Goal: Information Seeking & Learning: Learn about a topic

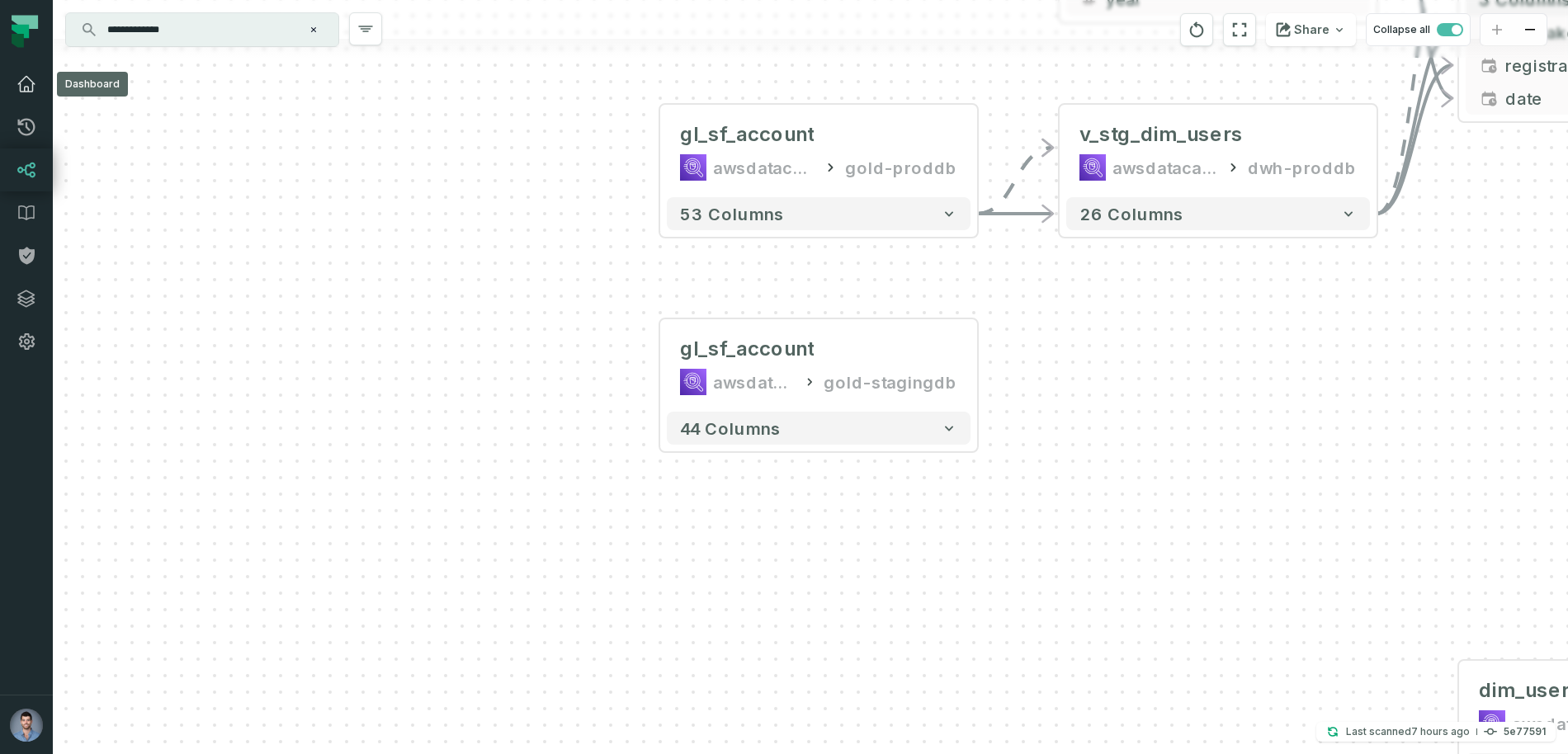
click at [30, 79] on icon at bounding box center [26, 84] width 16 height 15
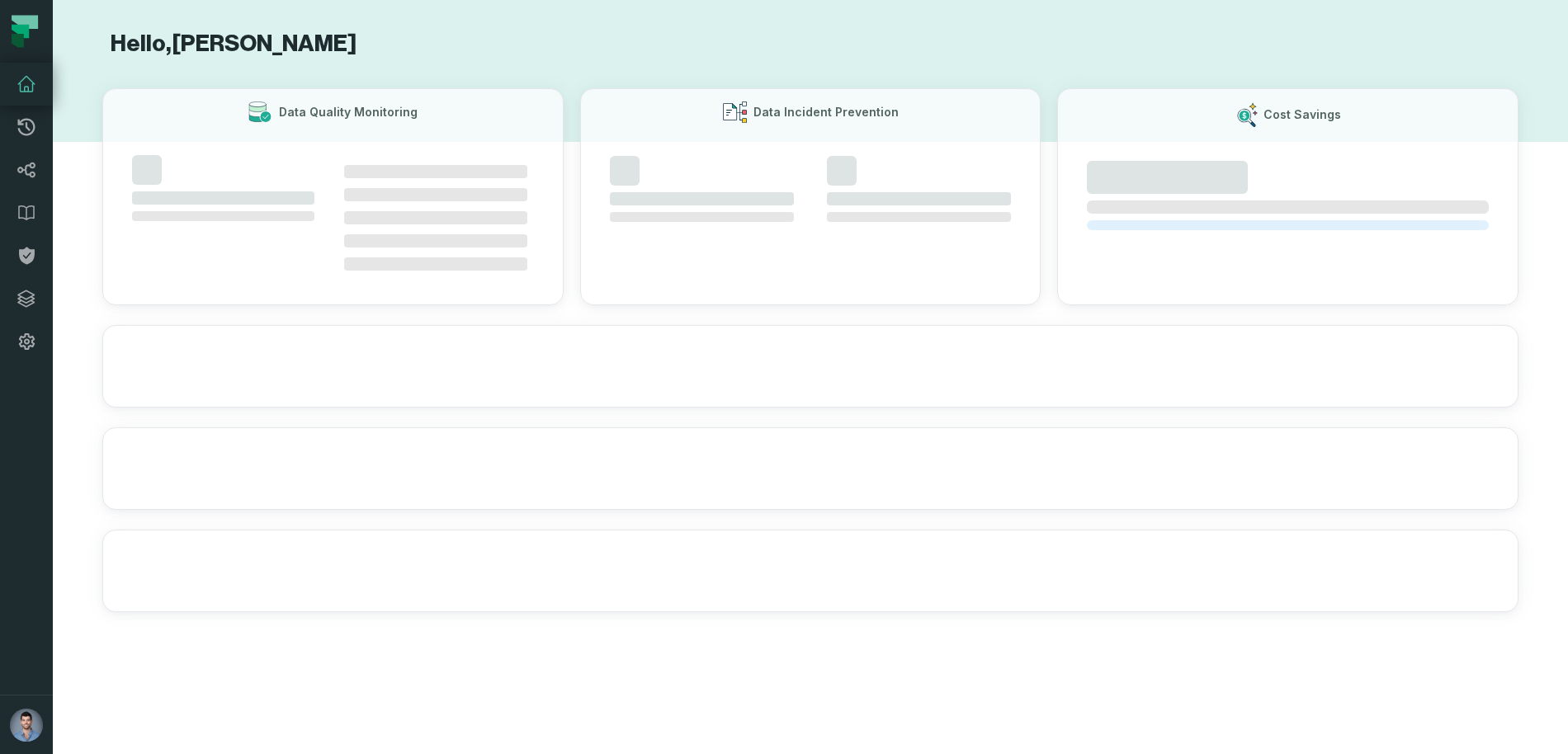
click at [24, 87] on icon at bounding box center [26, 84] width 16 height 15
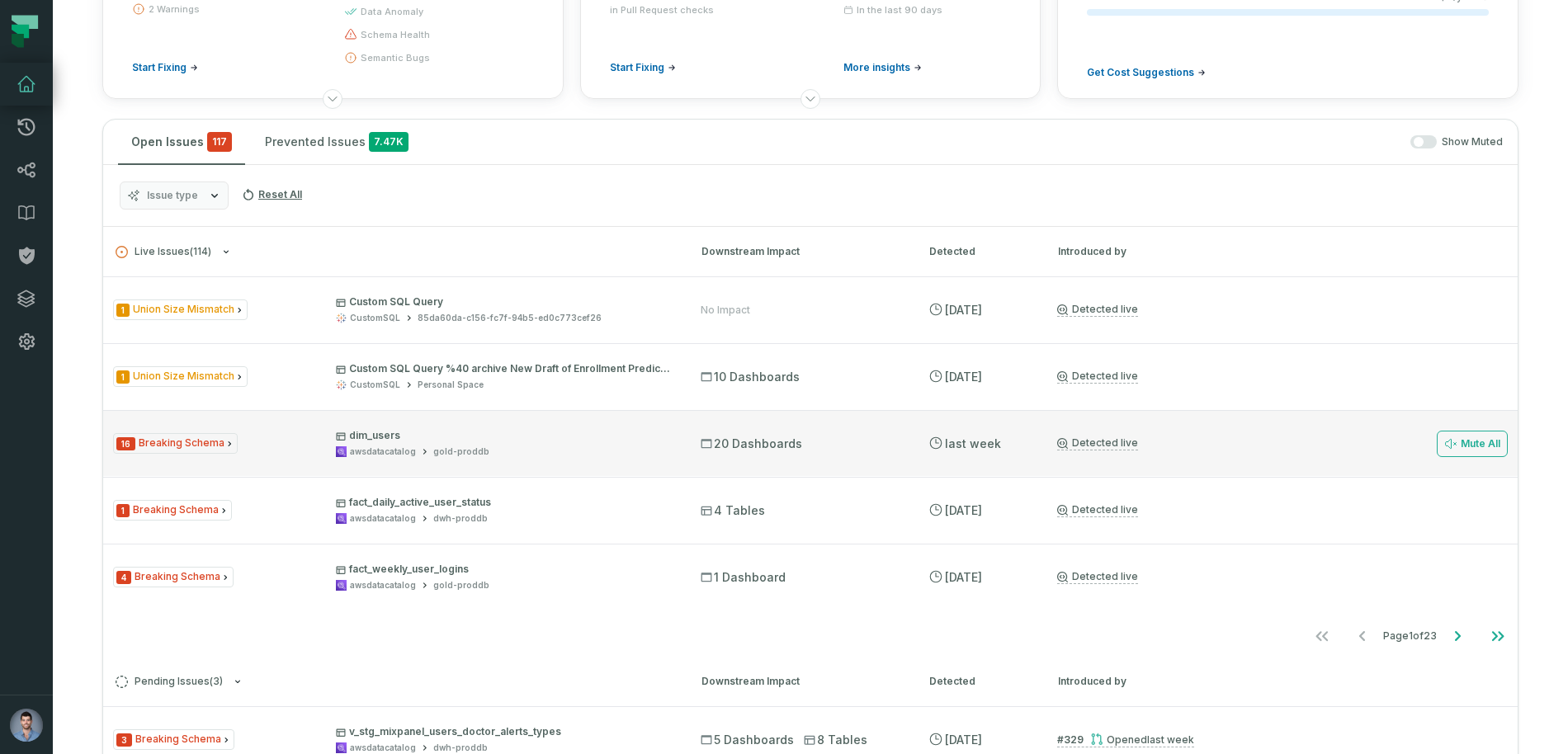
scroll to position [207, 0]
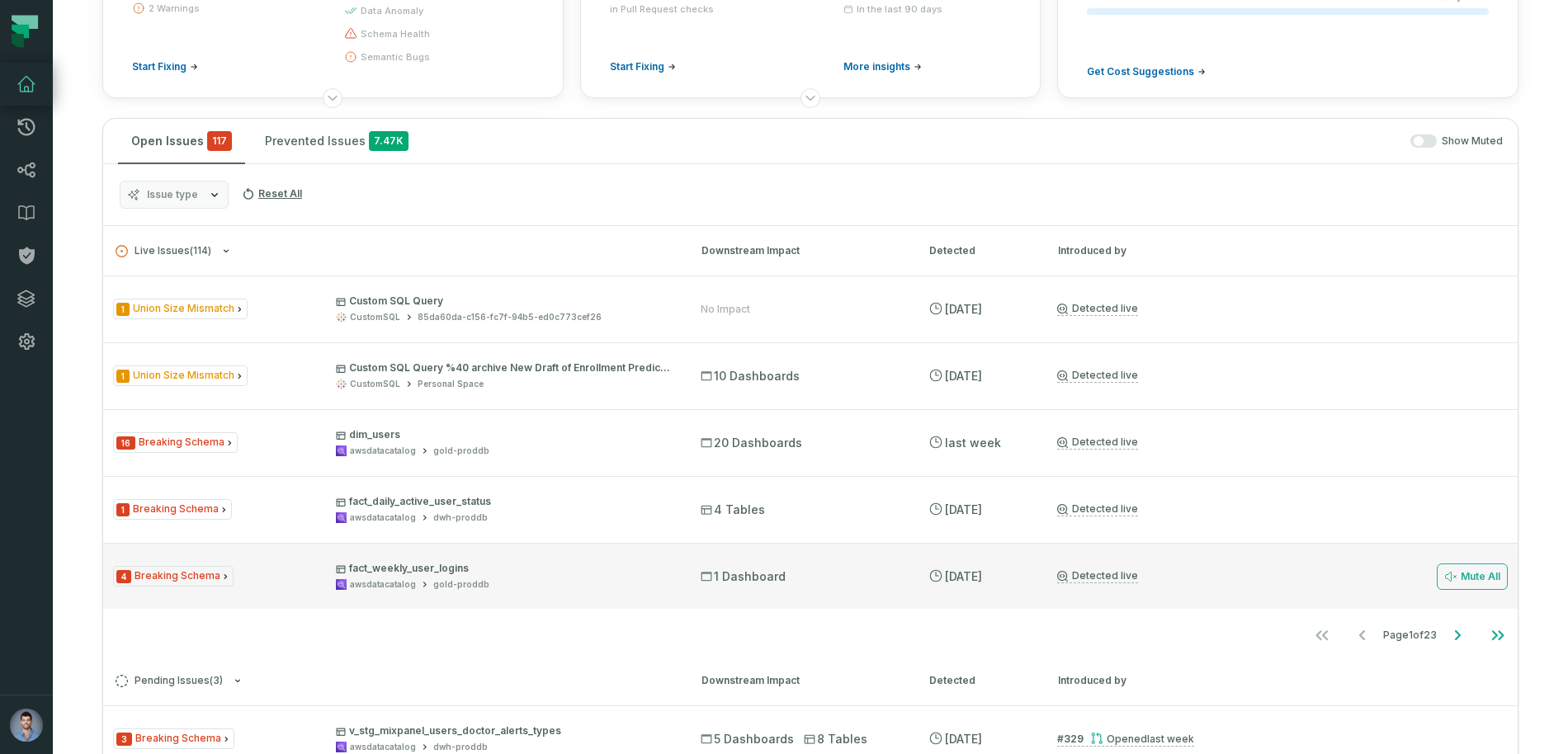
click at [473, 575] on p "fact_weekly_user_logins" at bounding box center [504, 569] width 335 height 13
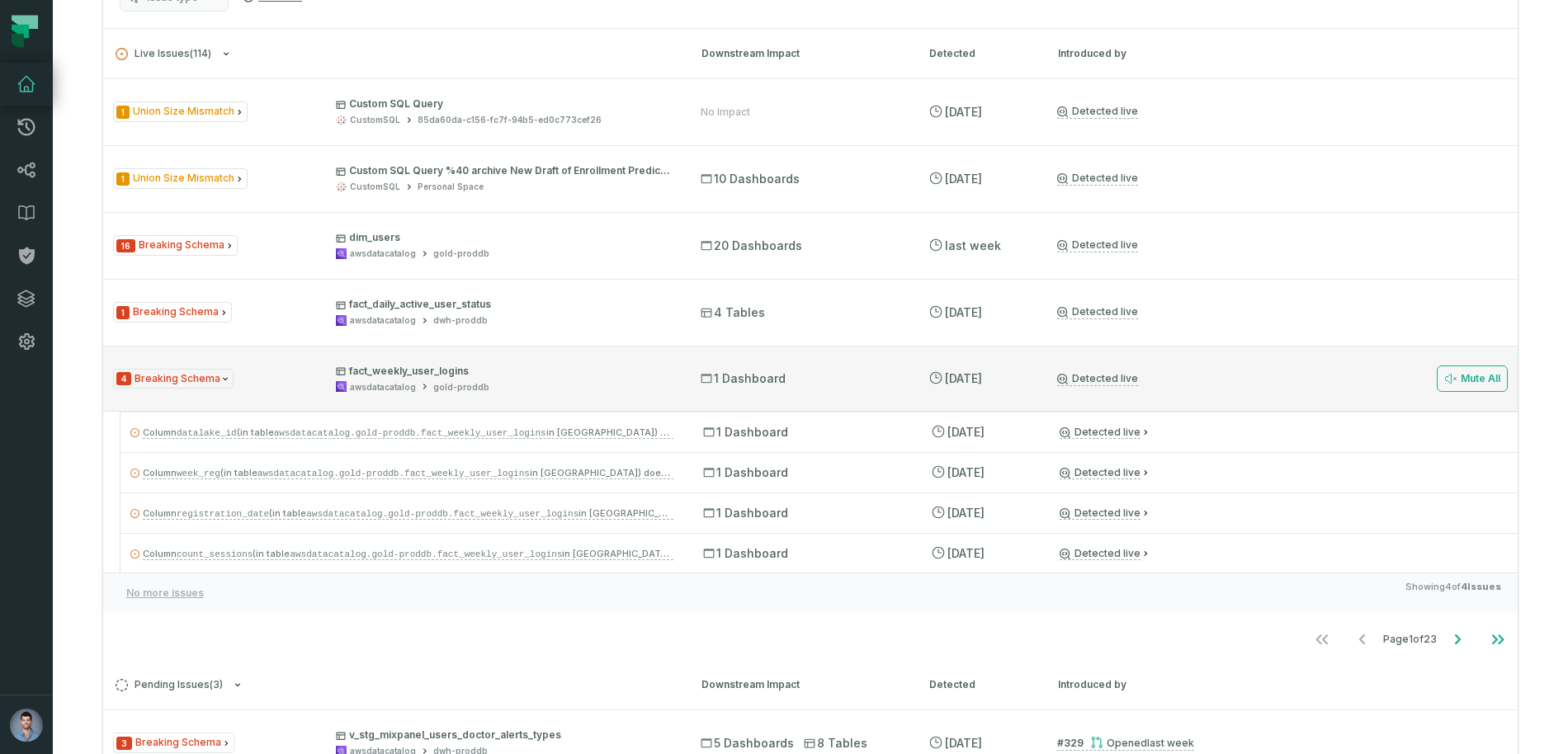
scroll to position [407, 0]
drag, startPoint x: 475, startPoint y: 363, endPoint x: 342, endPoint y: 362, distance: 133.0
click at [342, 362] on p "fact_weekly_user_logins" at bounding box center [504, 368] width 335 height 13
copy p "fact_weekly_user_logins"
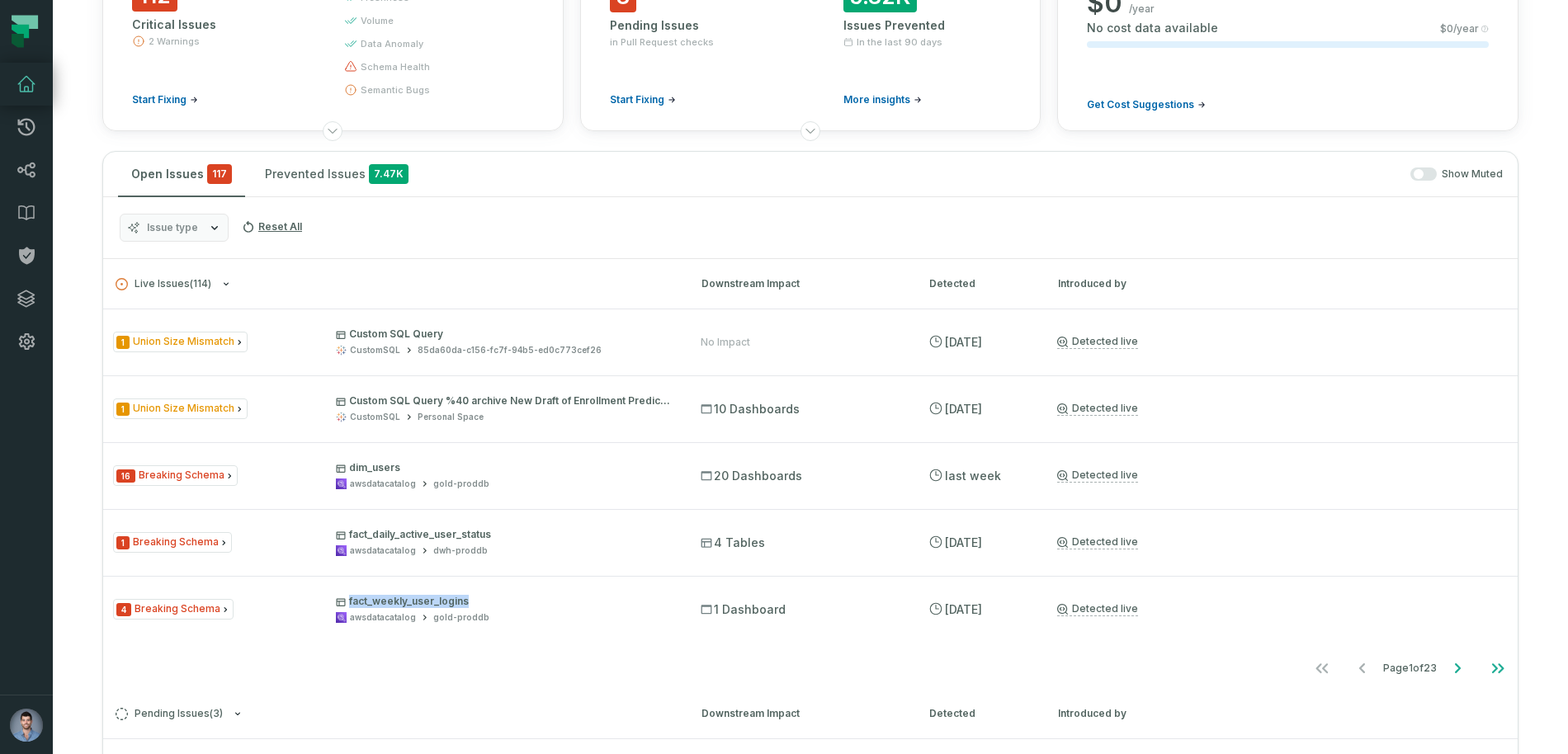
scroll to position [172, 0]
click at [1456, 670] on icon "Go to next page" at bounding box center [1457, 671] width 20 height 20
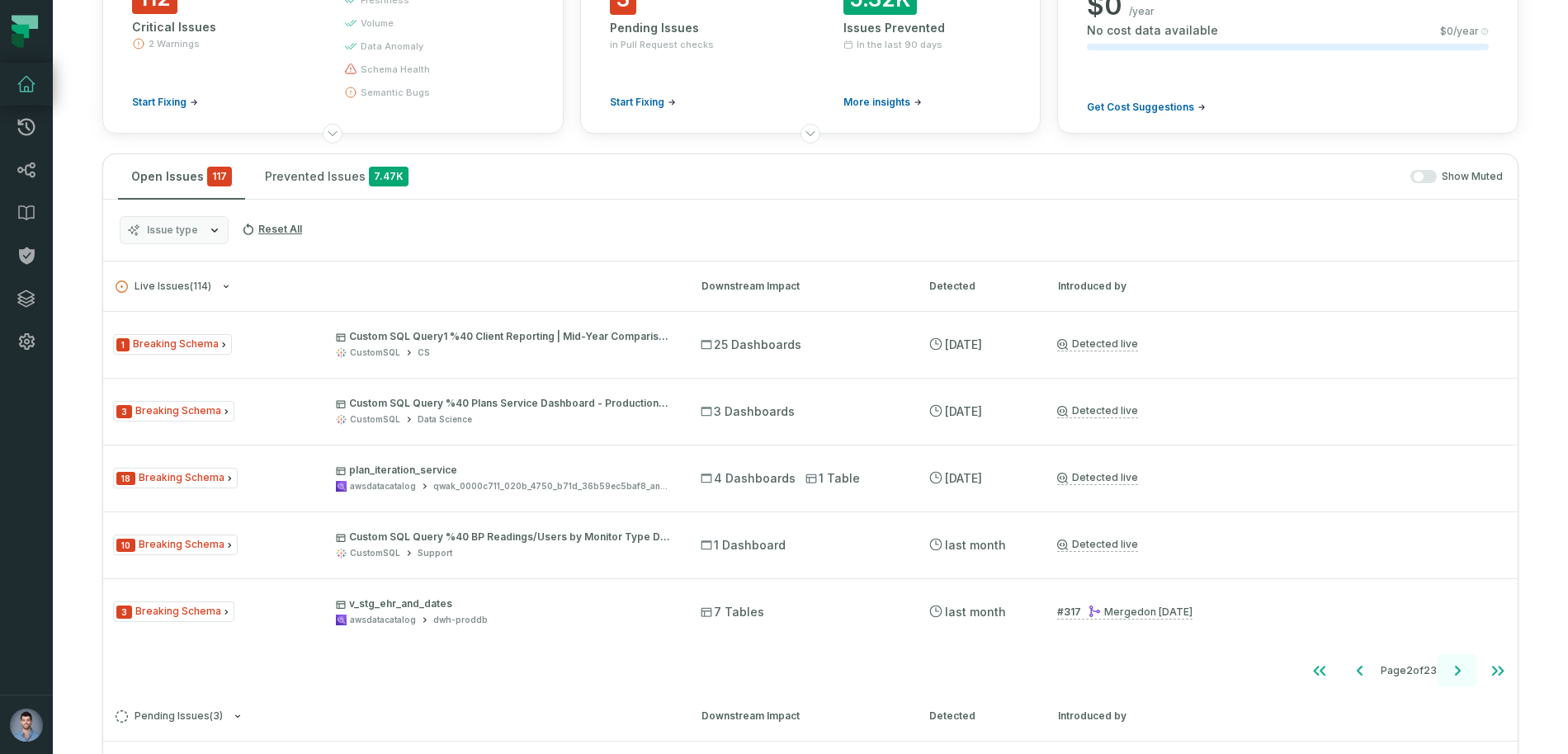
click at [1458, 676] on icon "Go to next page" at bounding box center [1457, 671] width 20 height 20
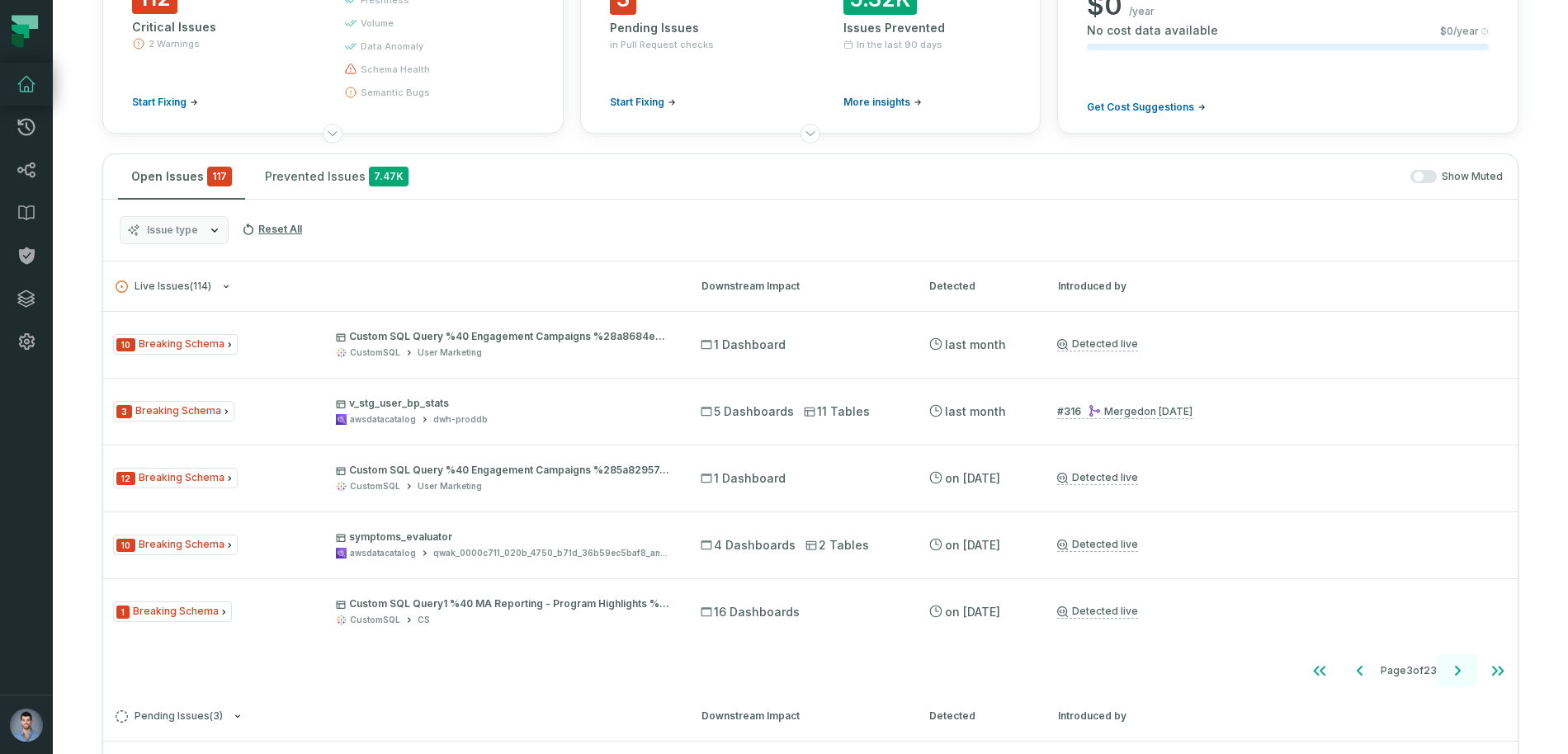
click at [1456, 676] on icon "Go to next page" at bounding box center [1457, 671] width 20 height 20
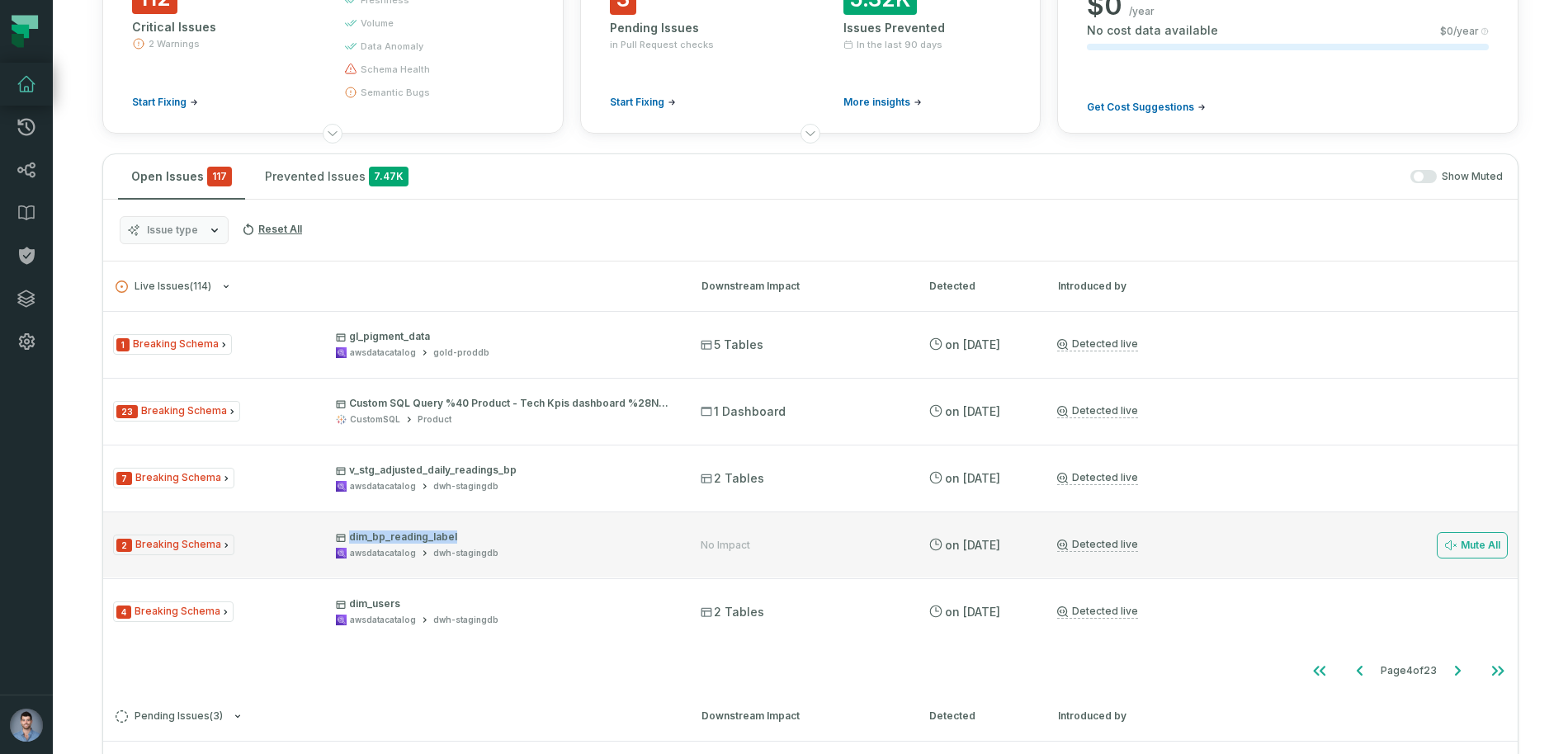
drag, startPoint x: 458, startPoint y: 535, endPoint x: 325, endPoint y: 529, distance: 133.1
click at [325, 529] on div "2 Breaking Schema dim_bp_reading_label awsdatacatalog dwh-stagingdb No Impact […" at bounding box center [810, 544] width 1415 height 66
copy p "dim_bp_reading_label"
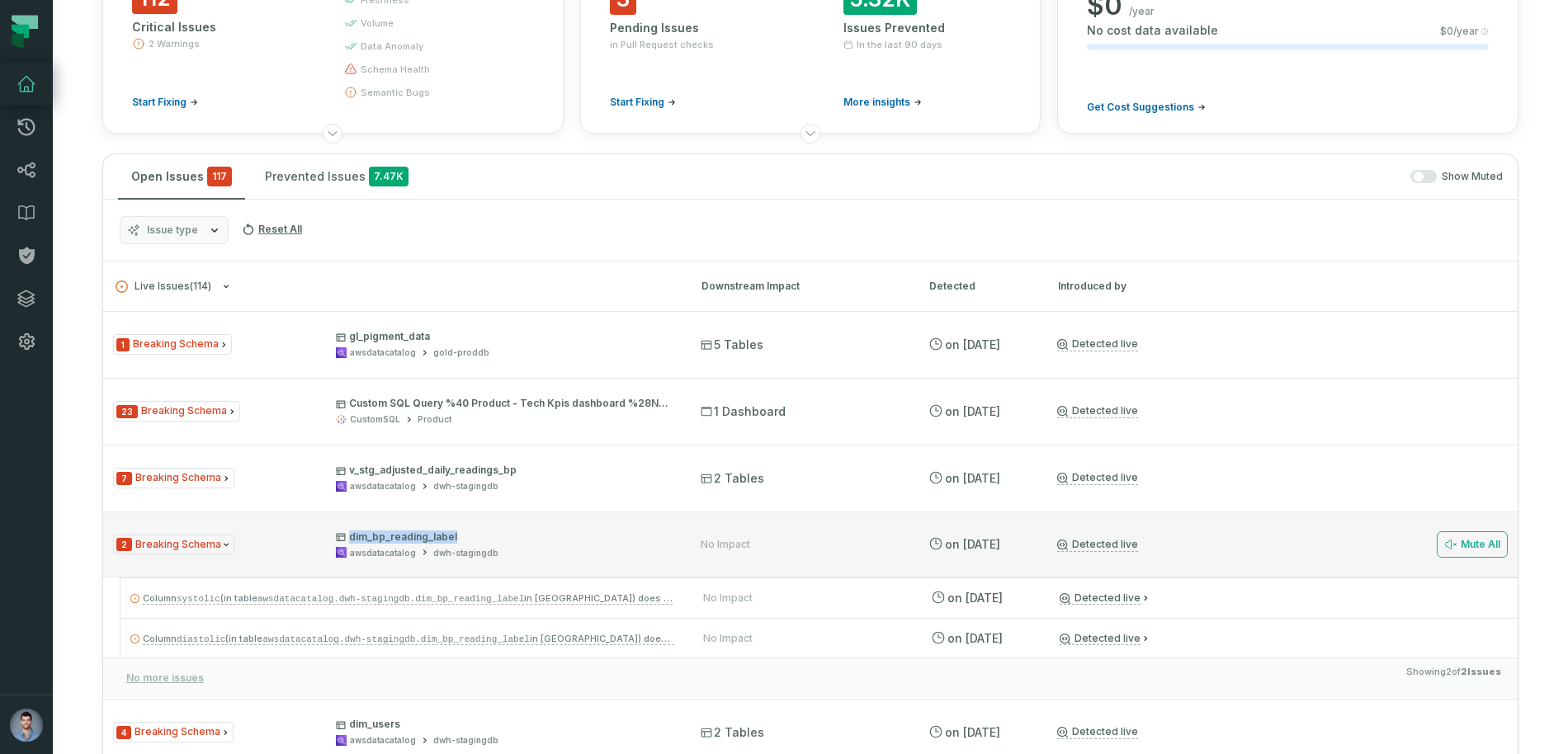
click at [476, 543] on span "dim_bp_reading_label awsdatacatalog dwh-stagingdb" at bounding box center [504, 544] width 335 height 29
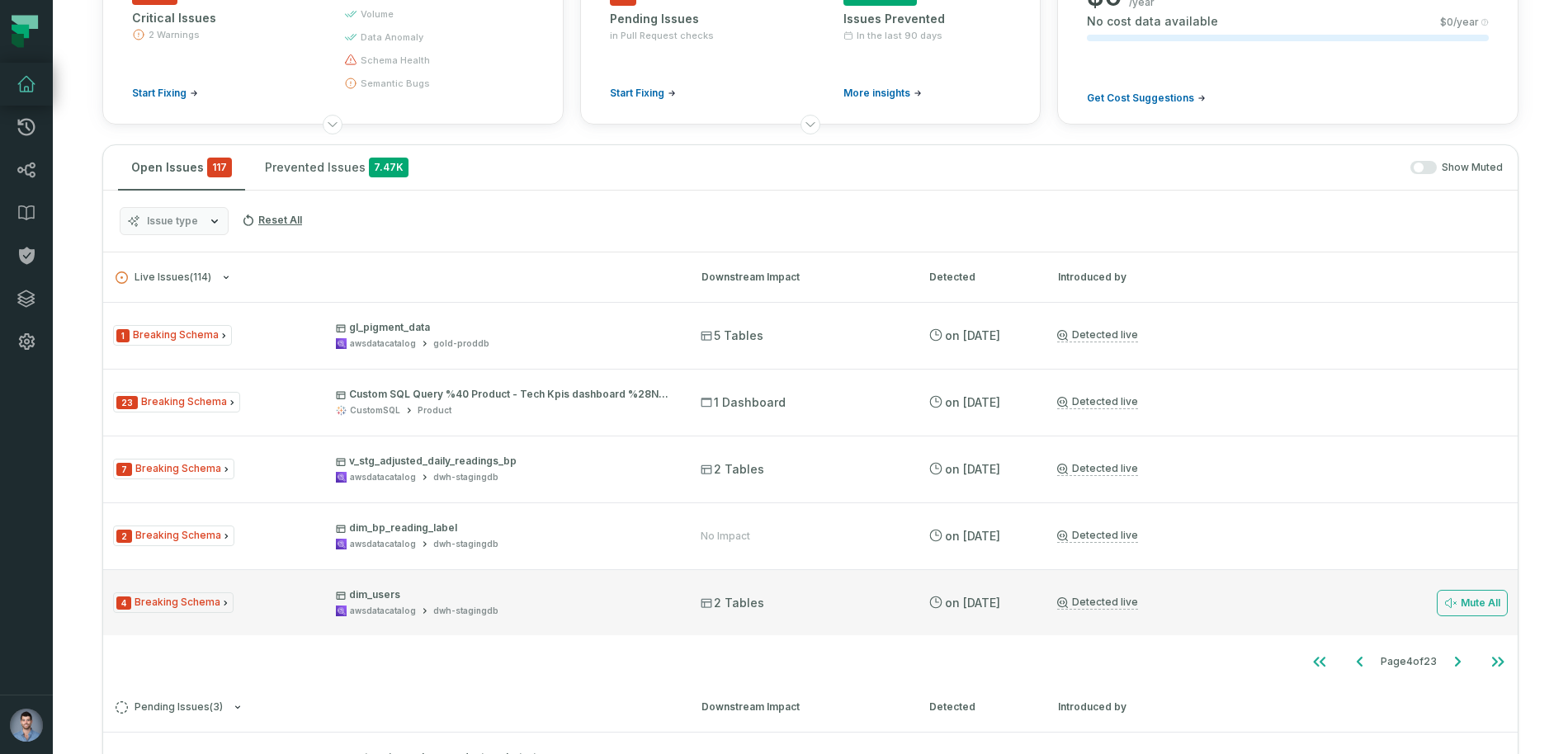
scroll to position [183, 0]
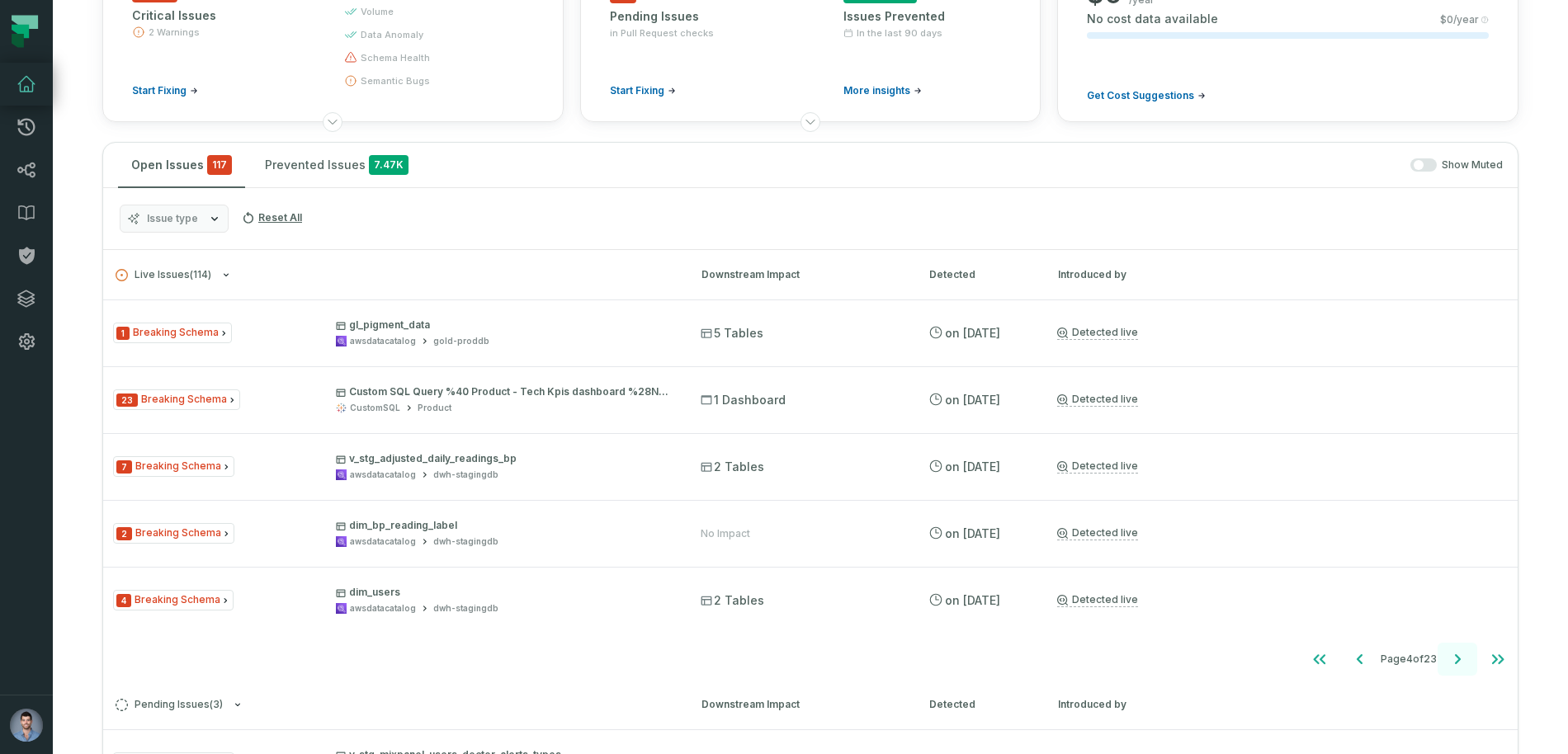
click at [1462, 666] on icon "Go to next page" at bounding box center [1457, 659] width 20 height 20
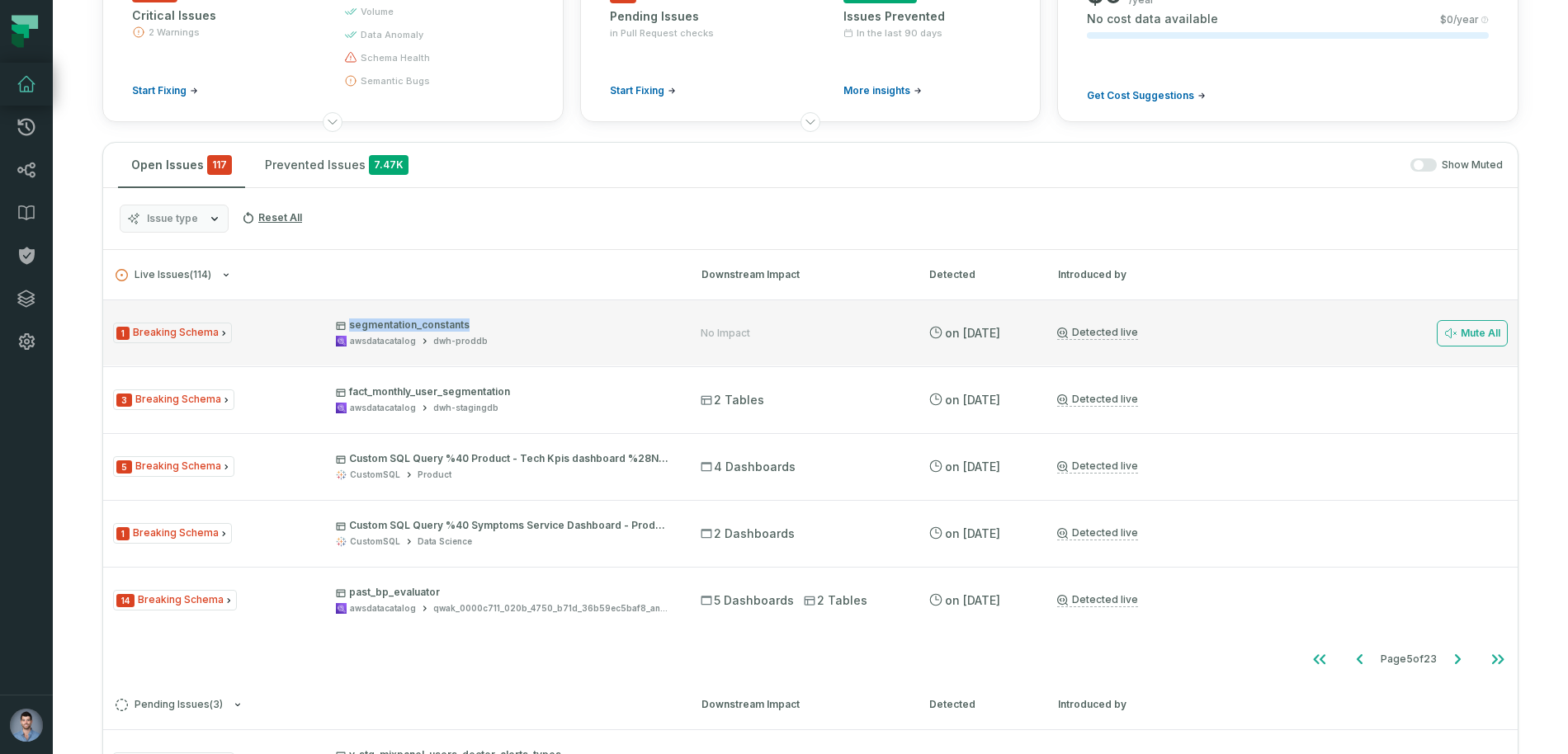
drag, startPoint x: 486, startPoint y: 324, endPoint x: 344, endPoint y: 324, distance: 142.0
click at [344, 324] on p "segmentation_constants" at bounding box center [504, 325] width 335 height 13
copy p "segmentation_constants"
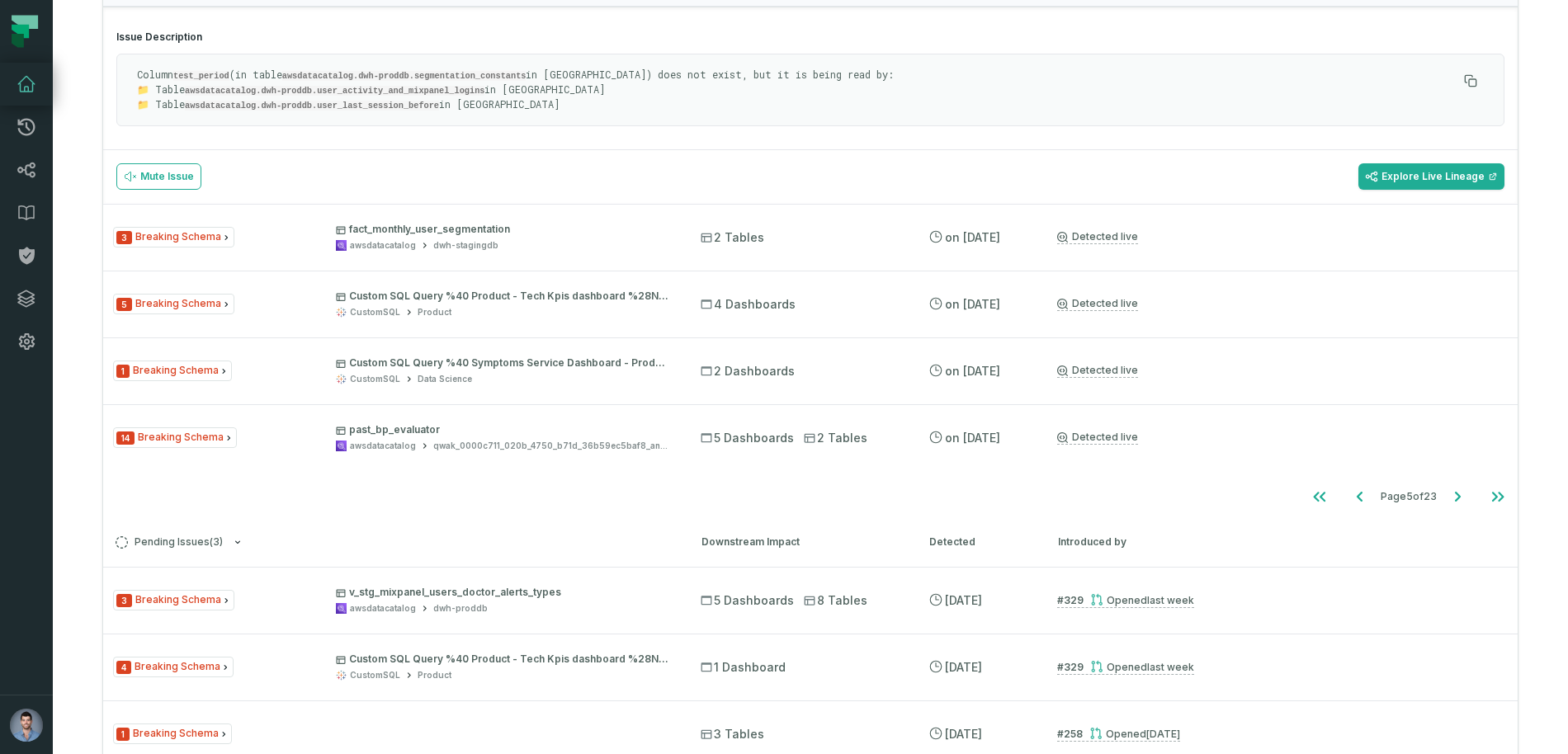
scroll to position [544, 0]
click at [1452, 493] on icon "Go to next page" at bounding box center [1457, 495] width 20 height 20
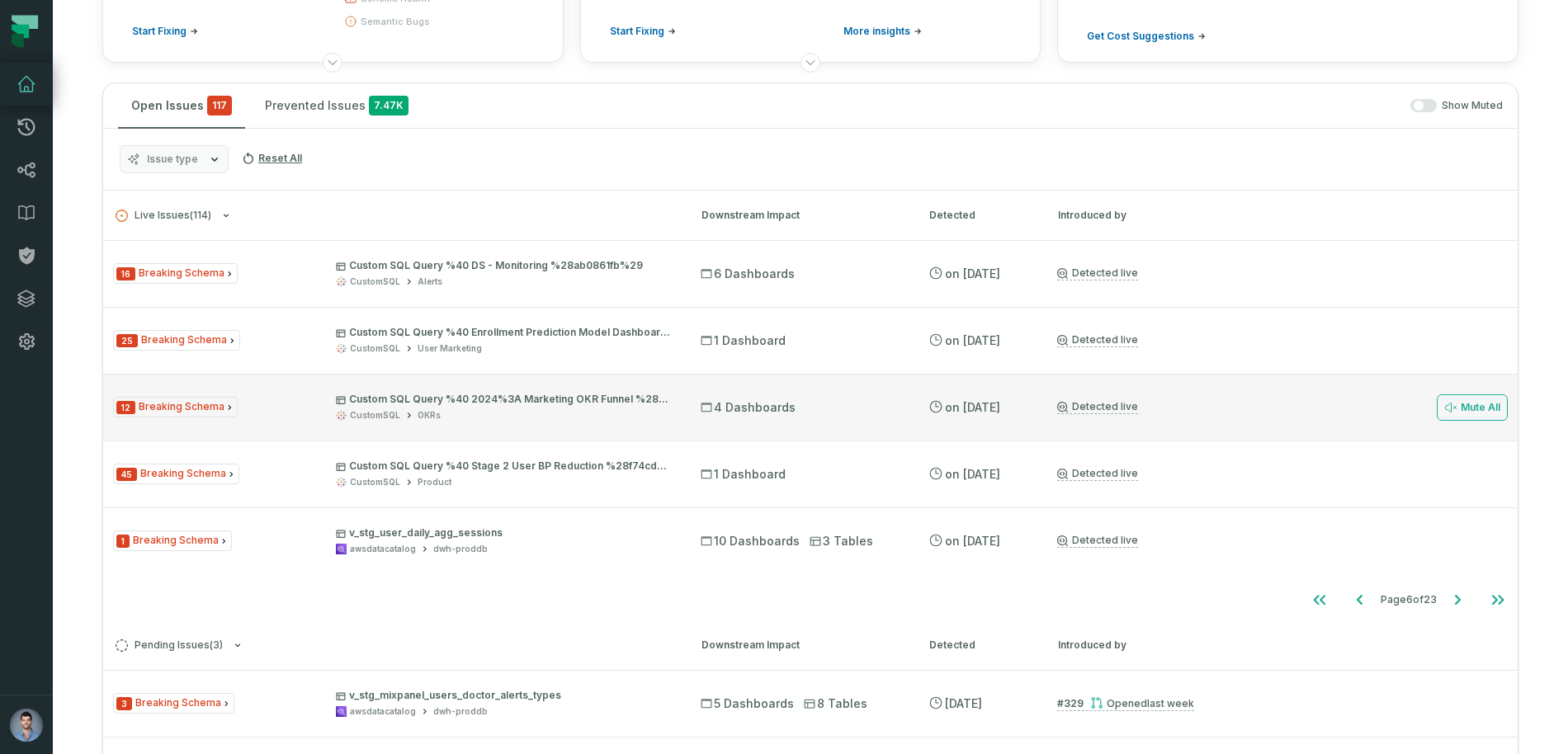
scroll to position [119, 0]
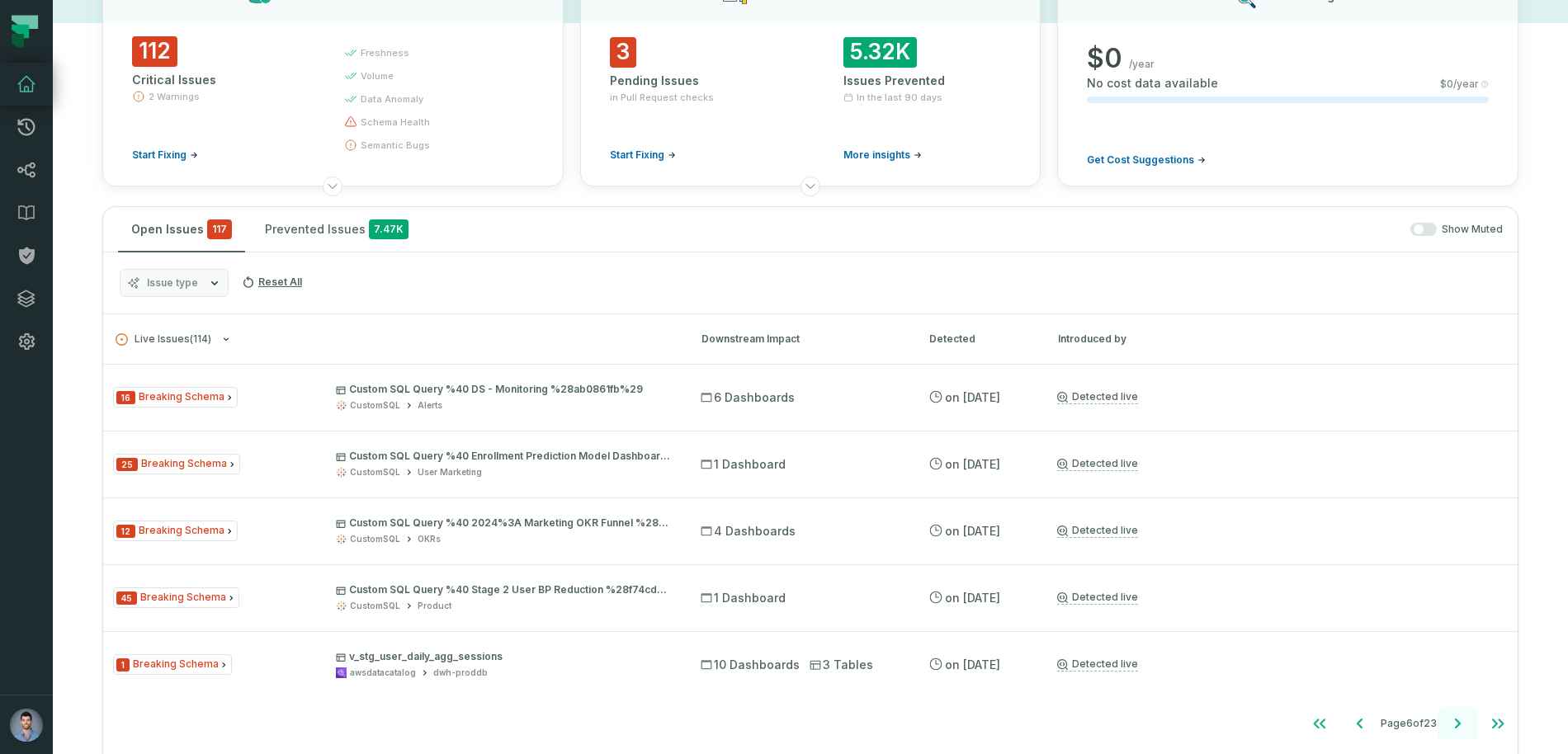
click at [1463, 730] on icon "Go to next page" at bounding box center [1457, 724] width 20 height 20
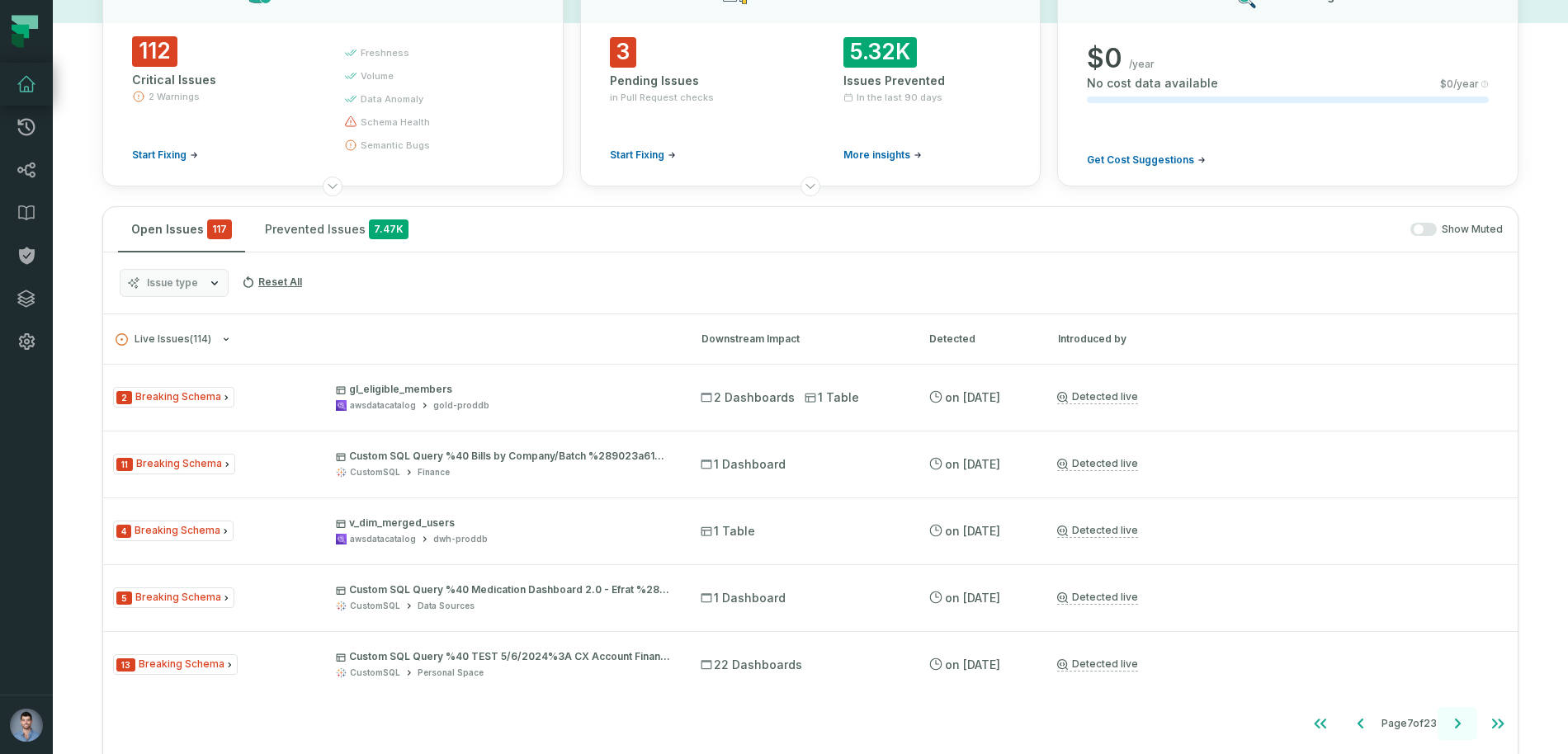
click at [1456, 724] on icon "Go to next page" at bounding box center [1457, 724] width 20 height 20
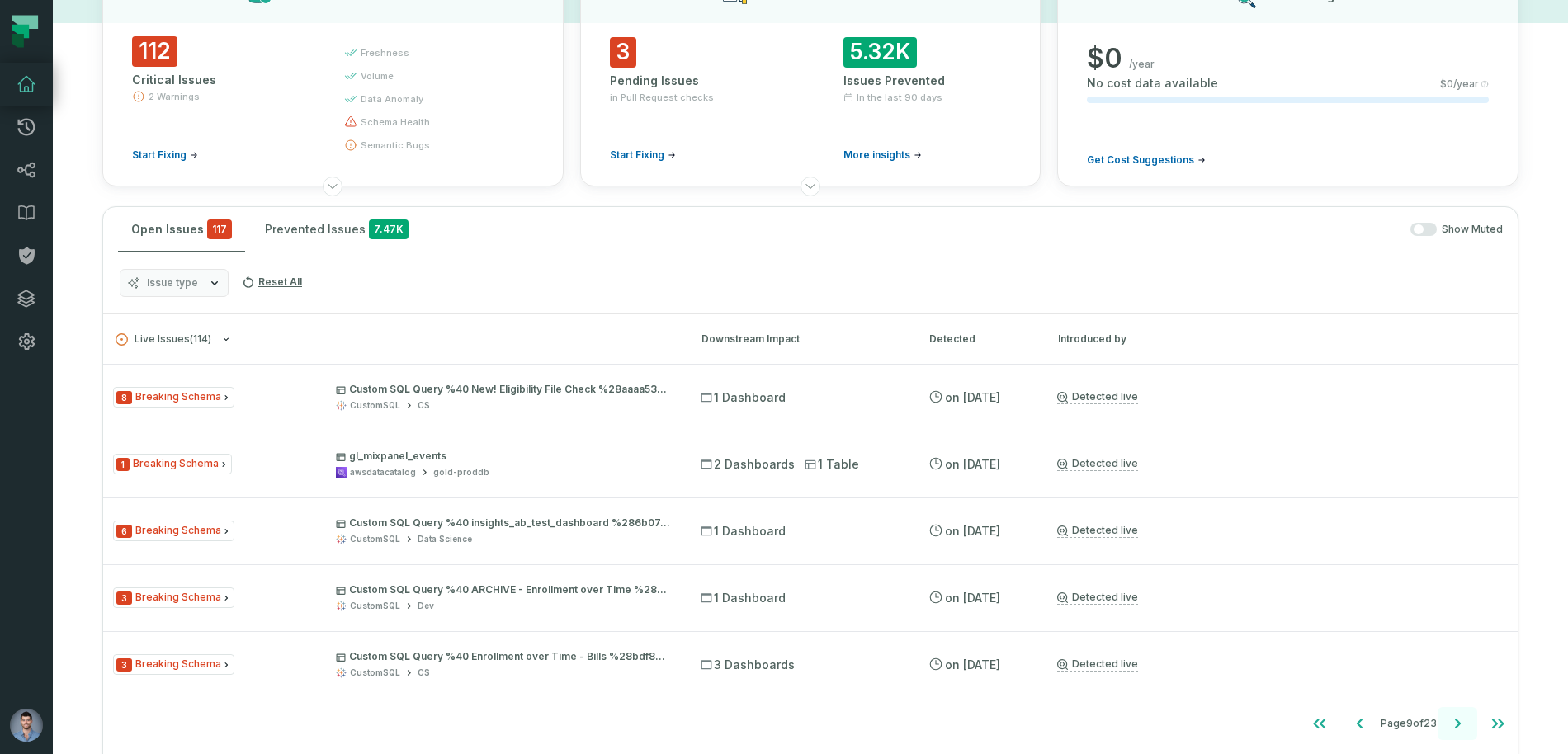
click at [1456, 724] on icon "Go to next page" at bounding box center [1457, 724] width 20 height 20
click at [1454, 724] on icon "Go to next page" at bounding box center [1457, 724] width 20 height 20
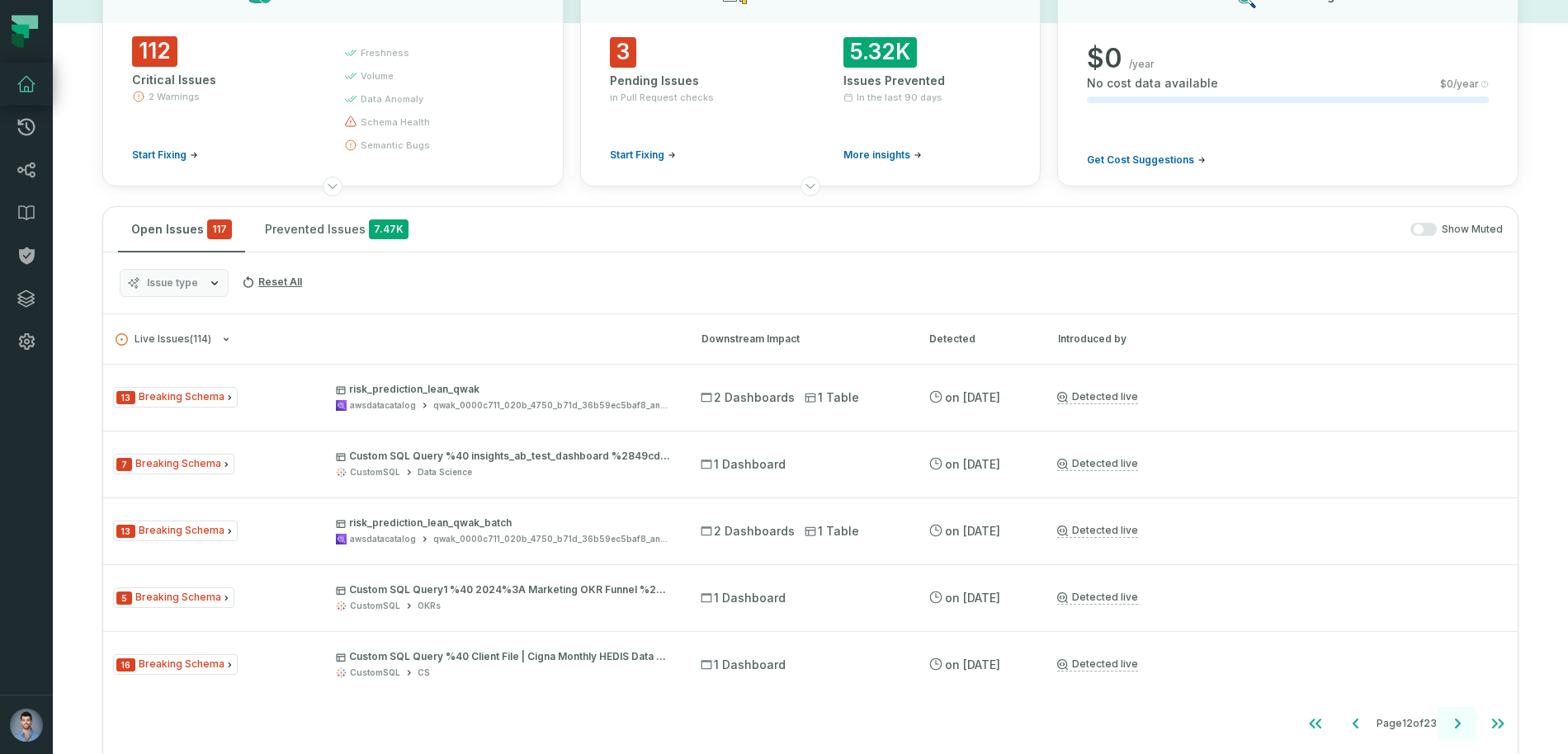
click at [1454, 724] on icon "Go to next page" at bounding box center [1457, 724] width 20 height 20
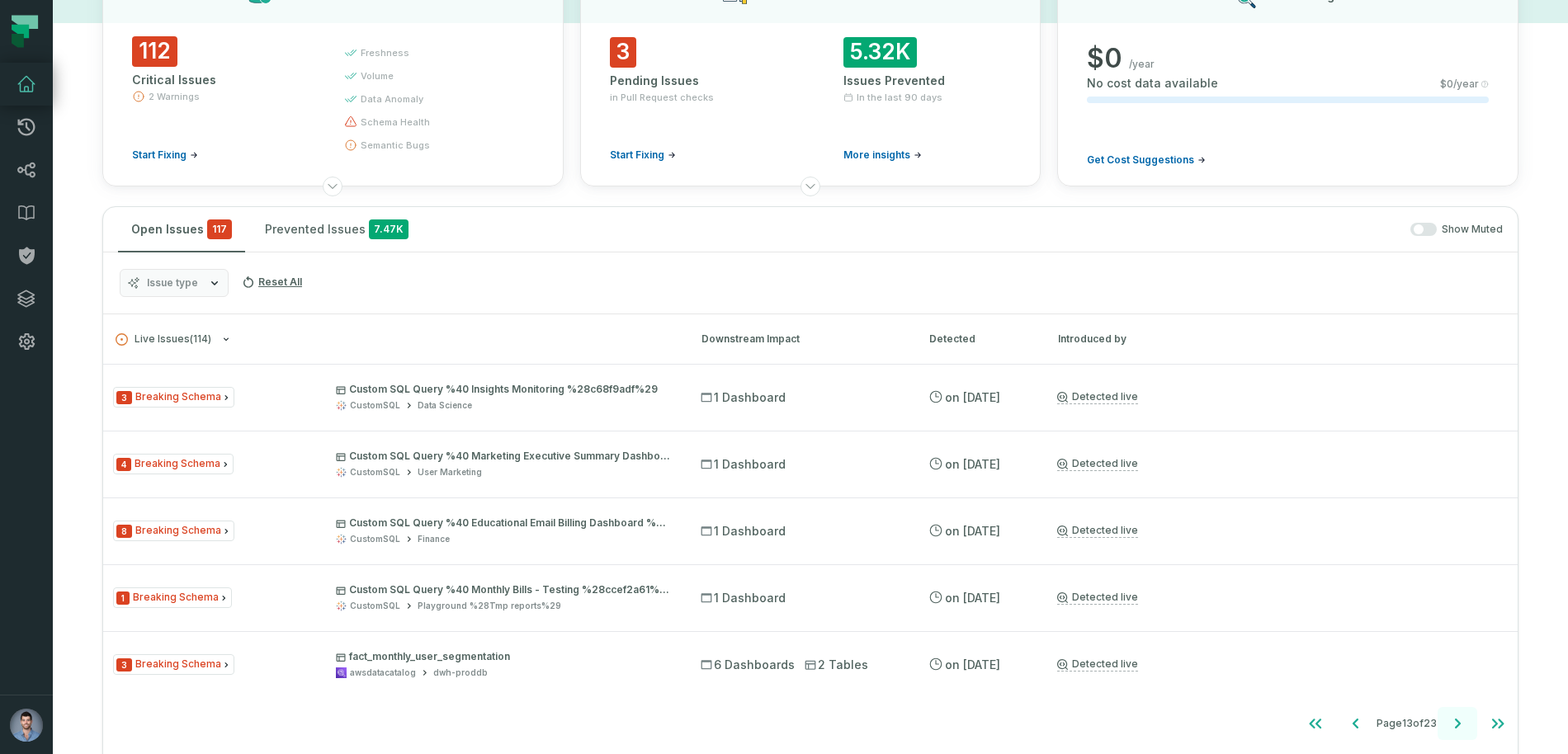
click at [1454, 724] on icon "Go to next page" at bounding box center [1457, 724] width 20 height 20
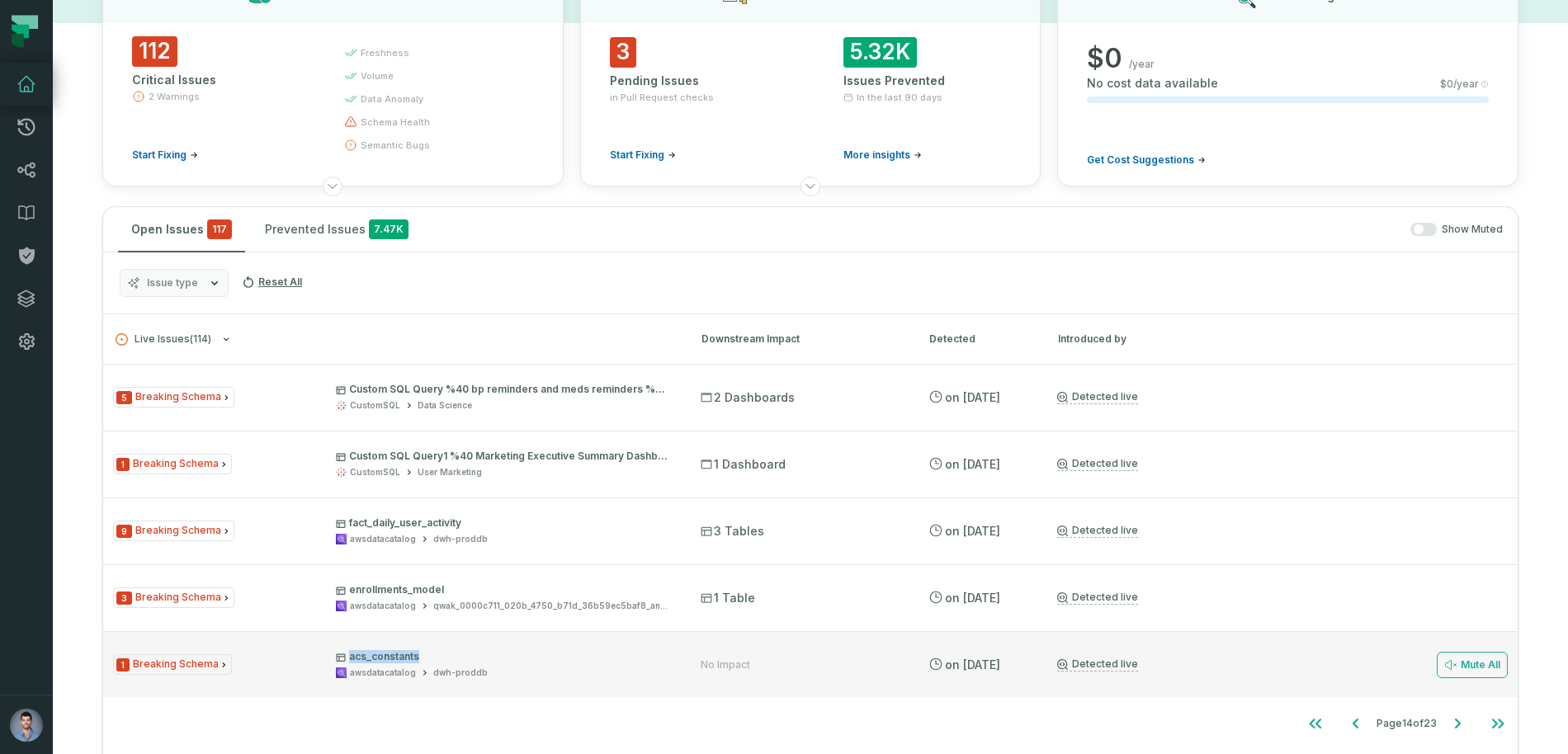
drag, startPoint x: 431, startPoint y: 655, endPoint x: 352, endPoint y: 654, distance: 79.0
click at [352, 654] on p "acs_constants" at bounding box center [504, 656] width 335 height 13
copy p "acs_constants"
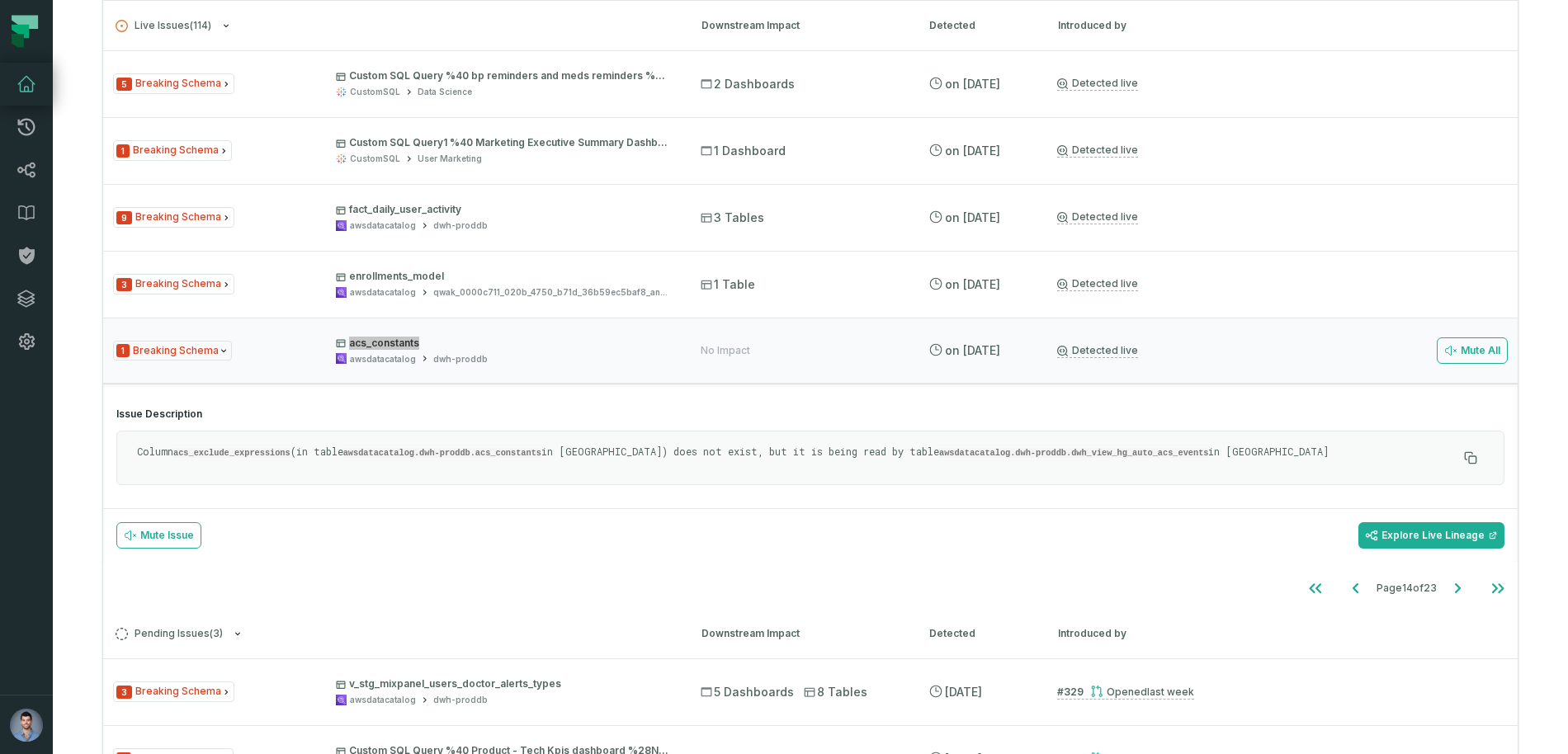
scroll to position [449, 0]
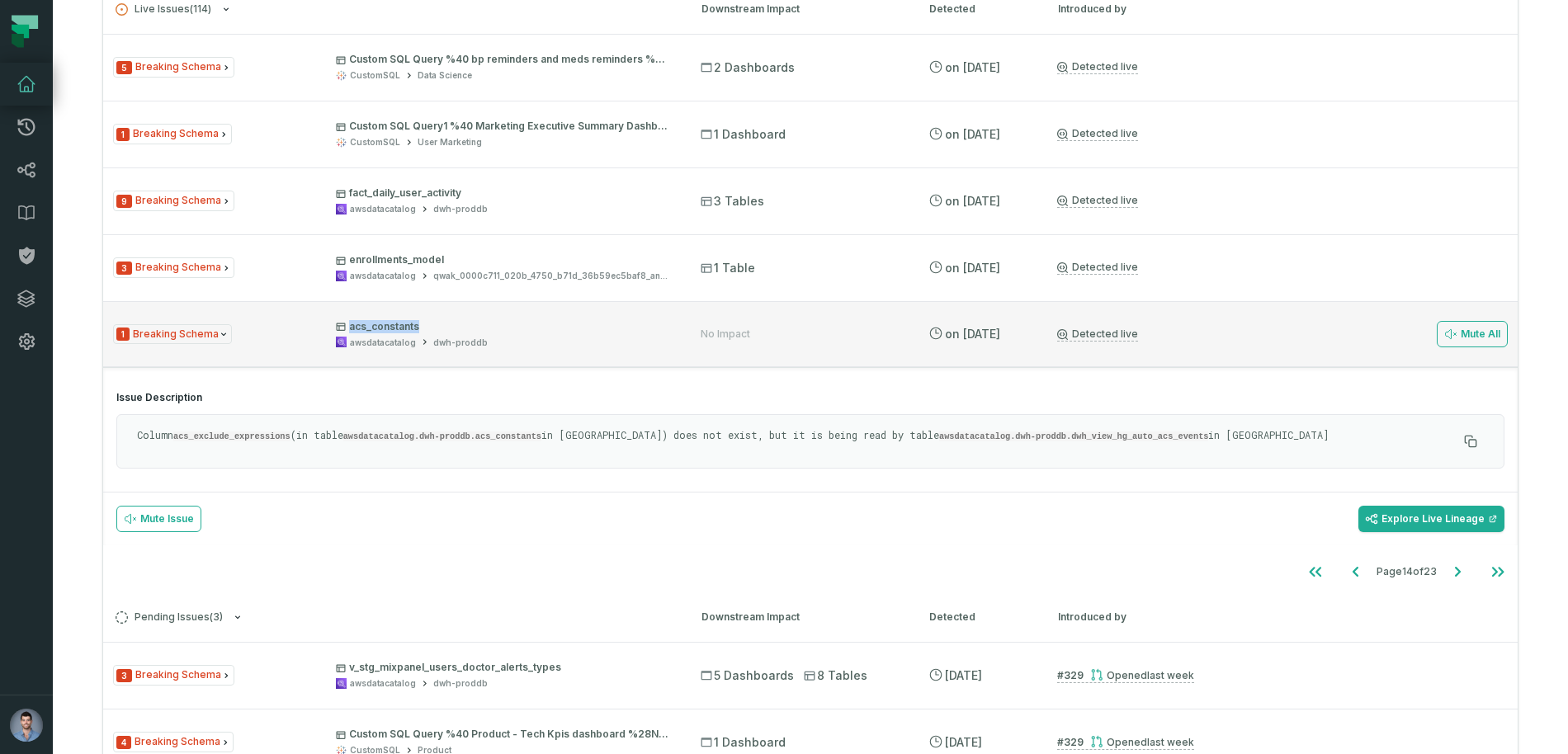
click at [425, 329] on p "acs_constants" at bounding box center [504, 327] width 335 height 13
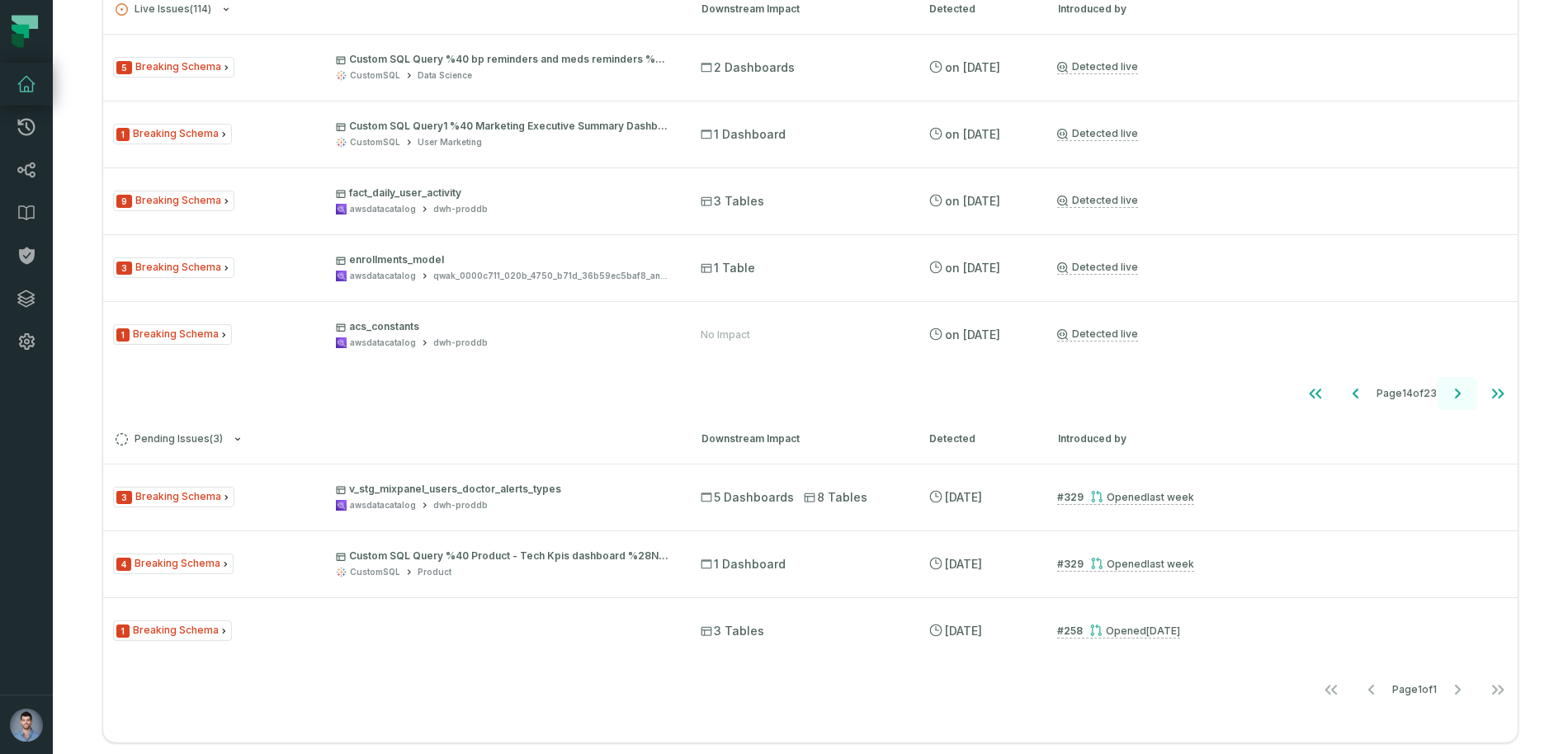
click at [1454, 401] on icon "Go to next page" at bounding box center [1457, 393] width 20 height 20
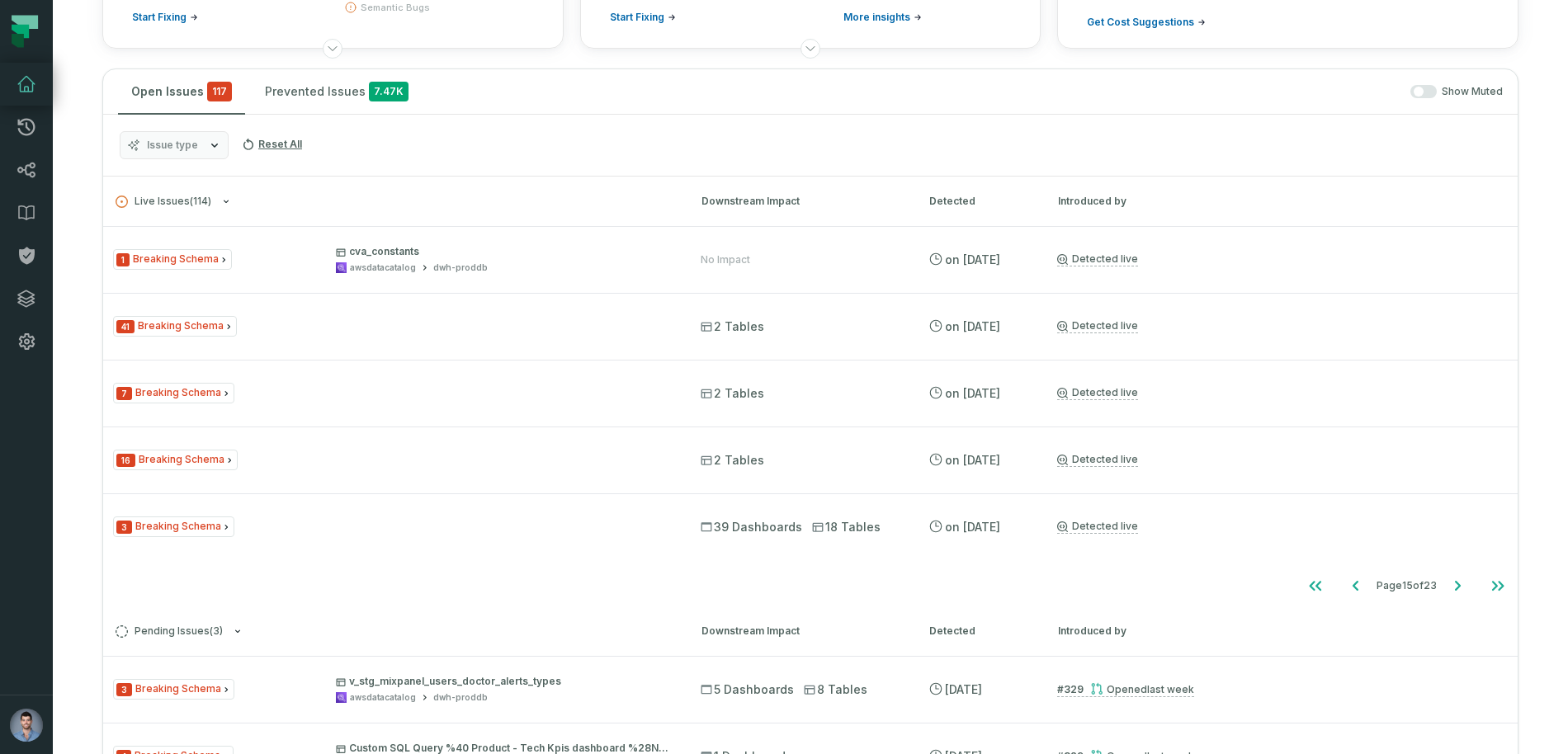
scroll to position [248, 0]
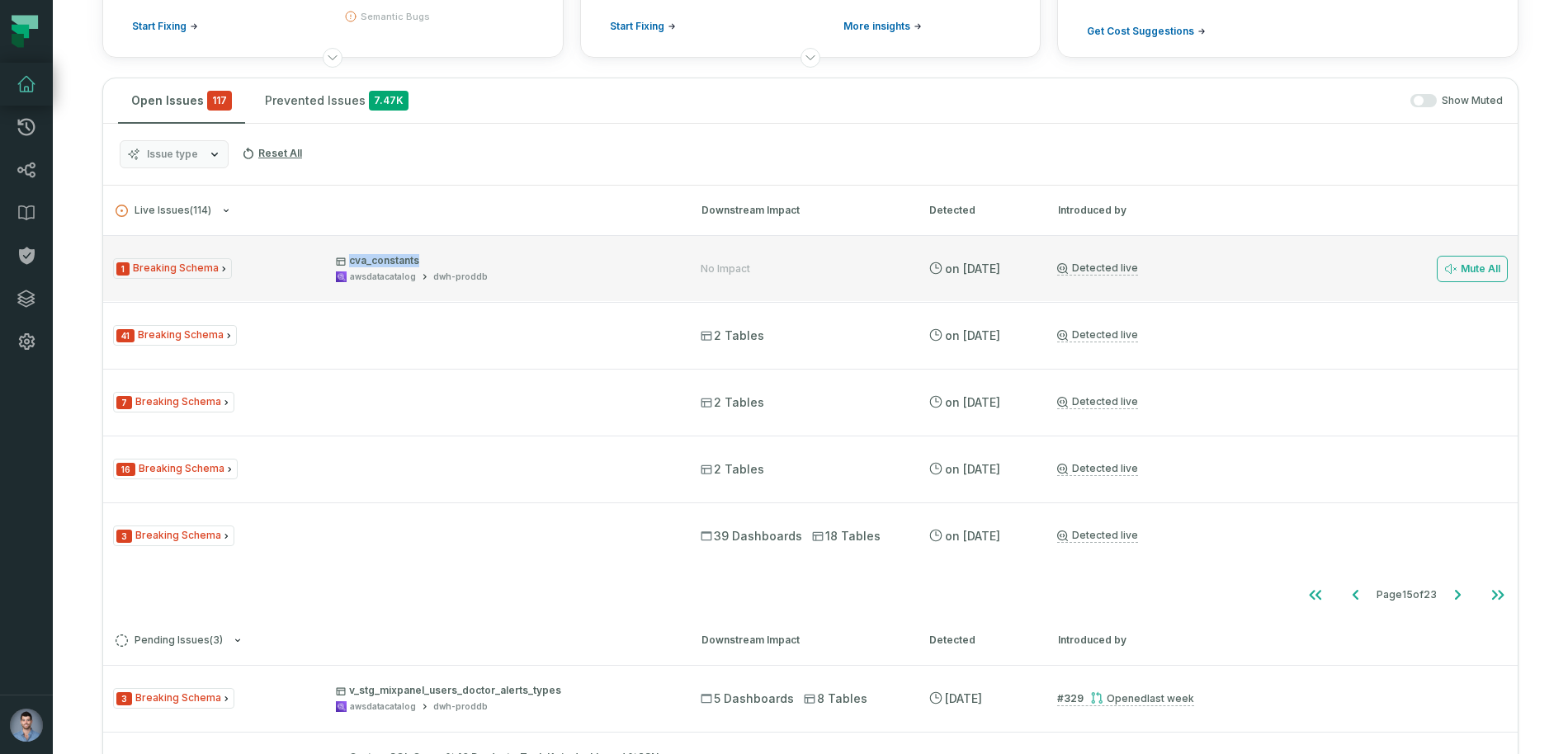
drag, startPoint x: 427, startPoint y: 259, endPoint x: 343, endPoint y: 256, distance: 84.1
click at [343, 256] on p "cva_constants" at bounding box center [504, 260] width 335 height 13
copy p "cva_constants"
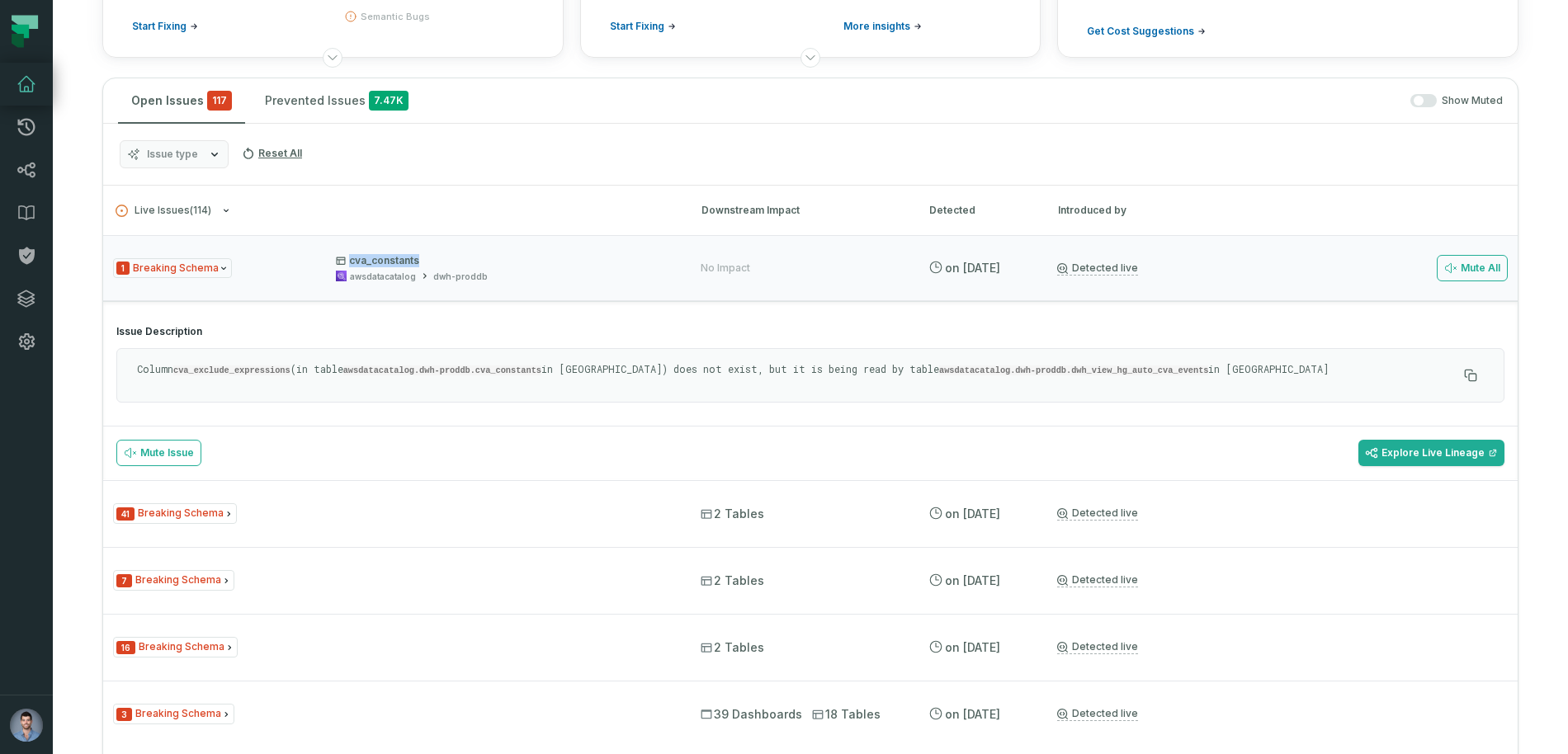
copy p "cva_constants"
click at [380, 270] on div "awsdatacatalog" at bounding box center [383, 276] width 66 height 12
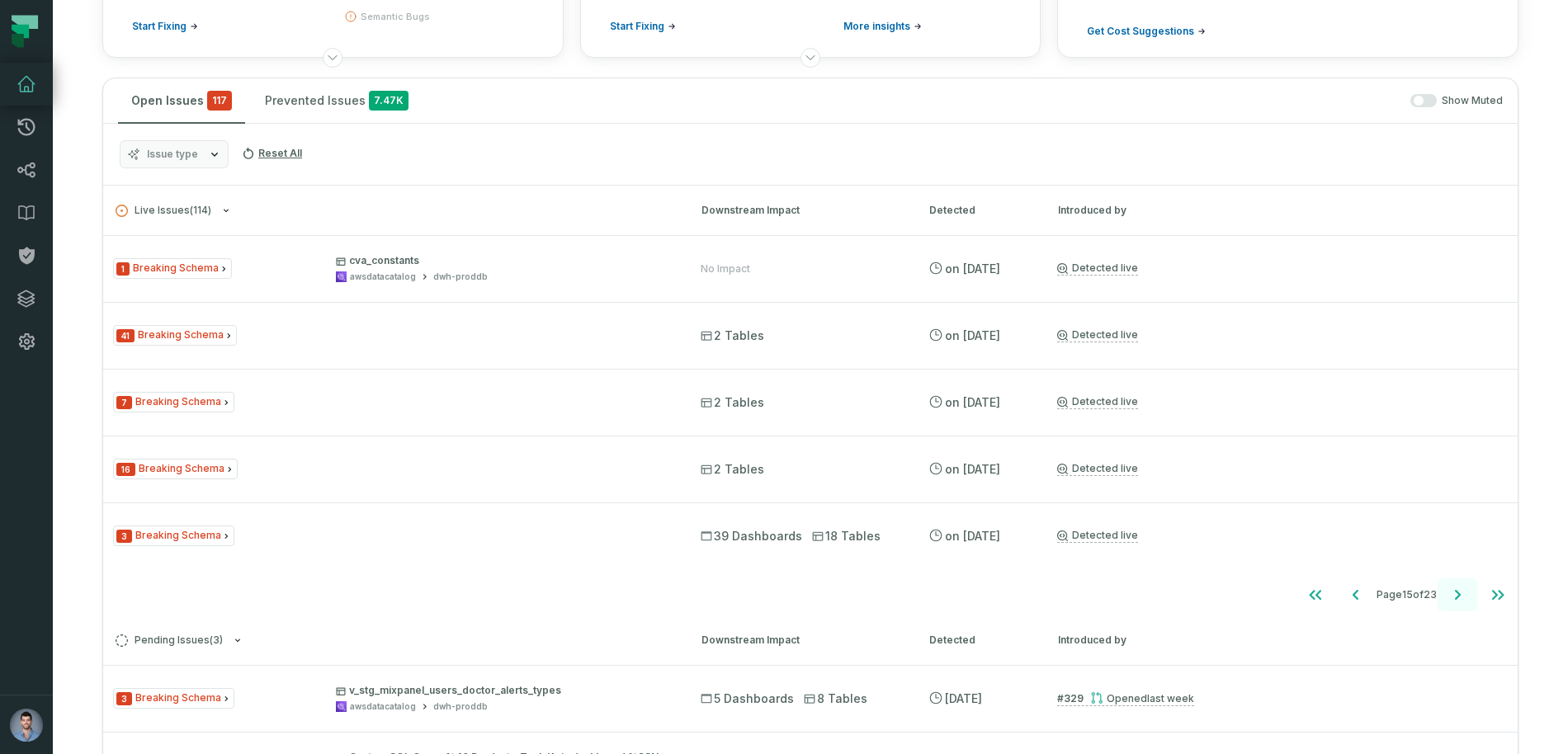
click at [1468, 584] on button "Go to next page" at bounding box center [1458, 595] width 40 height 33
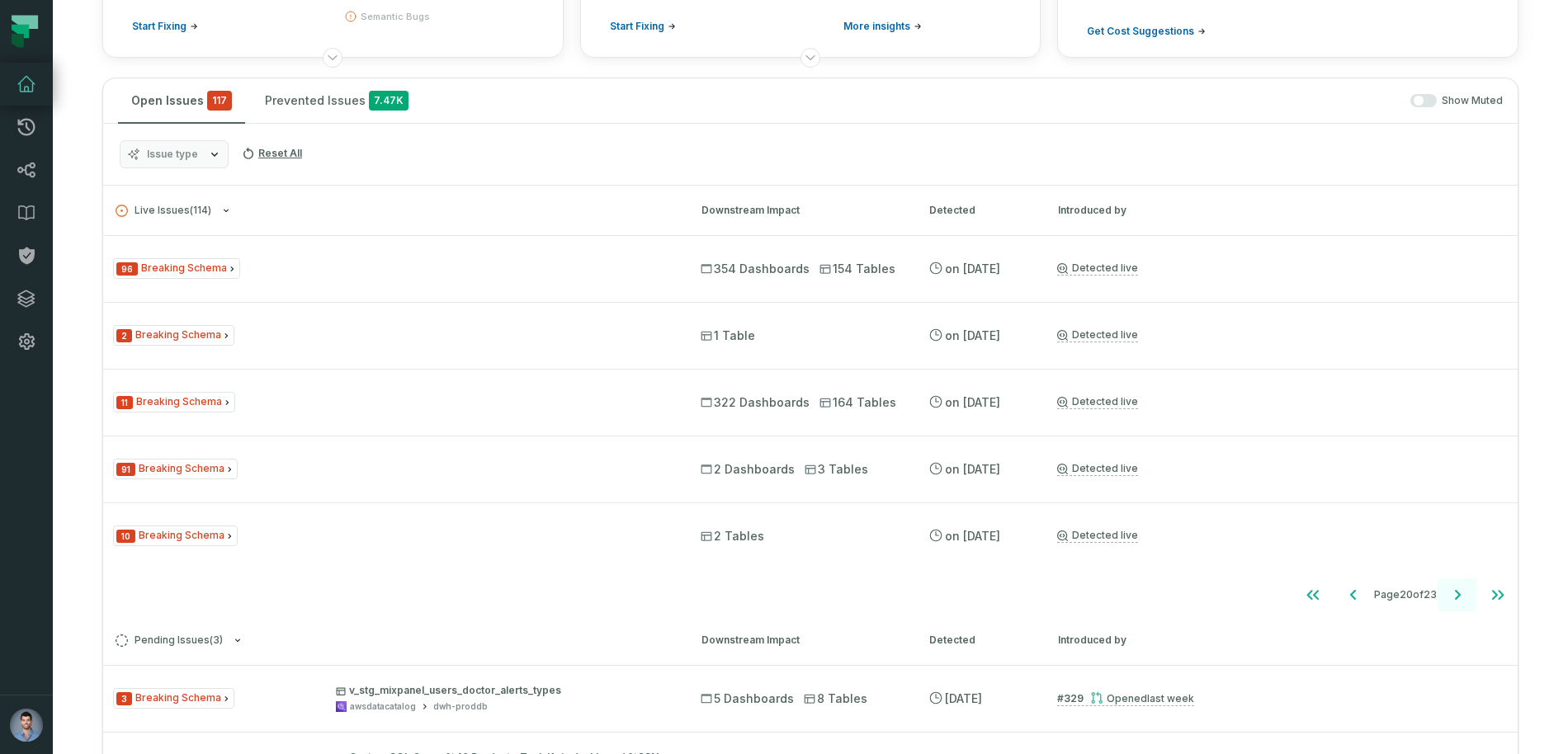
click at [1468, 584] on button "Go to next page" at bounding box center [1458, 595] width 40 height 33
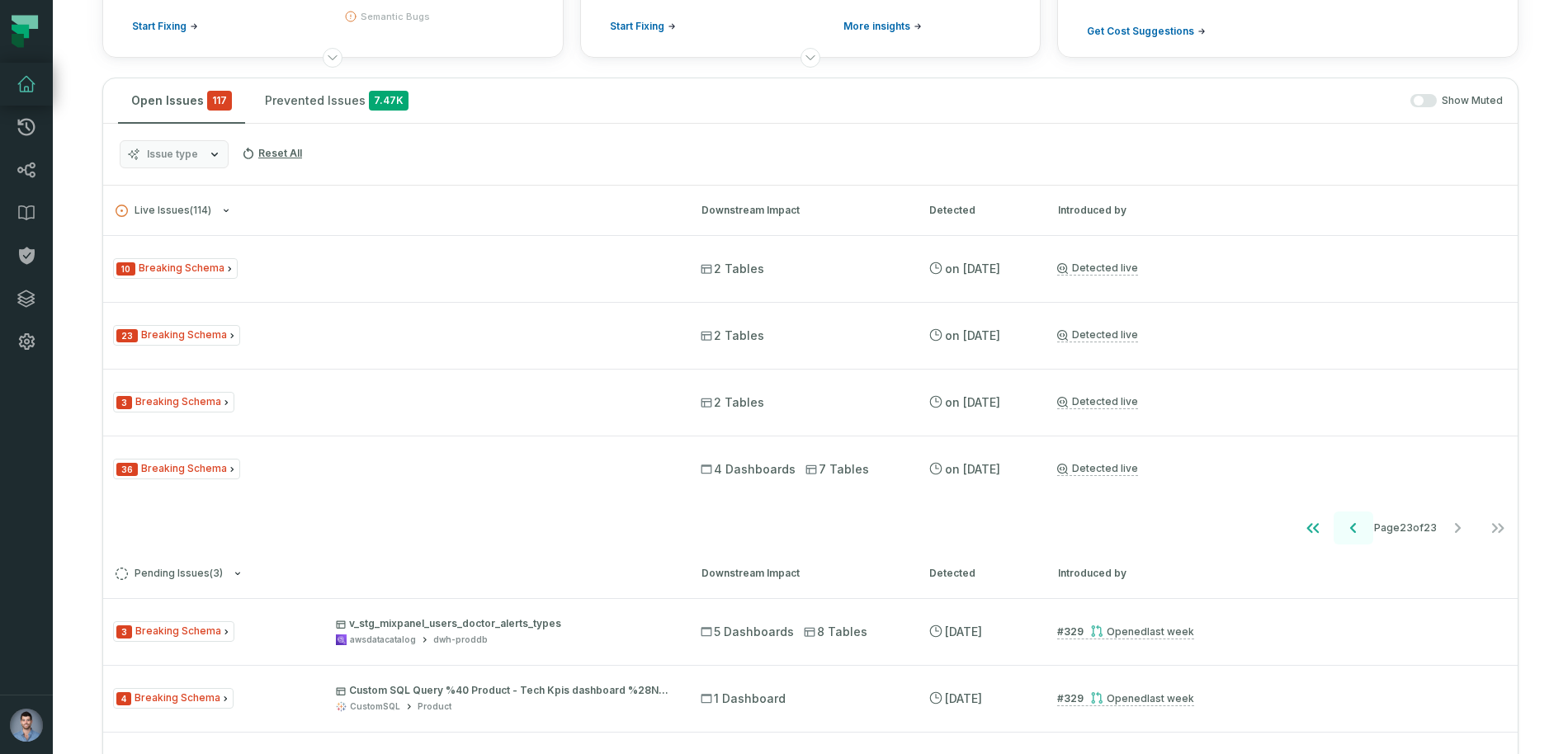
click at [1347, 535] on icon "Go to previous page" at bounding box center [1353, 528] width 20 height 20
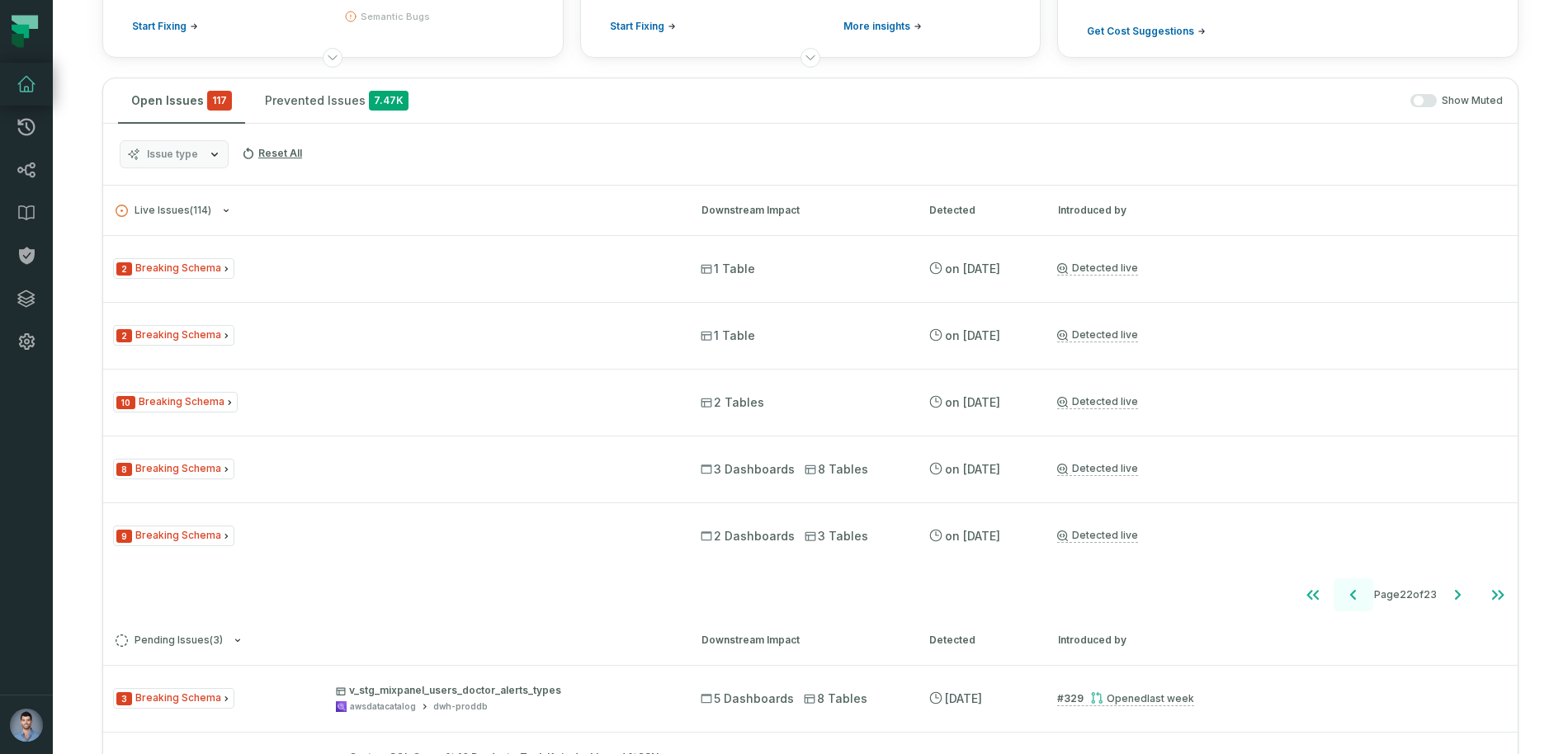
click at [1347, 535] on div "9 Breaking Schema 2 Dashboards 3 Tables [DATE] 11:09:36 AM Detected live Mute A…" at bounding box center [810, 536] width 1415 height 66
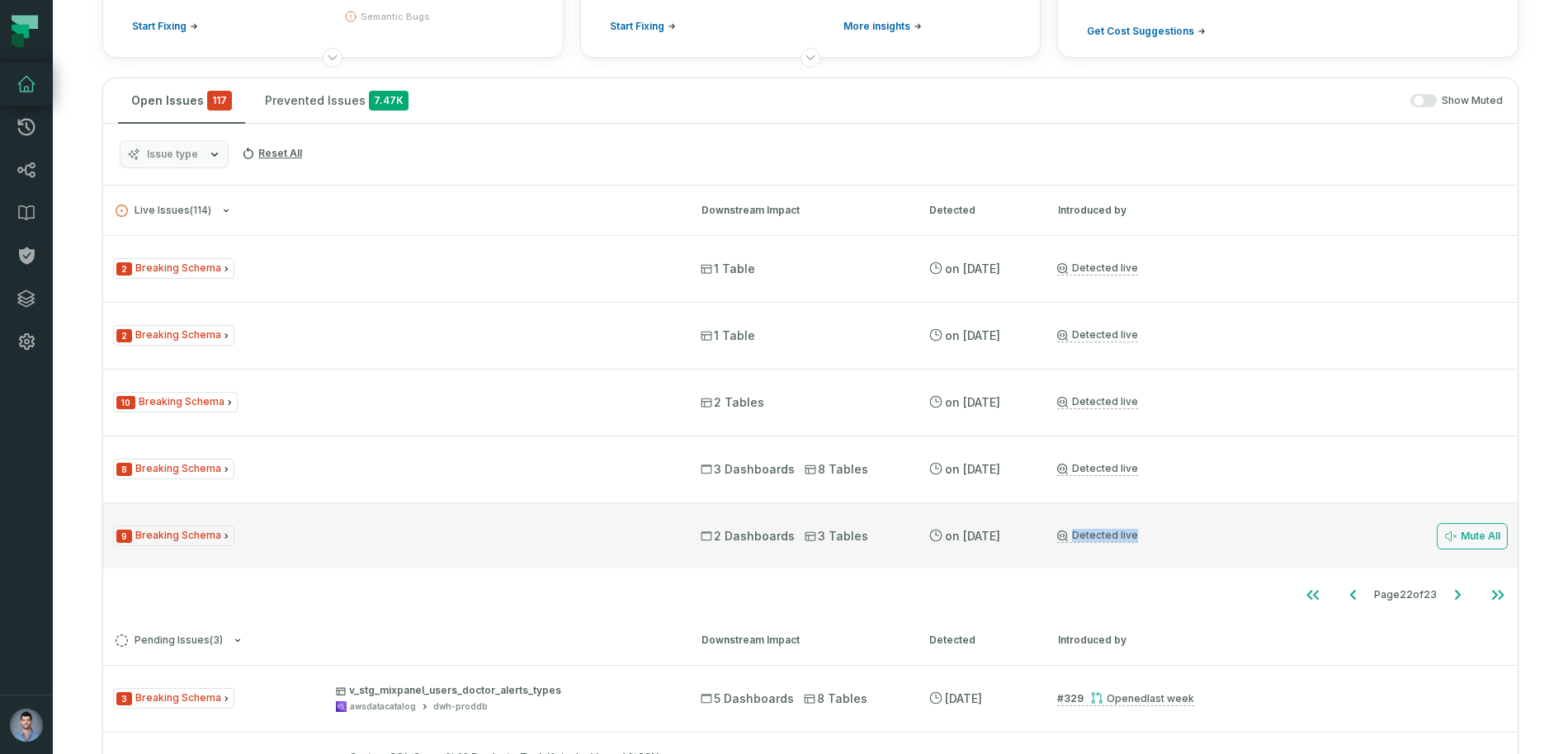
click at [1341, 535] on div "9 Breaking Schema 2 Dashboards 3 Tables [DATE] 11:09:36 AM Detected live Mute A…" at bounding box center [810, 536] width 1415 height 66
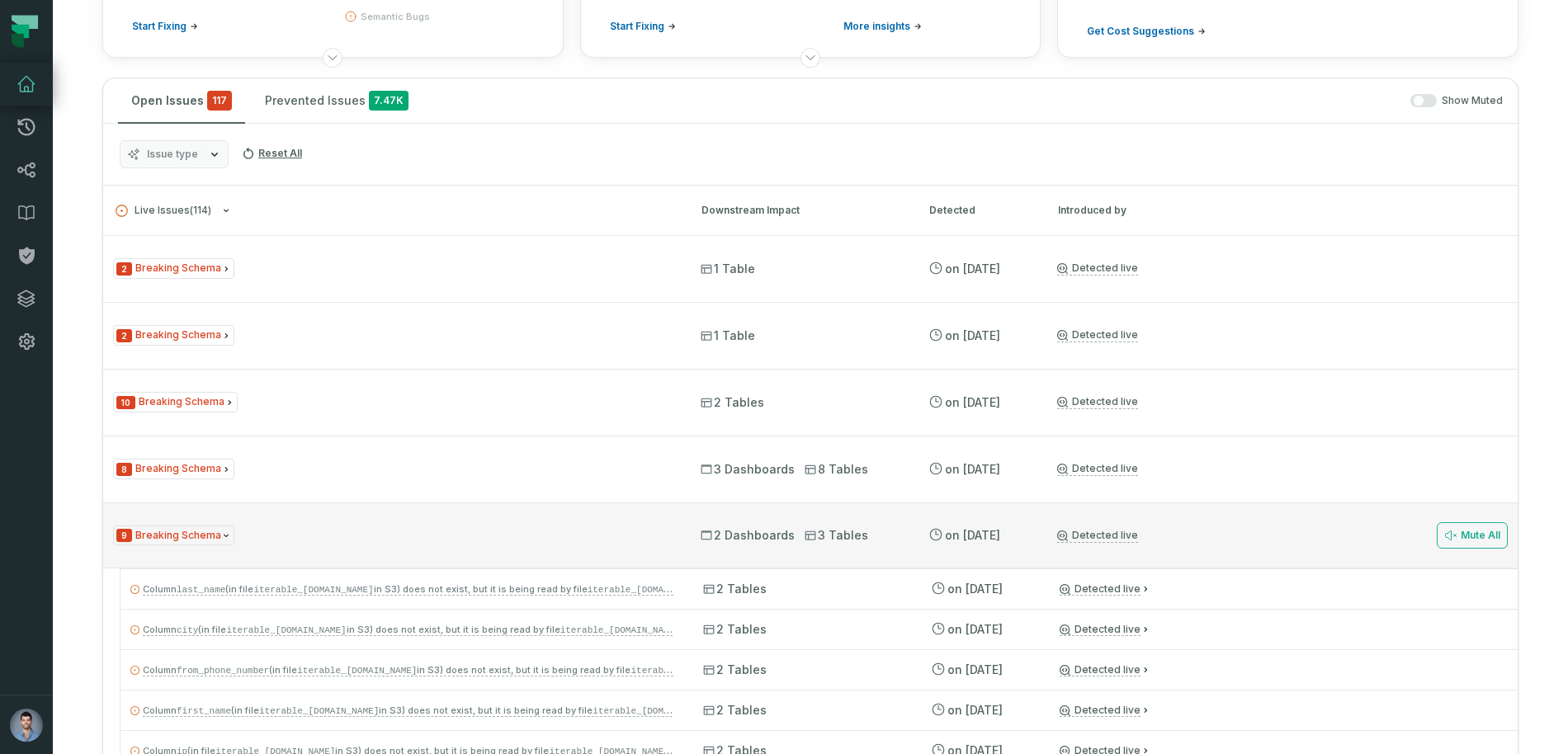
click at [1311, 549] on div "9 Breaking Schema 2 Dashboards 3 Tables [DATE] 11:09:36 AM Detected live Mute A…" at bounding box center [810, 536] width 1415 height 66
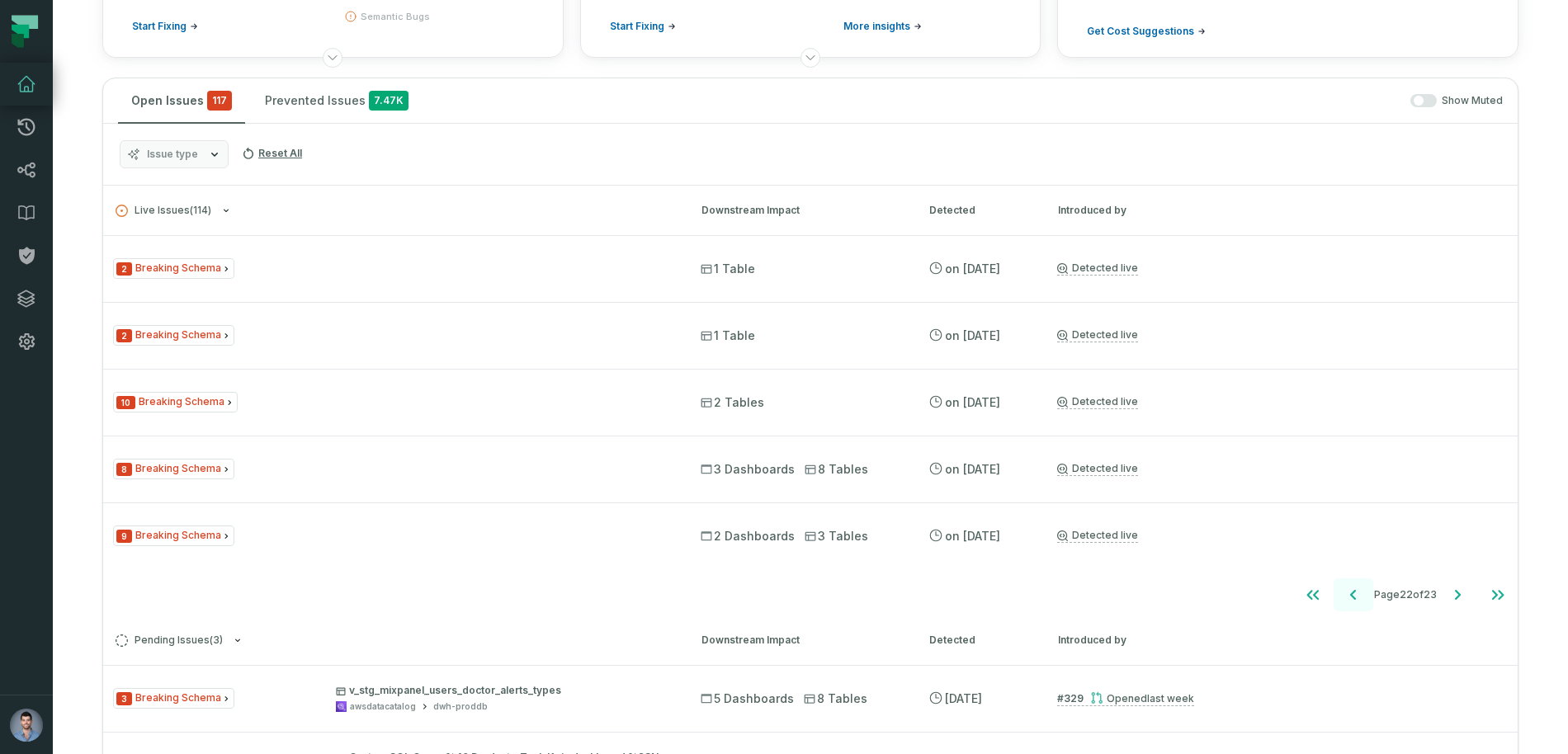
click at [1350, 595] on icon "Go to previous page" at bounding box center [1353, 595] width 20 height 20
click at [1353, 595] on icon "Go to previous page" at bounding box center [1356, 595] width 6 height 10
click at [1350, 595] on icon "Go to previous page" at bounding box center [1356, 595] width 20 height 20
click at [1353, 595] on icon "Go to previous page" at bounding box center [1356, 595] width 6 height 10
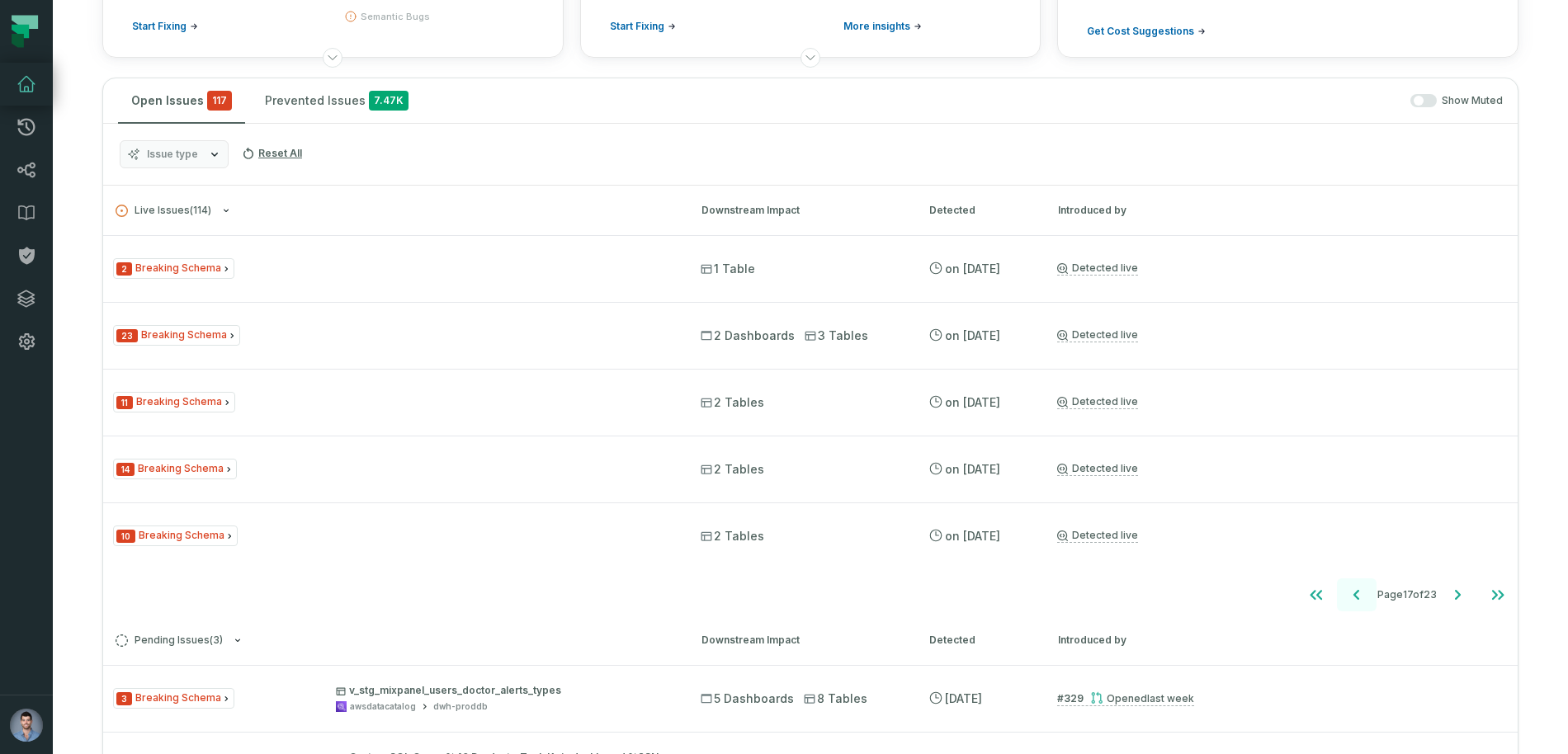
click at [1354, 595] on icon "Go to previous page" at bounding box center [1357, 595] width 6 height 10
click at [1353, 595] on icon "Go to previous page" at bounding box center [1356, 595] width 6 height 10
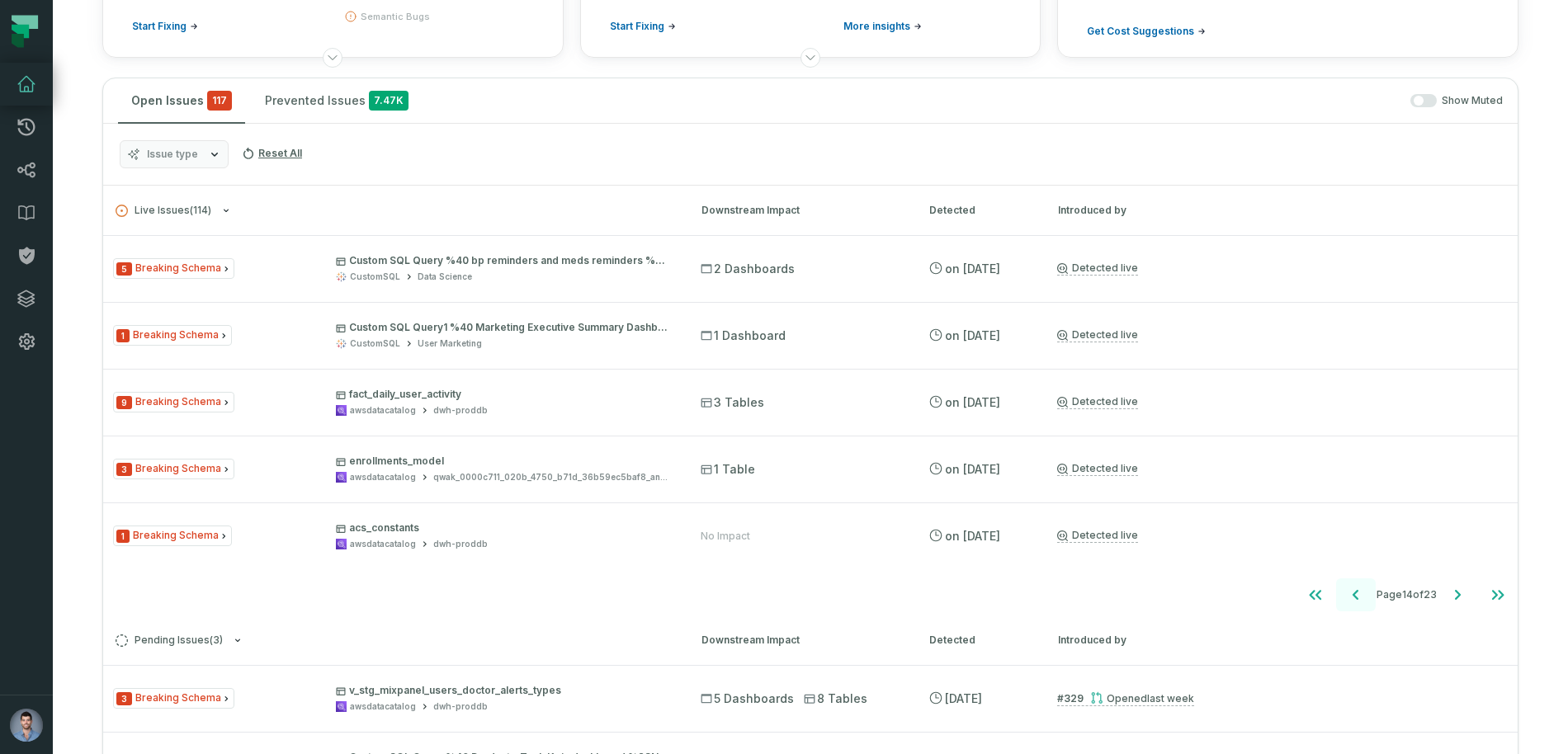
click at [1353, 595] on icon "Go to previous page" at bounding box center [1356, 595] width 6 height 10
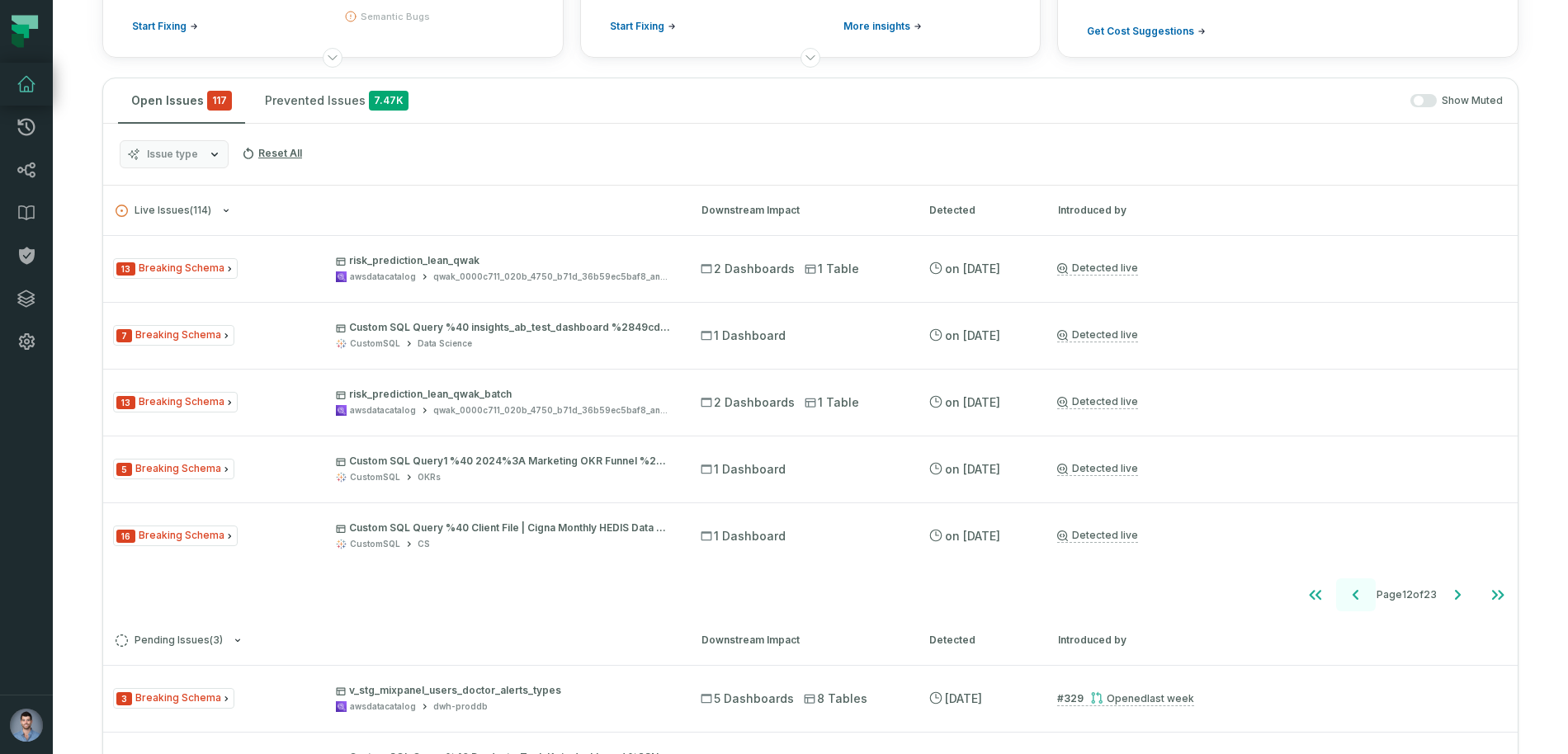
click at [1353, 595] on icon "Go to previous page" at bounding box center [1356, 595] width 6 height 10
click at [1350, 595] on icon "Go to previous page" at bounding box center [1358, 595] width 20 height 20
click at [1356, 595] on icon "Go to previous page" at bounding box center [1358, 595] width 6 height 10
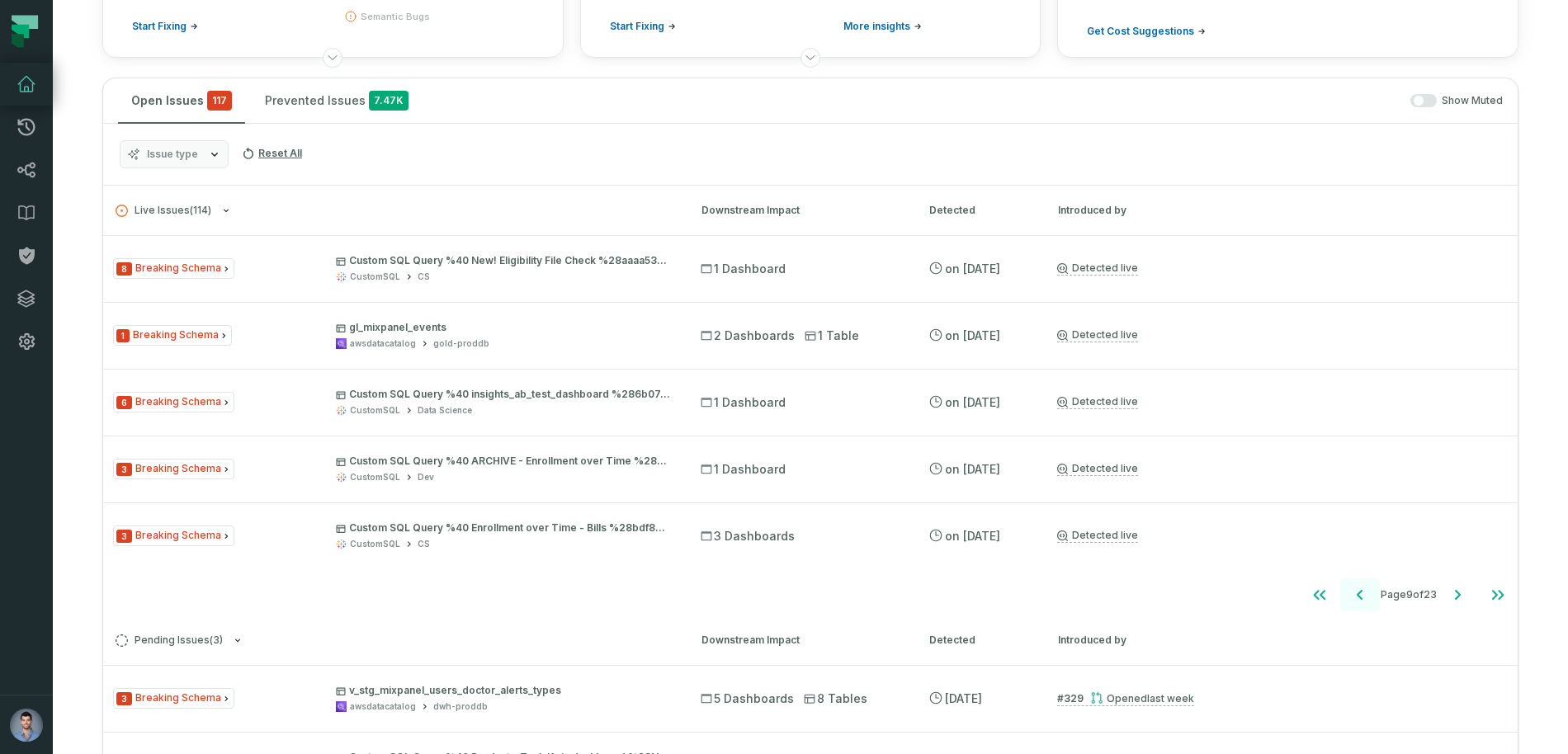
click at [1350, 595] on icon "Go to previous page" at bounding box center [1360, 595] width 20 height 20
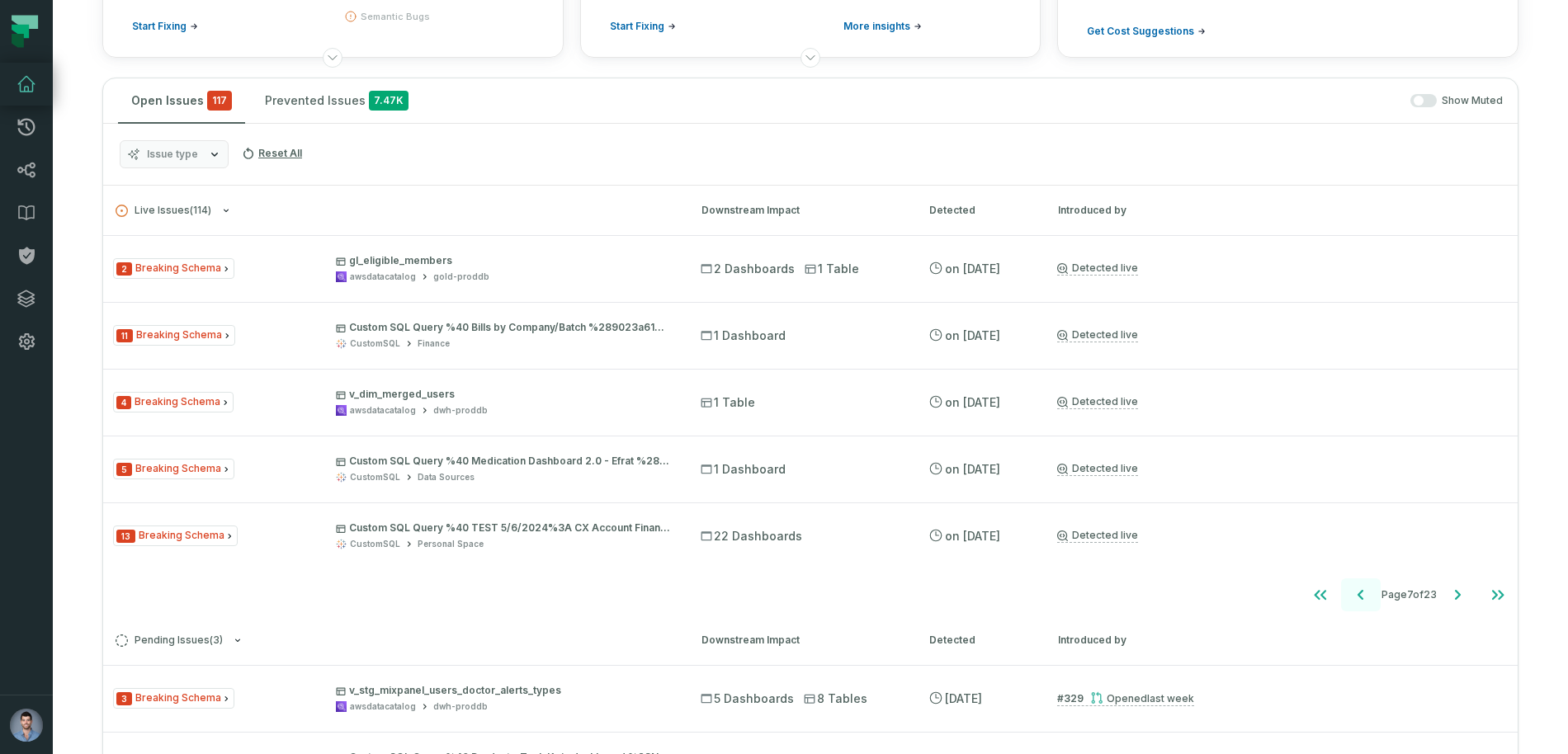
click at [1351, 593] on icon "Go to previous page" at bounding box center [1361, 595] width 20 height 20
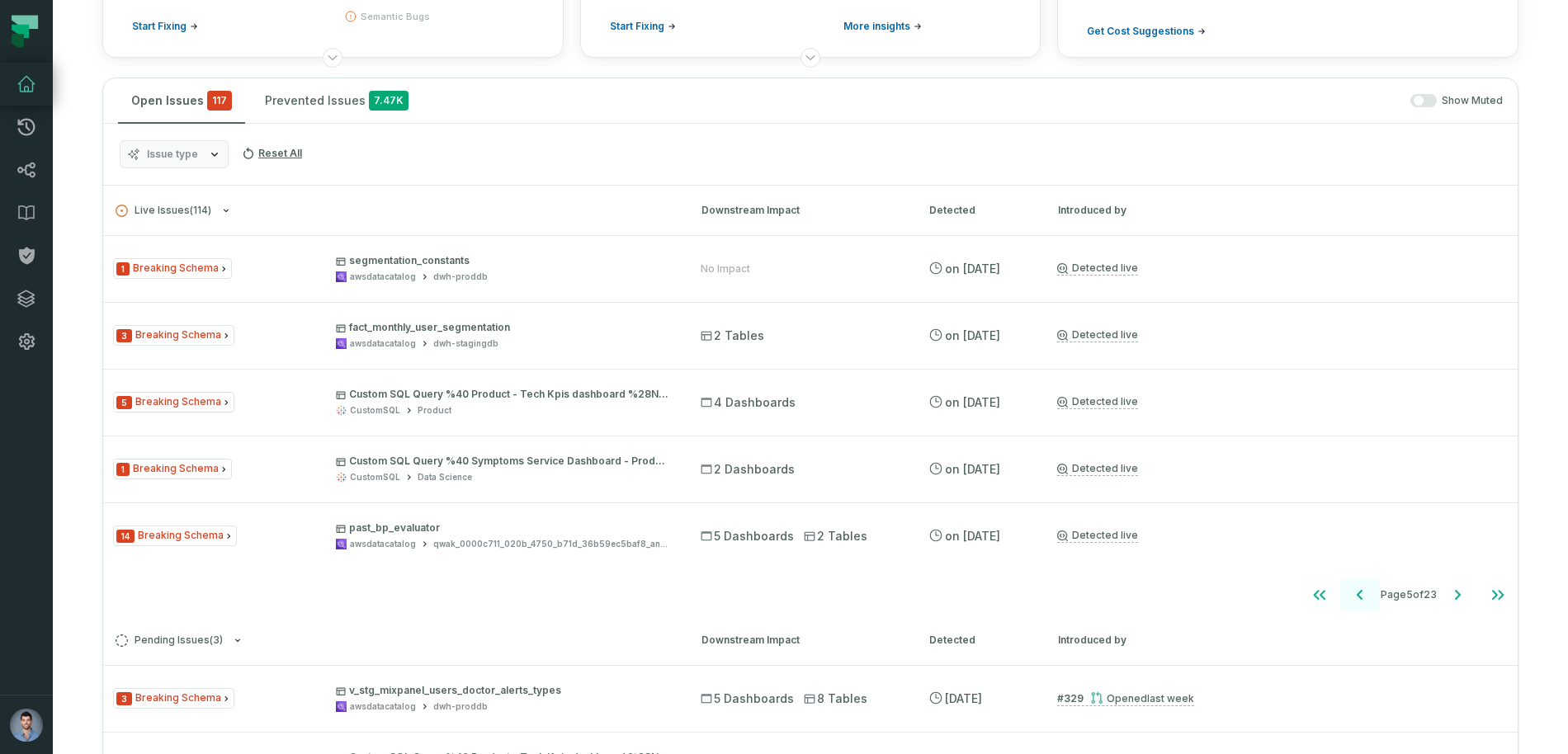
click at [1350, 593] on icon "Go to previous page" at bounding box center [1360, 595] width 20 height 20
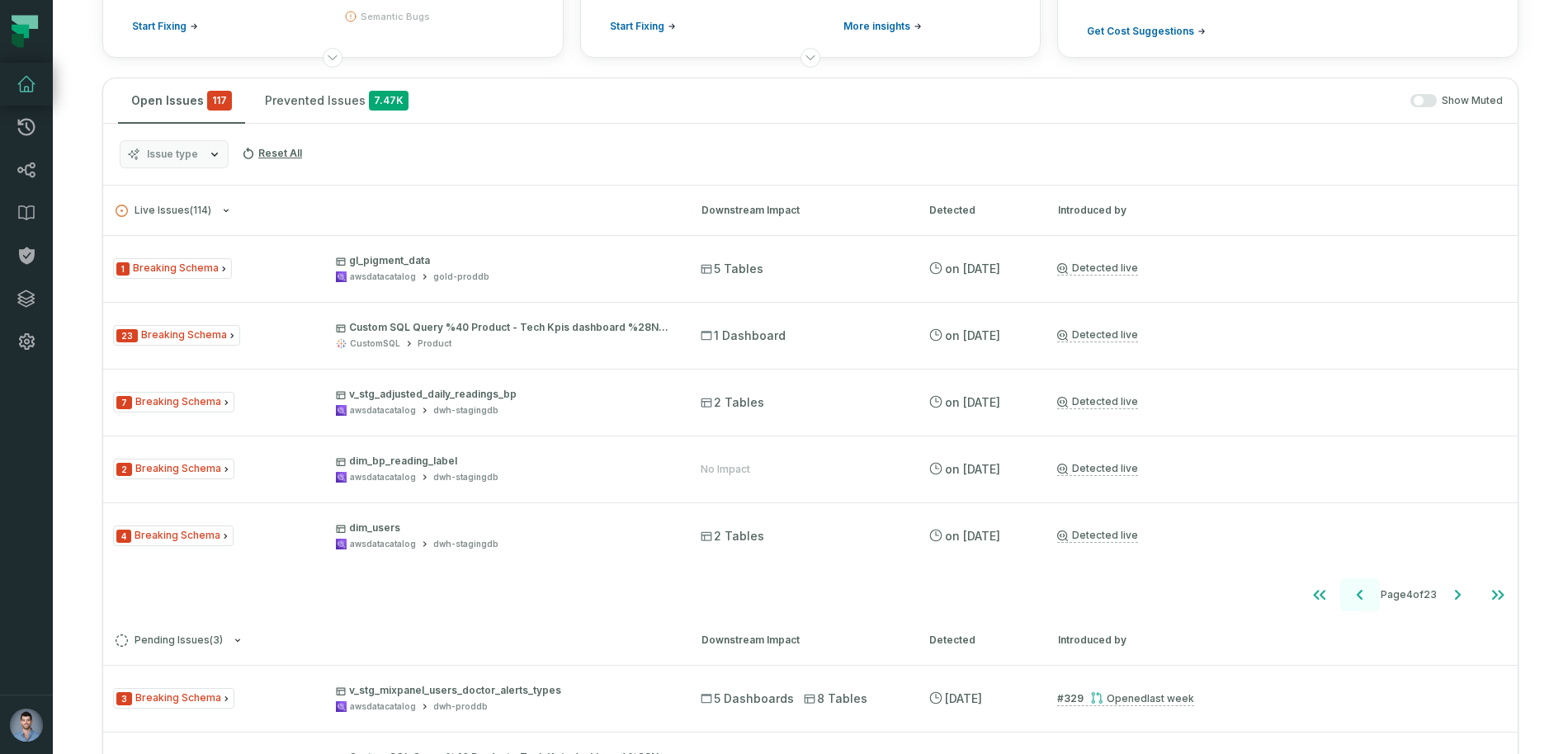
click at [1350, 593] on icon "Go to previous page" at bounding box center [1360, 595] width 20 height 20
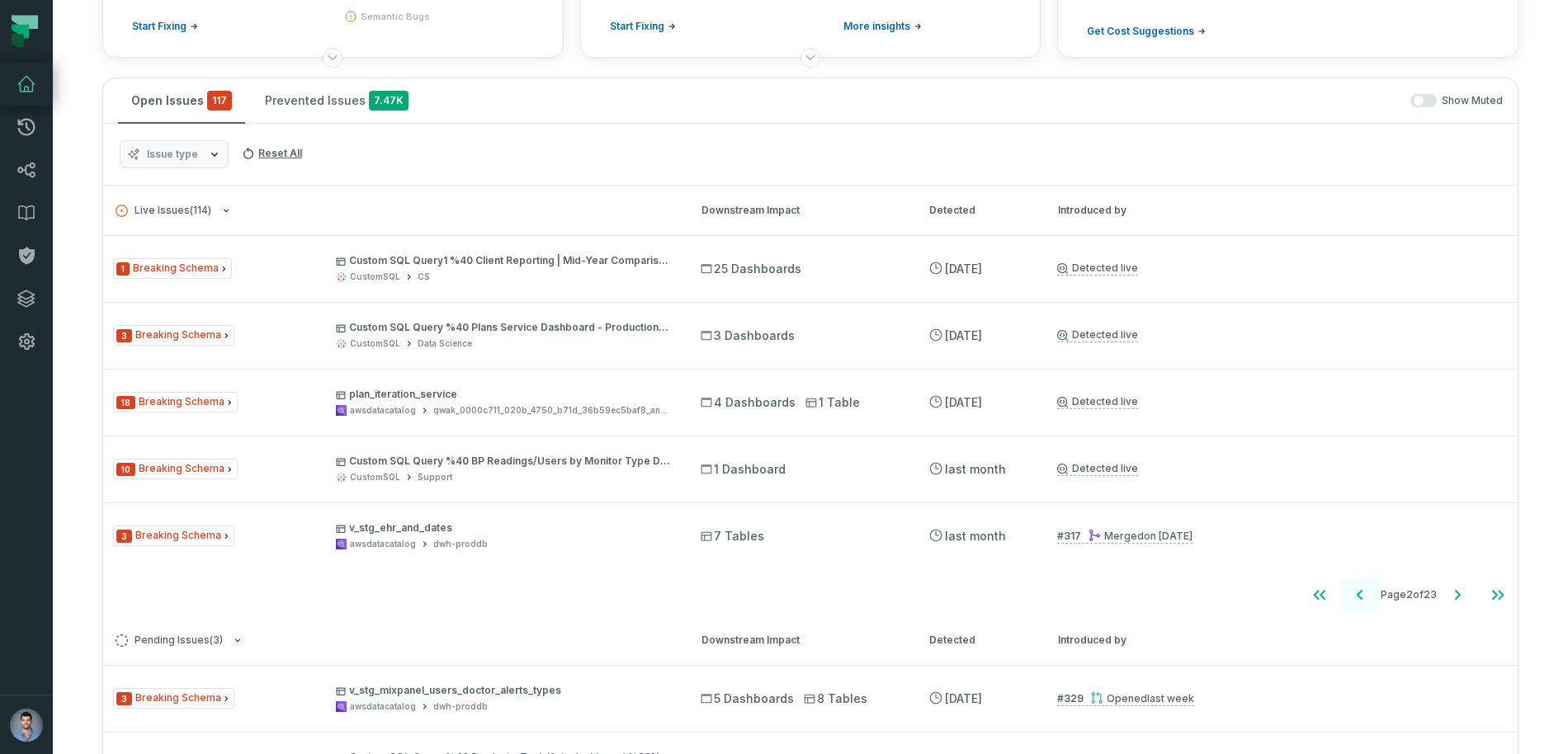
click at [1350, 593] on icon "Go to previous page" at bounding box center [1360, 595] width 20 height 20
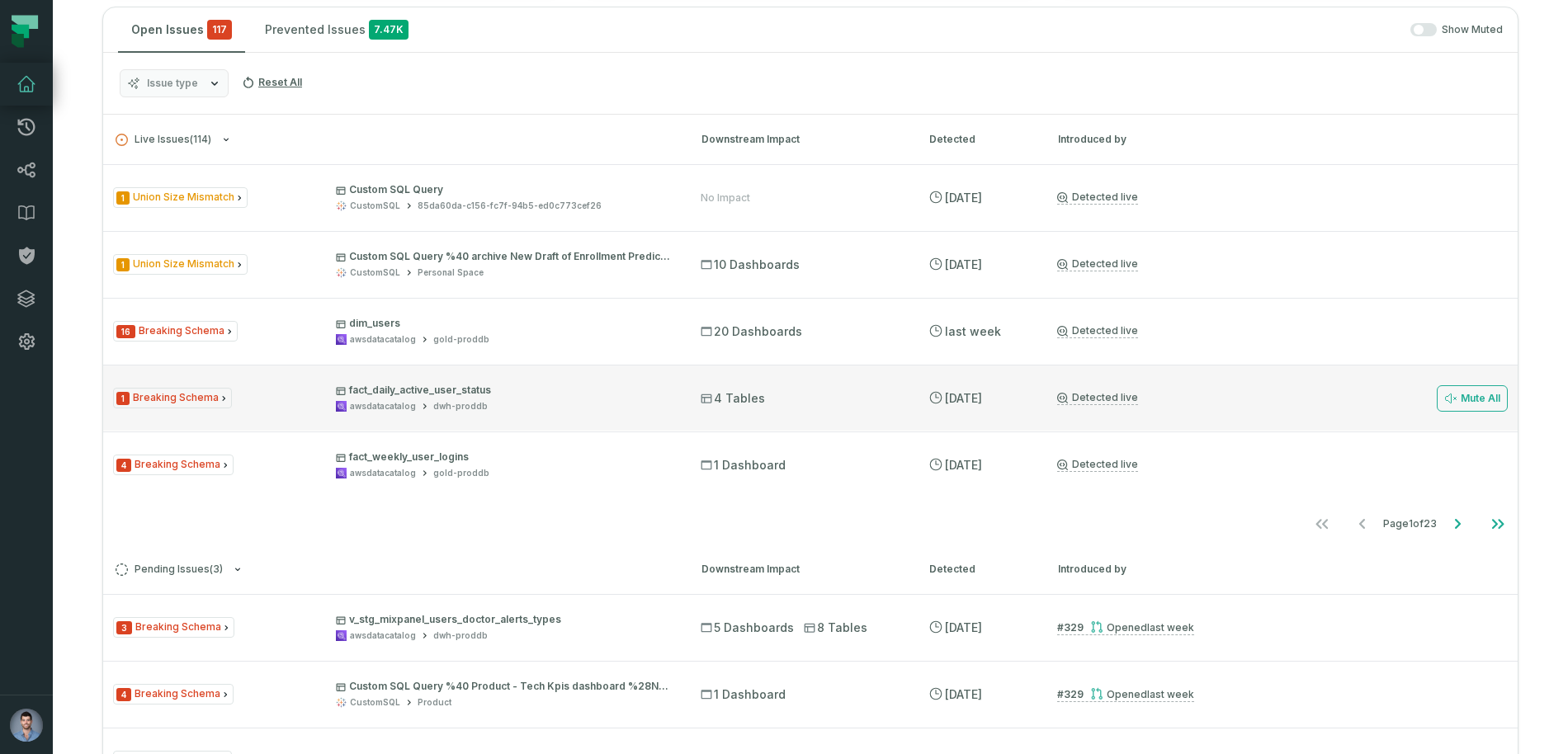
scroll to position [332, 0]
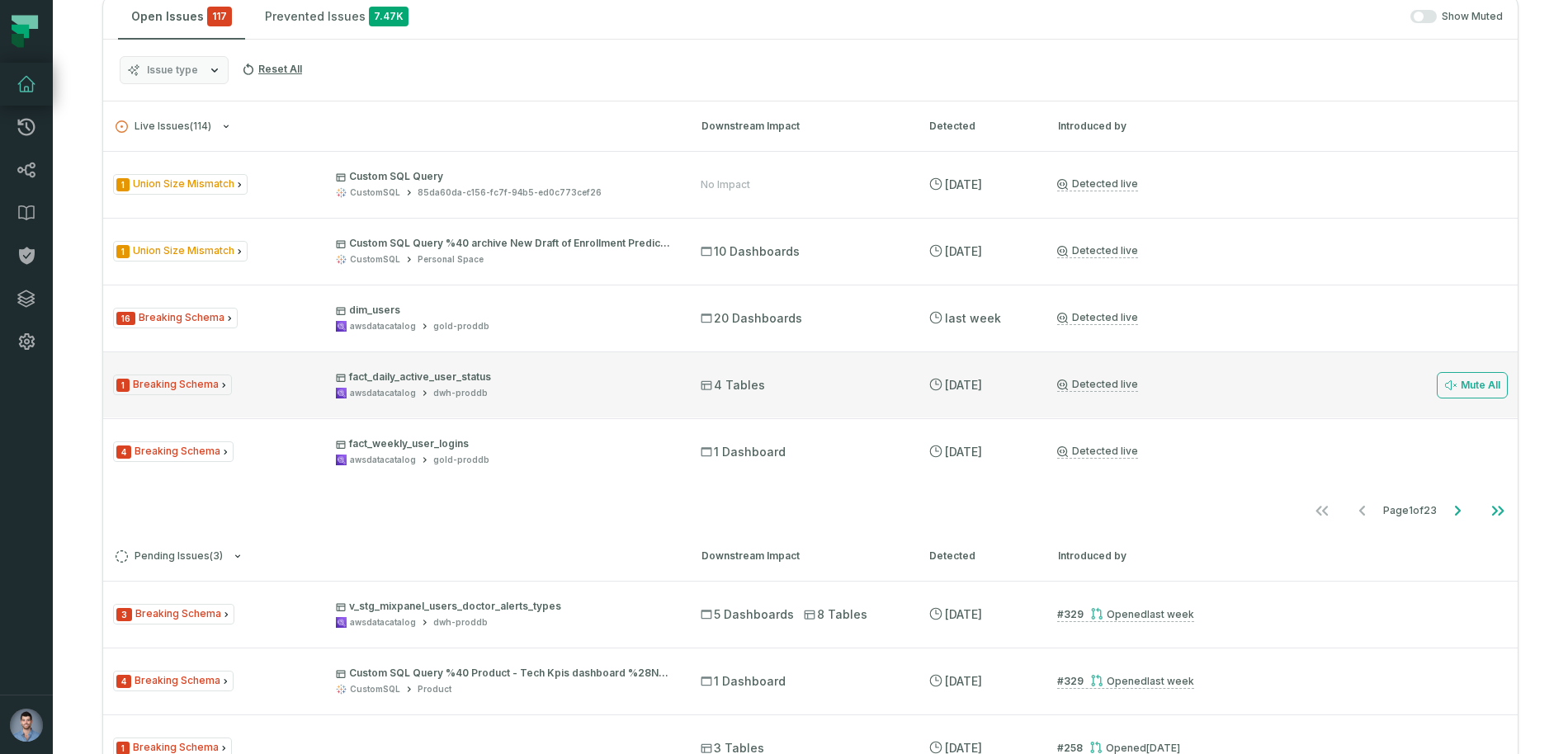
click at [434, 387] on div "dwh-proddb" at bounding box center [460, 393] width 55 height 12
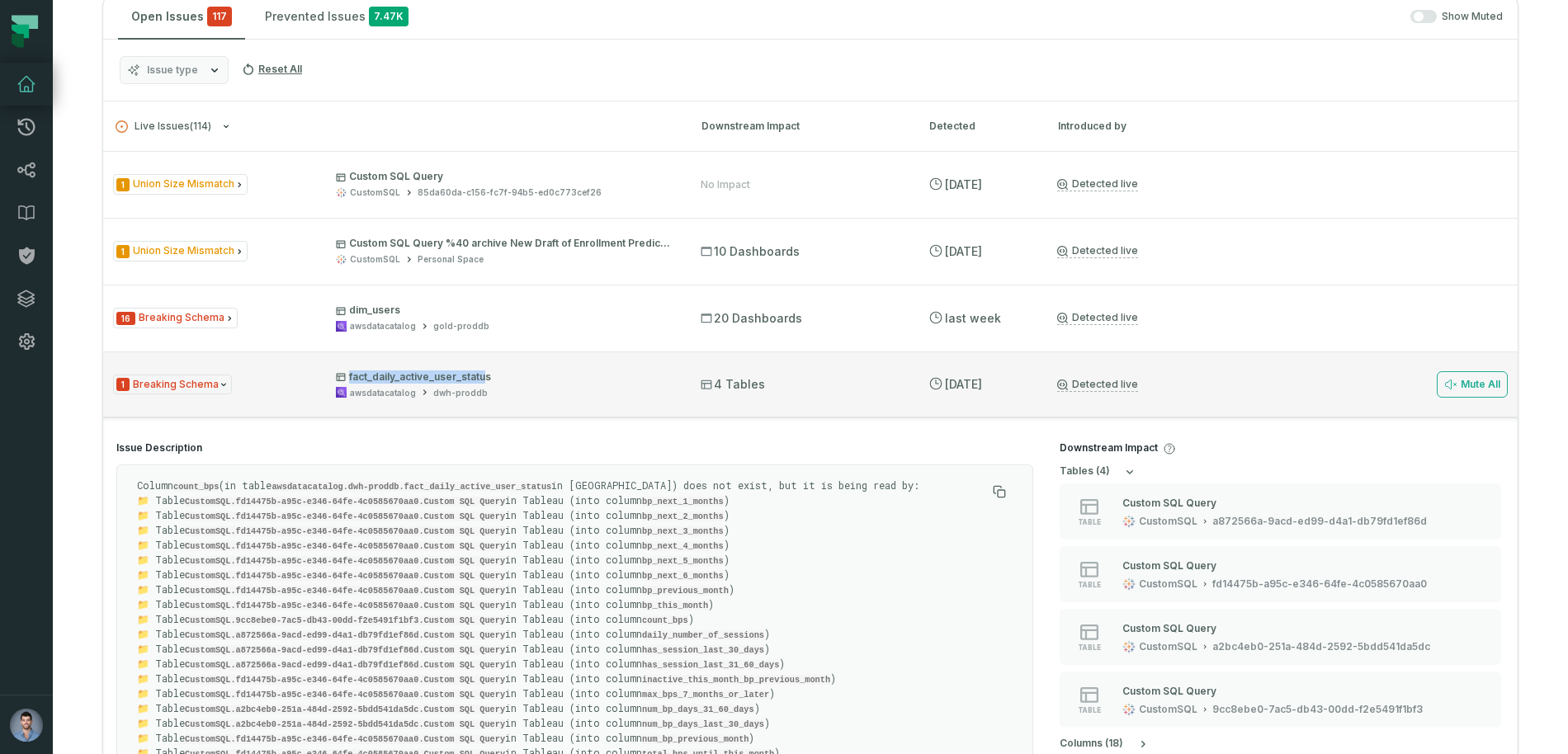
drag, startPoint x: 485, startPoint y: 374, endPoint x: 331, endPoint y: 373, distance: 154.0
click at [330, 373] on div "1 Breaking Schema fact_daily_active_user_status awsdatacatalog dwh-proddb" at bounding box center [392, 385] width 558 height 29
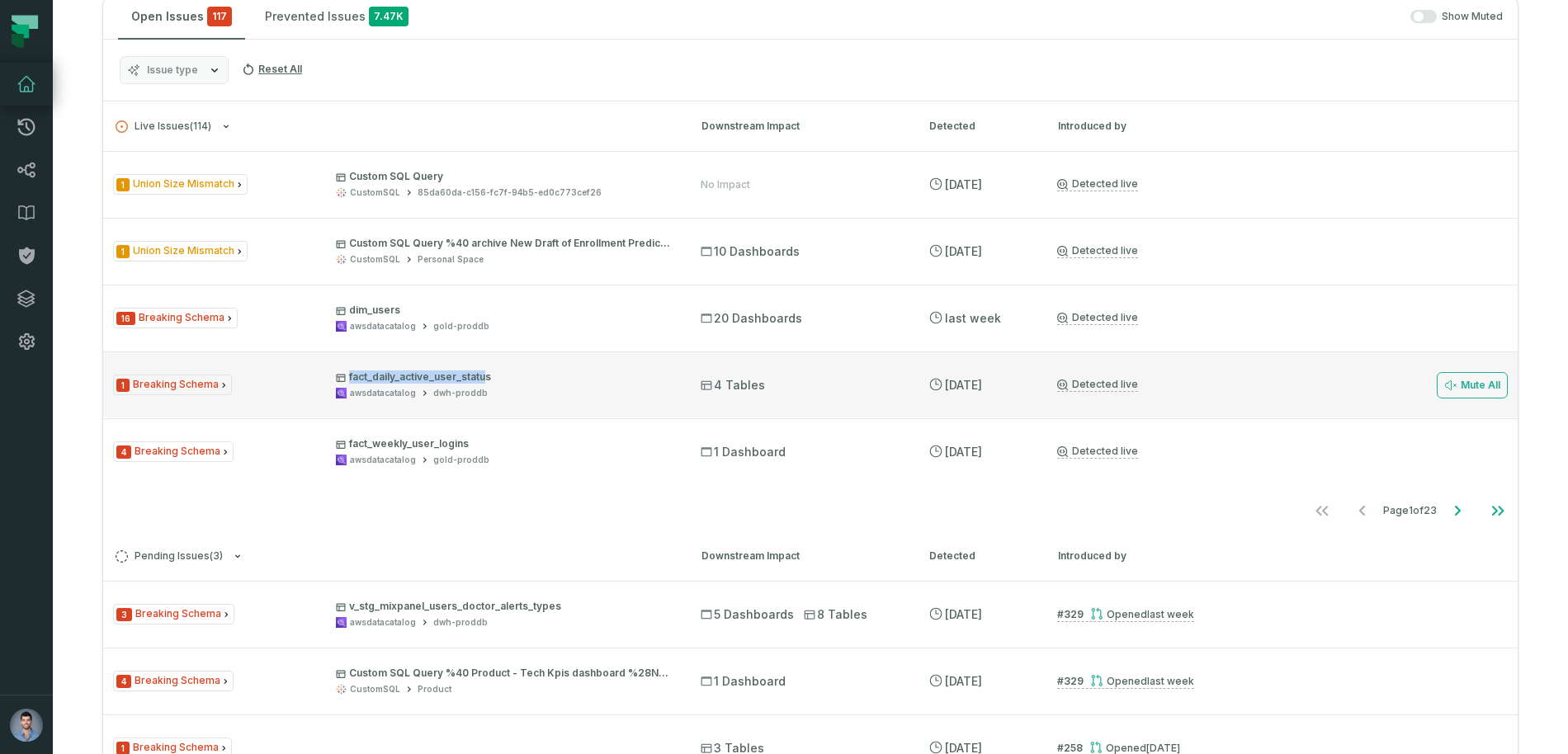
click at [484, 382] on p "fact_daily_active_user_status" at bounding box center [504, 377] width 335 height 13
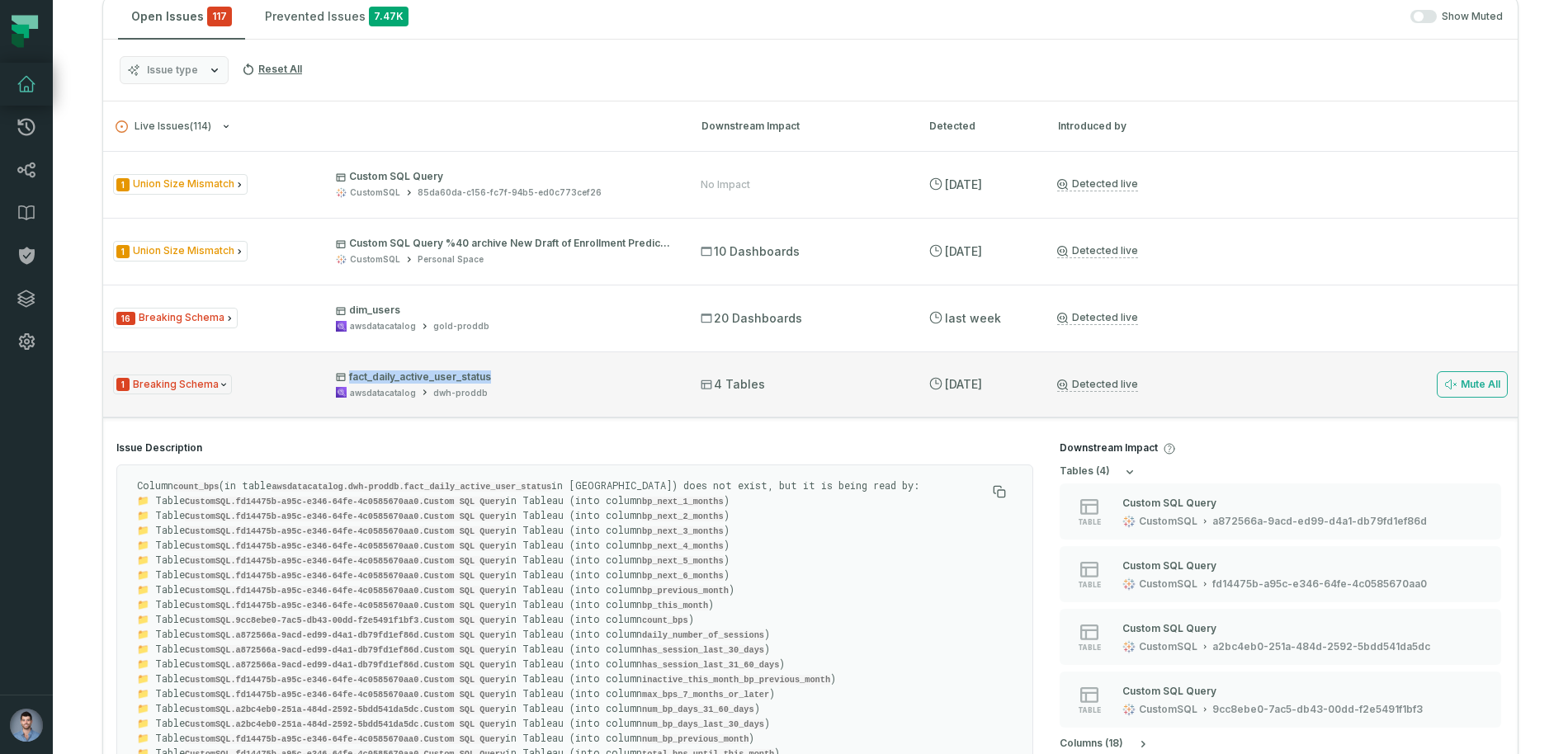
drag, startPoint x: 493, startPoint y: 379, endPoint x: 348, endPoint y: 381, distance: 145.0
click at [348, 381] on p "fact_daily_active_user_status" at bounding box center [504, 377] width 335 height 13
copy p "fact_daily_active_user_status"
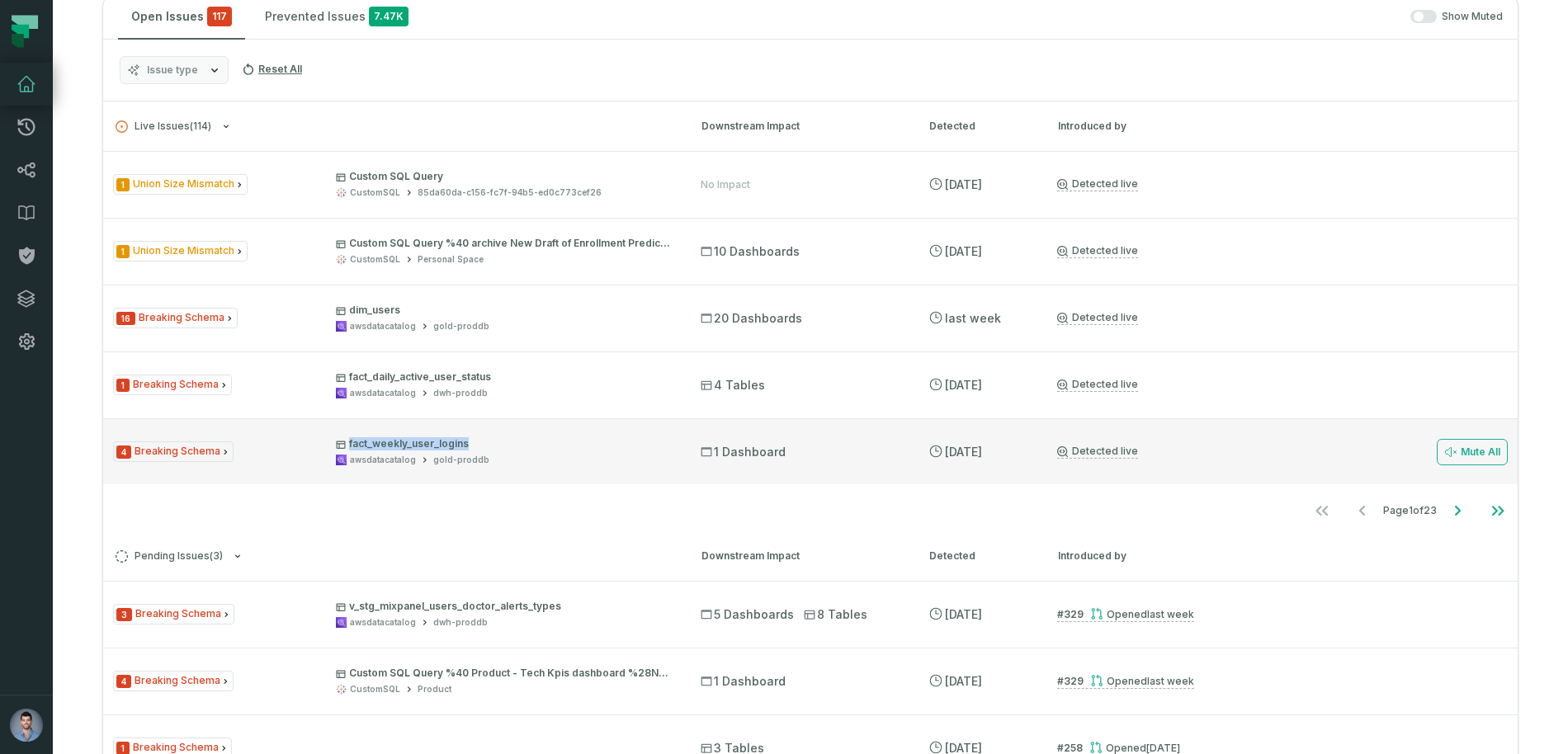
drag, startPoint x: 472, startPoint y: 444, endPoint x: 357, endPoint y: 432, distance: 115.6
click at [357, 432] on div "4 Breaking Schema fact_weekly_user_logins awsdatacatalog gold-proddb 1 Dashboar…" at bounding box center [810, 452] width 1415 height 66
copy p "fact_weekly_user_logins"
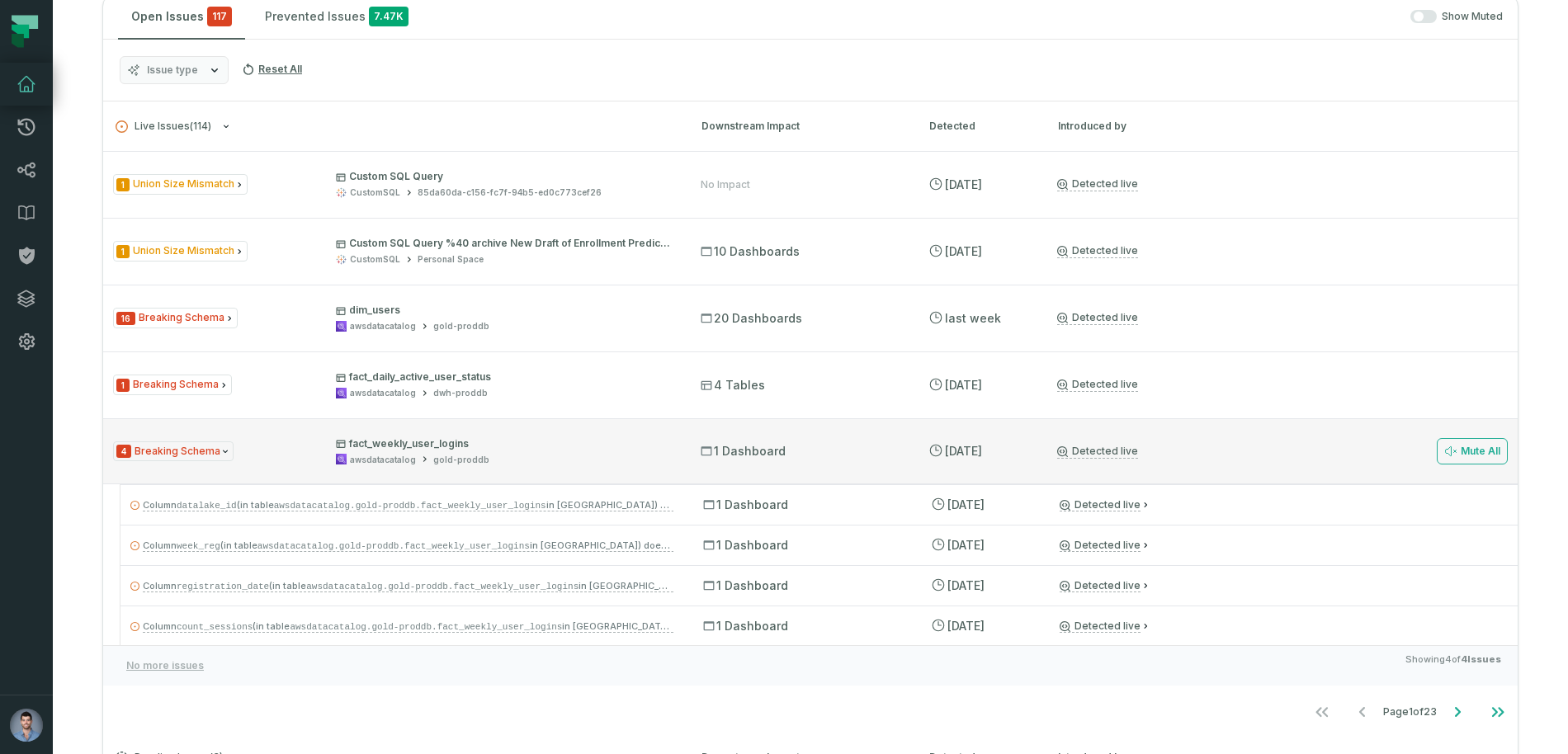
click at [455, 457] on div "gold-proddb" at bounding box center [461, 460] width 56 height 12
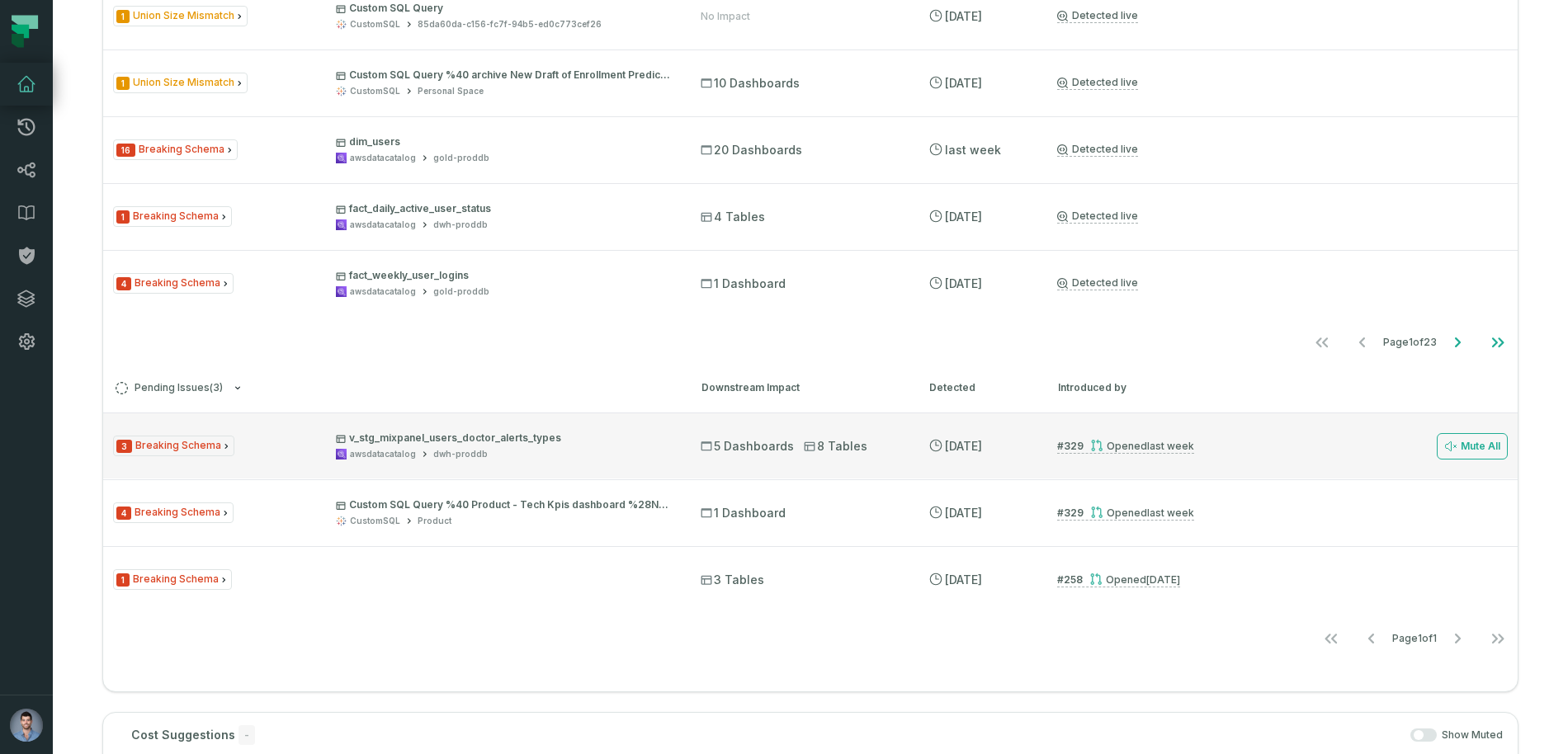
scroll to position [498, 0]
click at [449, 427] on div "3 Breaking Schema v_stg_mixpanel_users_doctor_alerts_types awsdatacatalog dwh-p…" at bounding box center [810, 447] width 1415 height 66
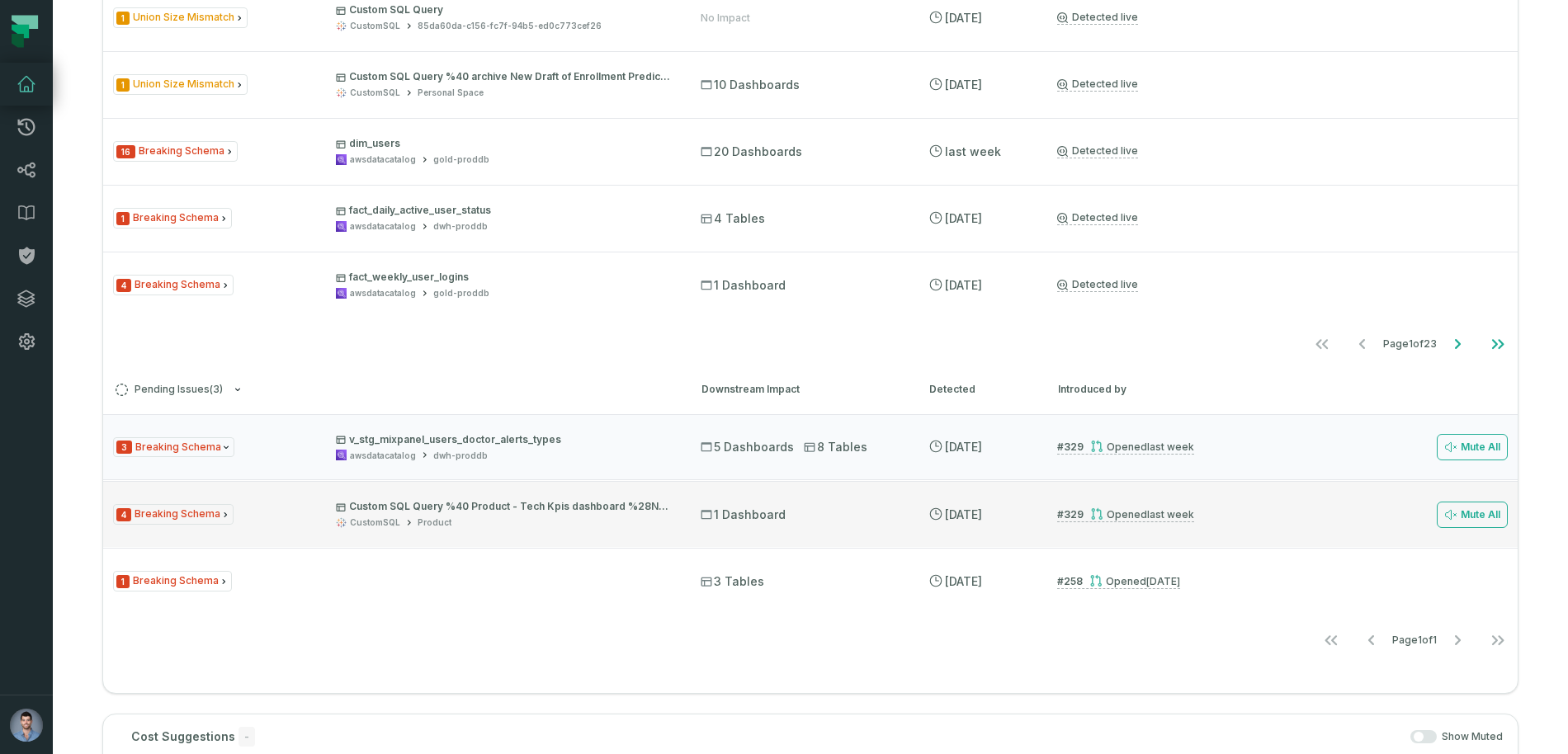
scroll to position [505, 0]
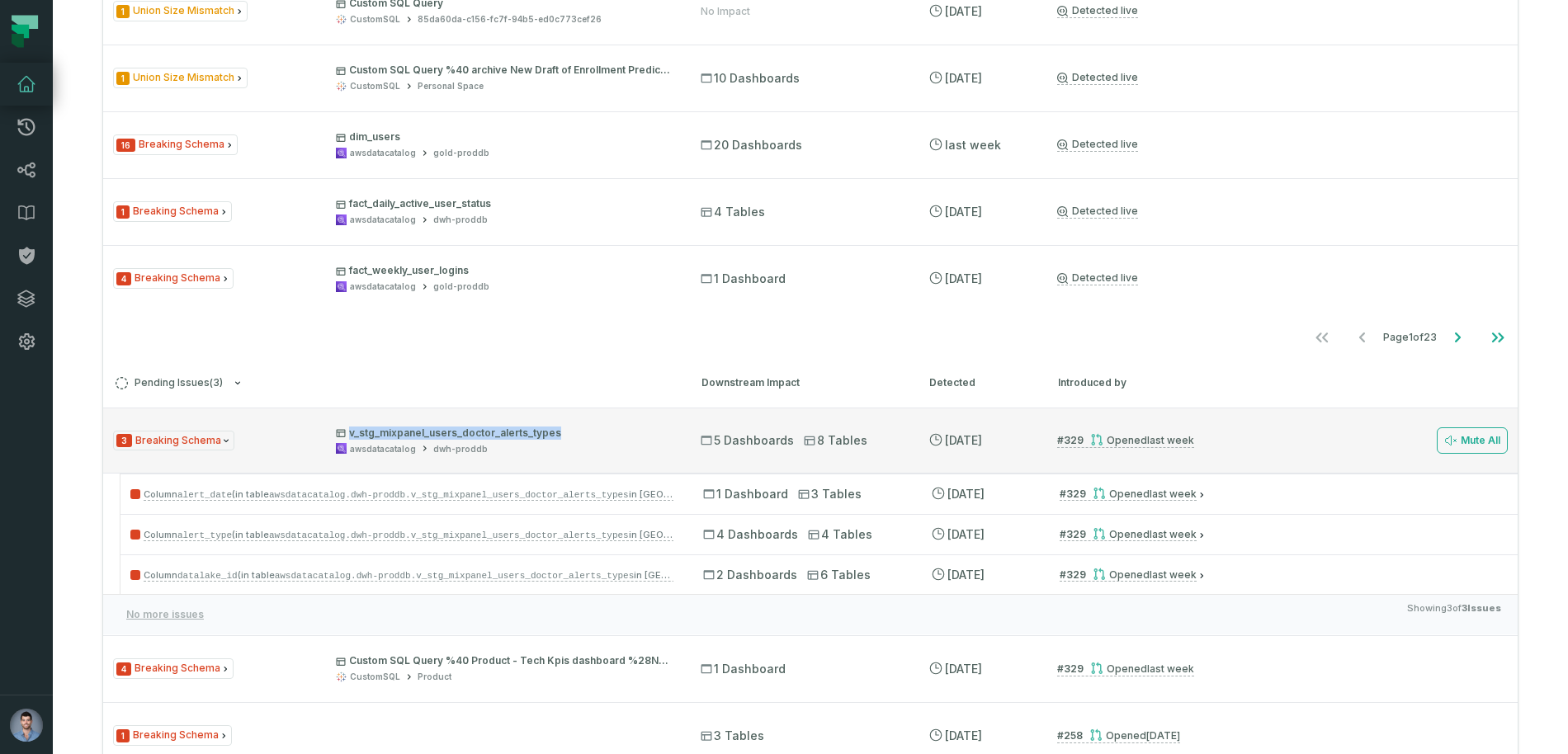
drag, startPoint x: 563, startPoint y: 433, endPoint x: 327, endPoint y: 426, distance: 236.1
click at [327, 426] on div "3 Breaking Schema v_stg_mixpanel_users_doctor_alerts_types awsdatacatalog dwh-p…" at bounding box center [392, 440] width 558 height 29
copy p "v_stg_mixpanel_users_doctor_alerts_types"
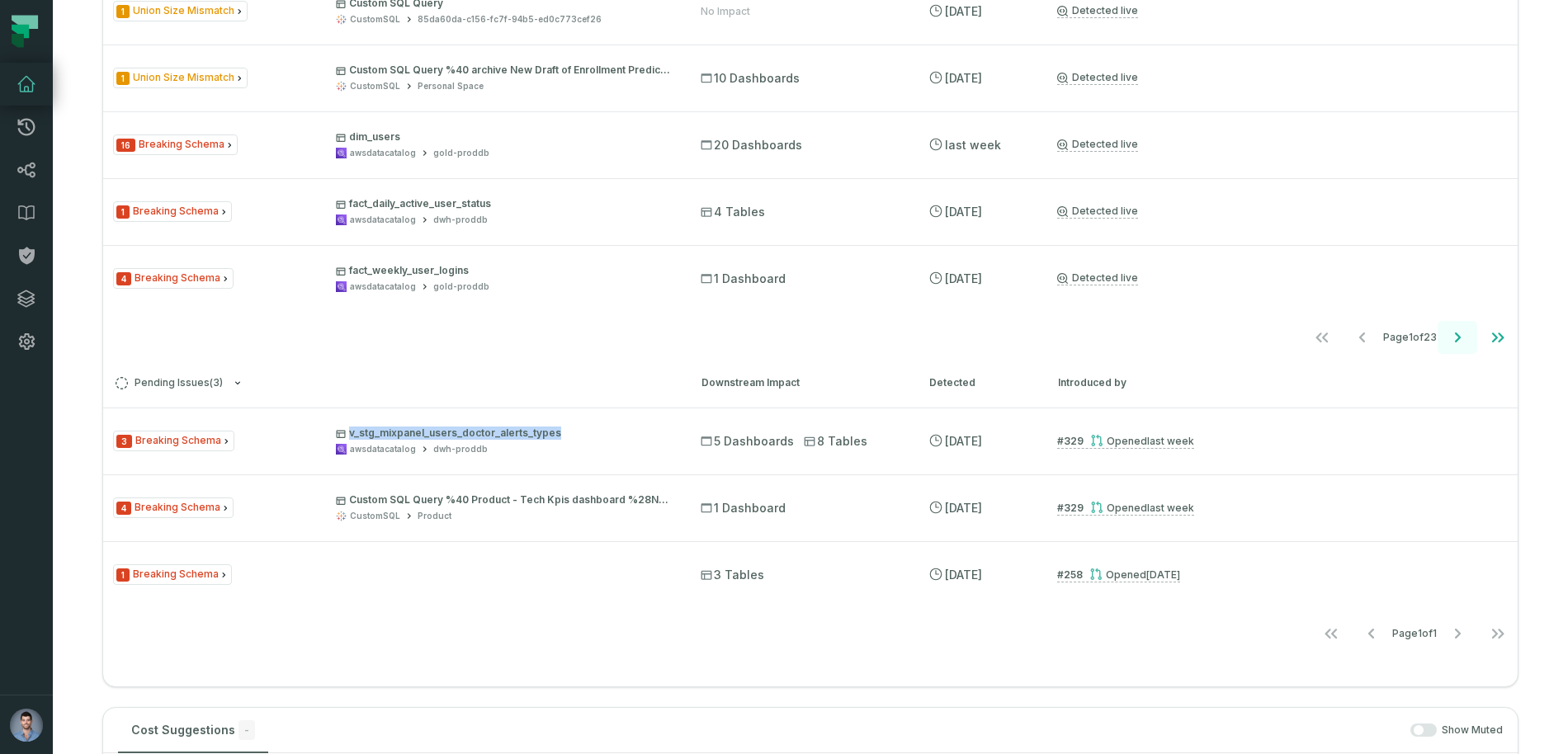
click at [1458, 335] on icon "Go to next page" at bounding box center [1458, 337] width 6 height 10
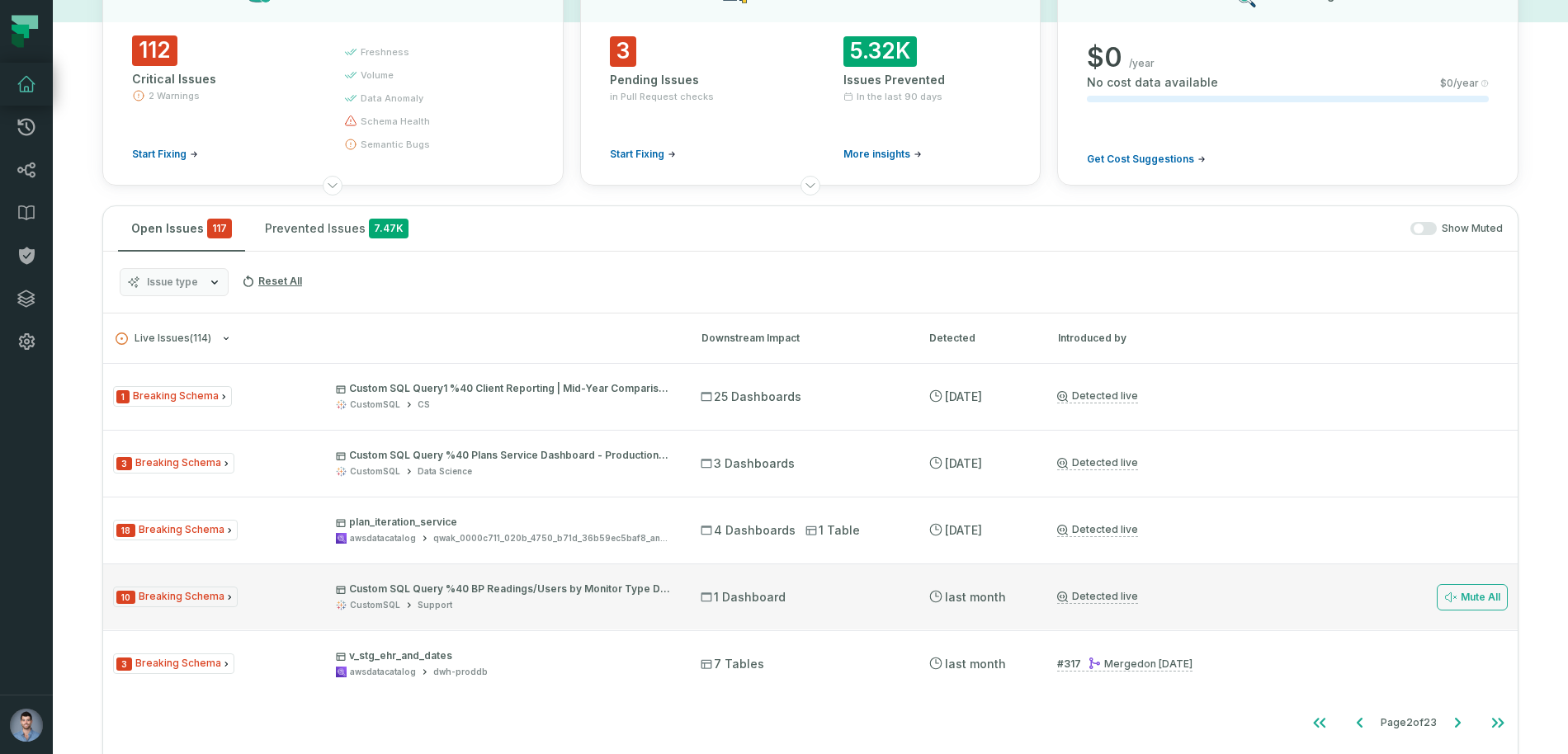
scroll to position [124, 0]
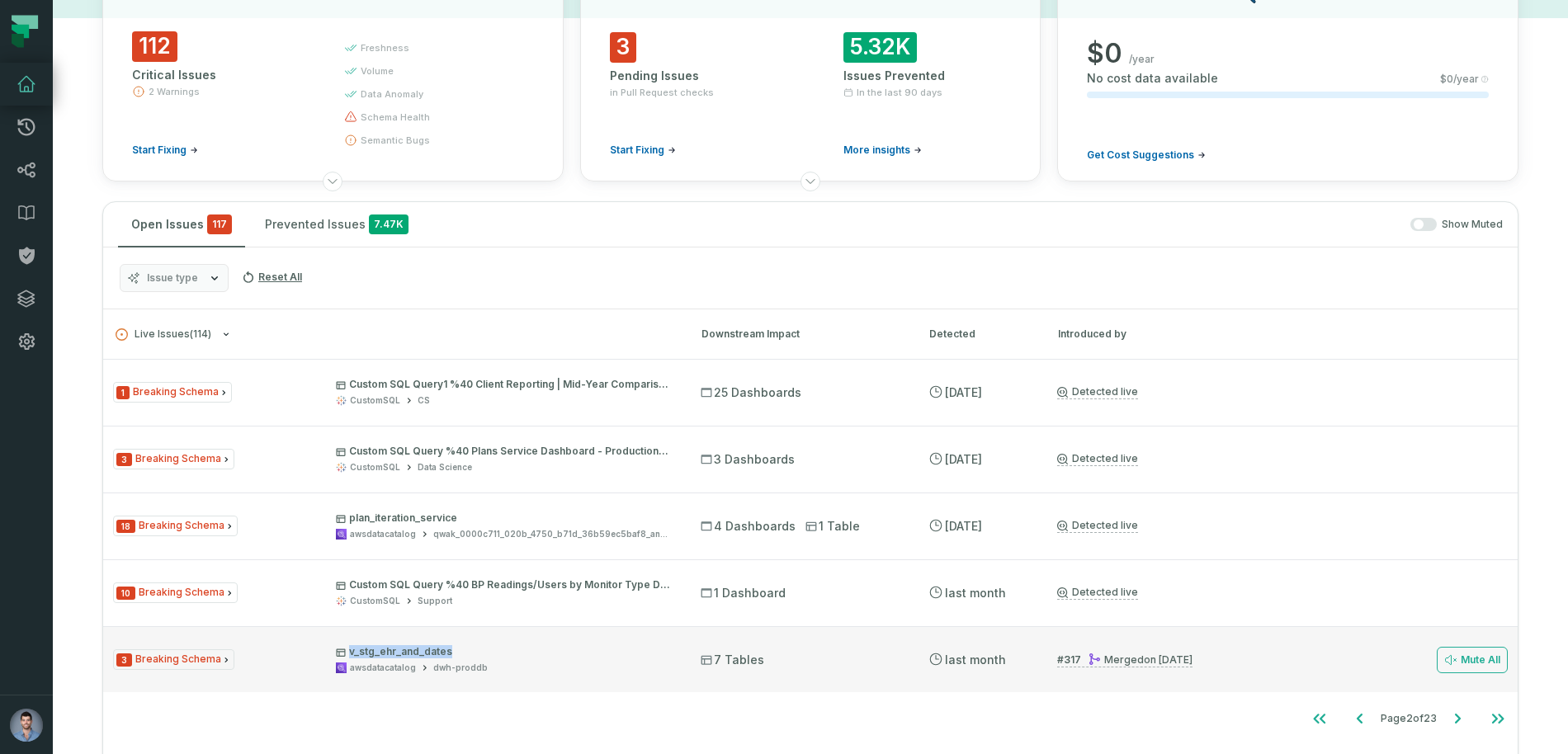
drag, startPoint x: 454, startPoint y: 650, endPoint x: 335, endPoint y: 647, distance: 119.0
click at [335, 647] on div "3 Breaking Schema v_stg_ehr_and_dates awsdatacatalog dwh-proddb" at bounding box center [392, 660] width 558 height 29
copy p "v_stg_ehr_and_dates"
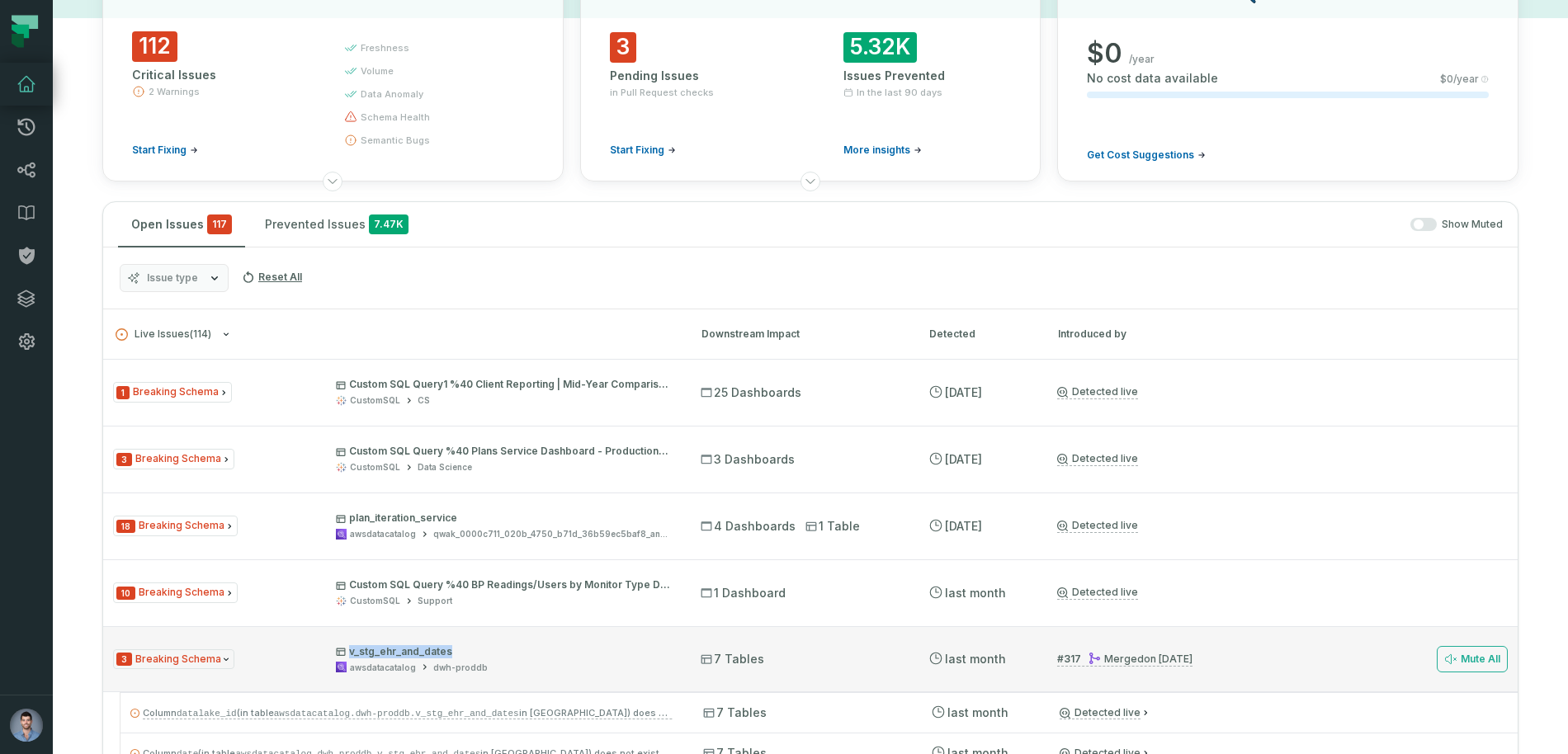
click at [560, 651] on p "v_stg_ehr_and_dates" at bounding box center [504, 652] width 335 height 13
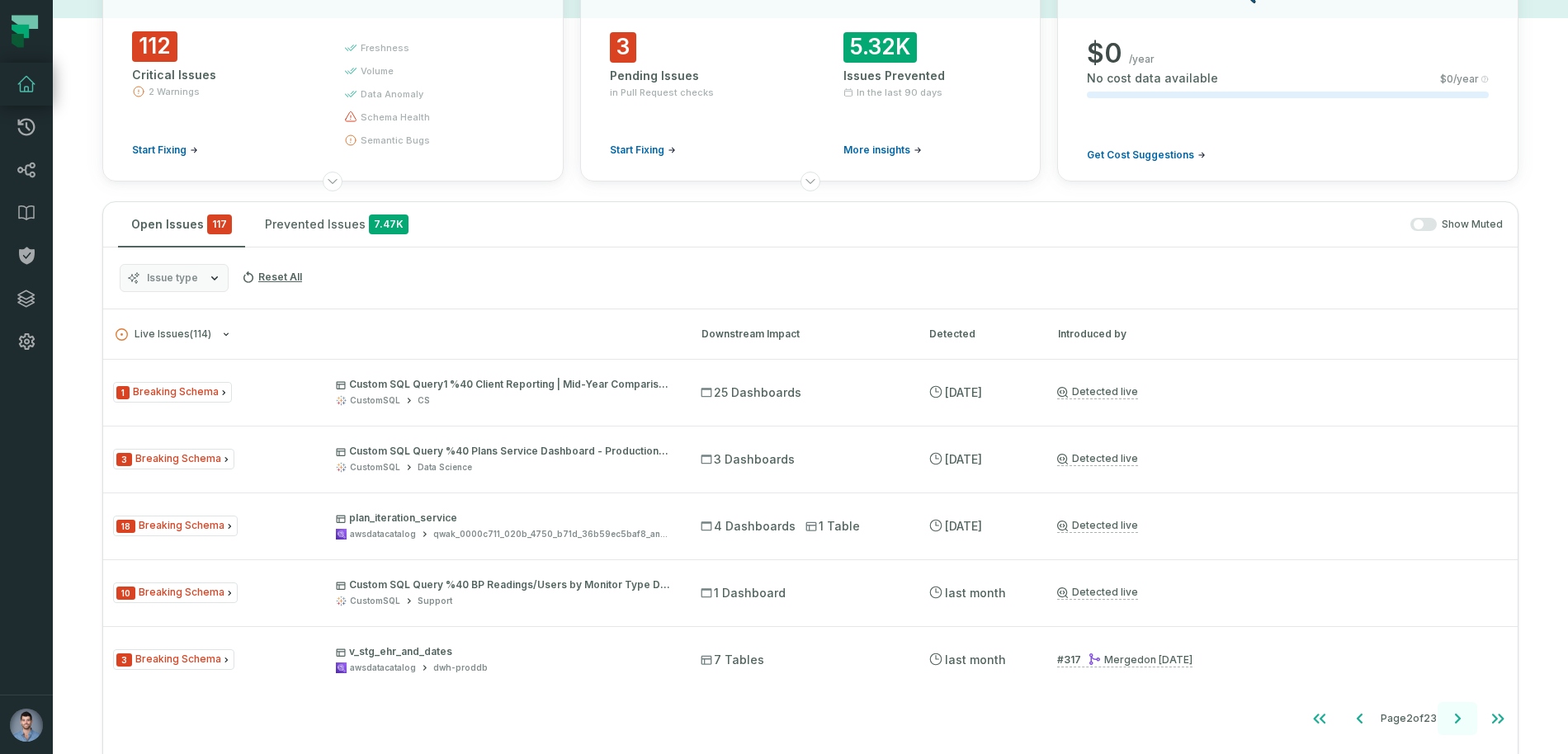
click at [1452, 713] on icon "Go to next page" at bounding box center [1457, 718] width 20 height 20
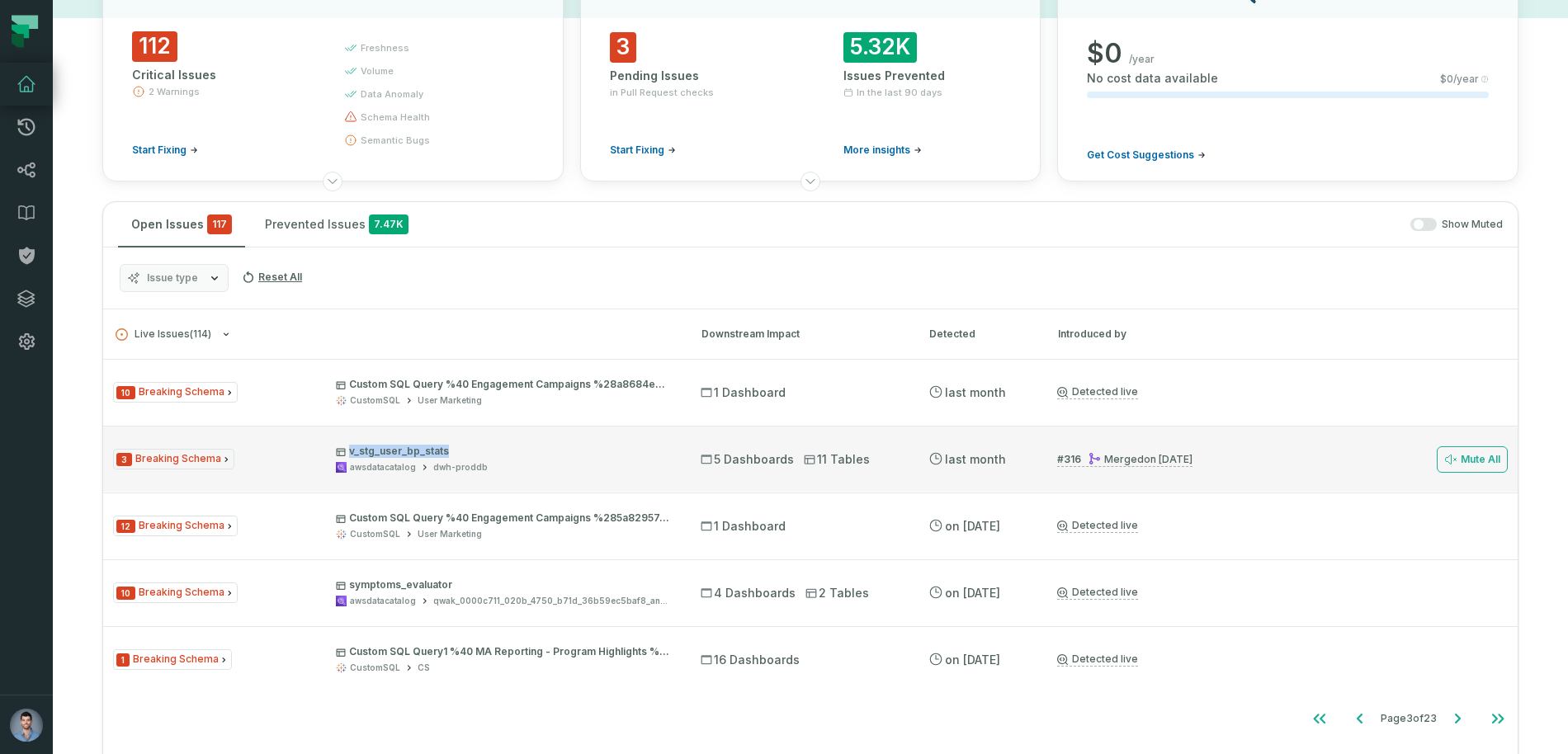
drag, startPoint x: 459, startPoint y: 454, endPoint x: 352, endPoint y: 454, distance: 107.0
click at [352, 454] on p "v_stg_user_bp_stats" at bounding box center [504, 451] width 335 height 13
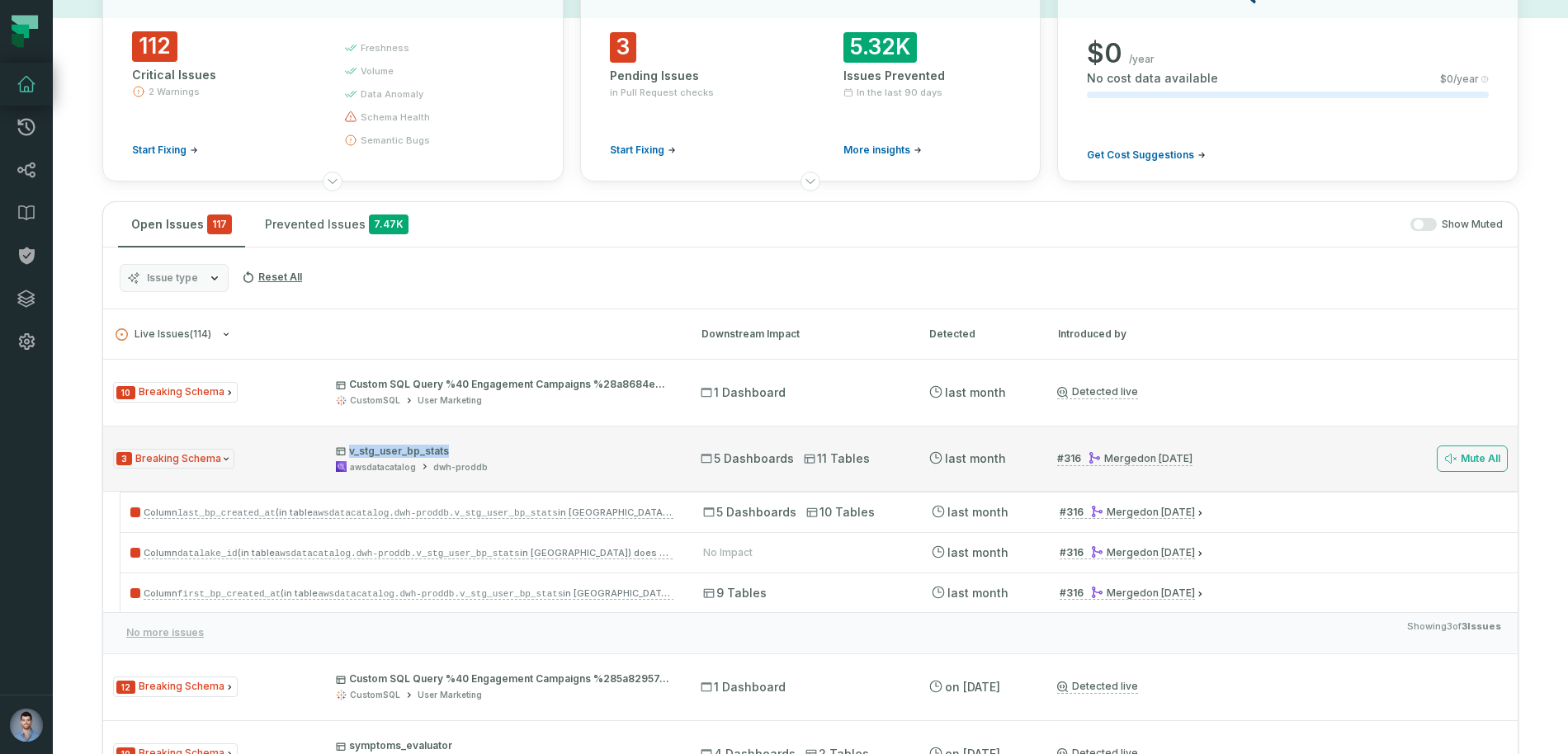
click at [457, 451] on p "v_stg_user_bp_stats" at bounding box center [504, 451] width 335 height 13
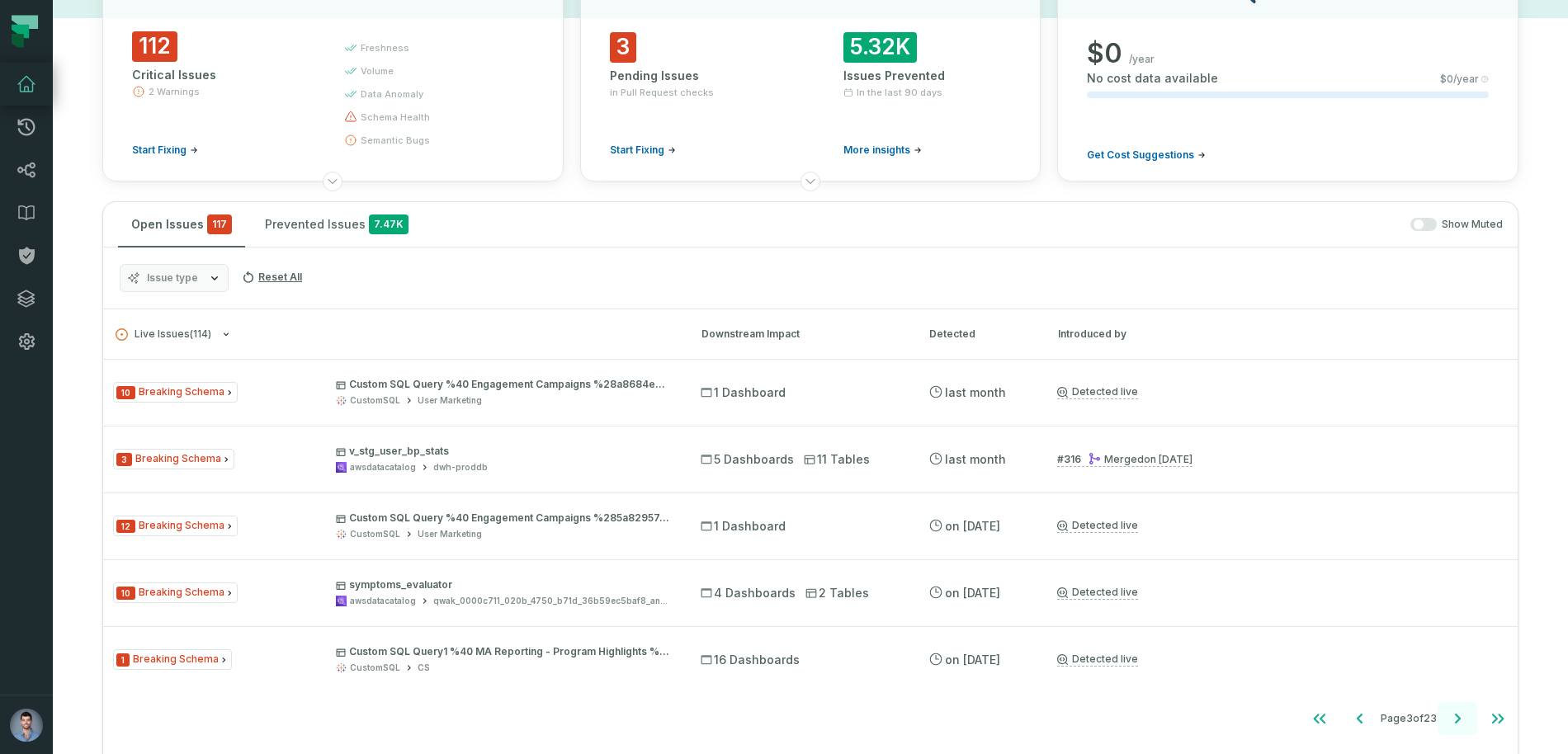
click at [1458, 721] on icon "Go to next page" at bounding box center [1457, 718] width 20 height 20
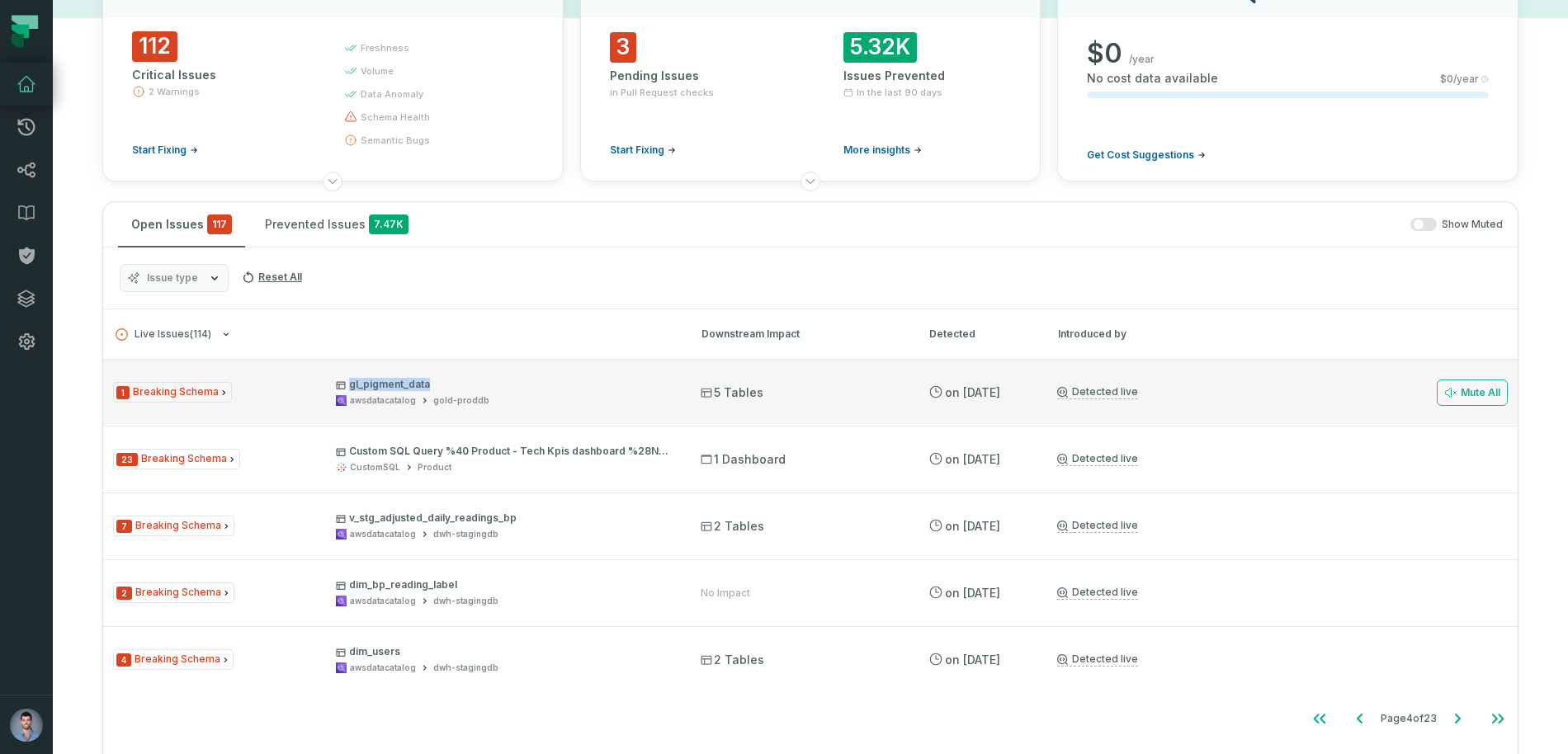
drag, startPoint x: 435, startPoint y: 384, endPoint x: 351, endPoint y: 384, distance: 84.0
click at [351, 384] on p "gl_pigment_data" at bounding box center [504, 384] width 335 height 13
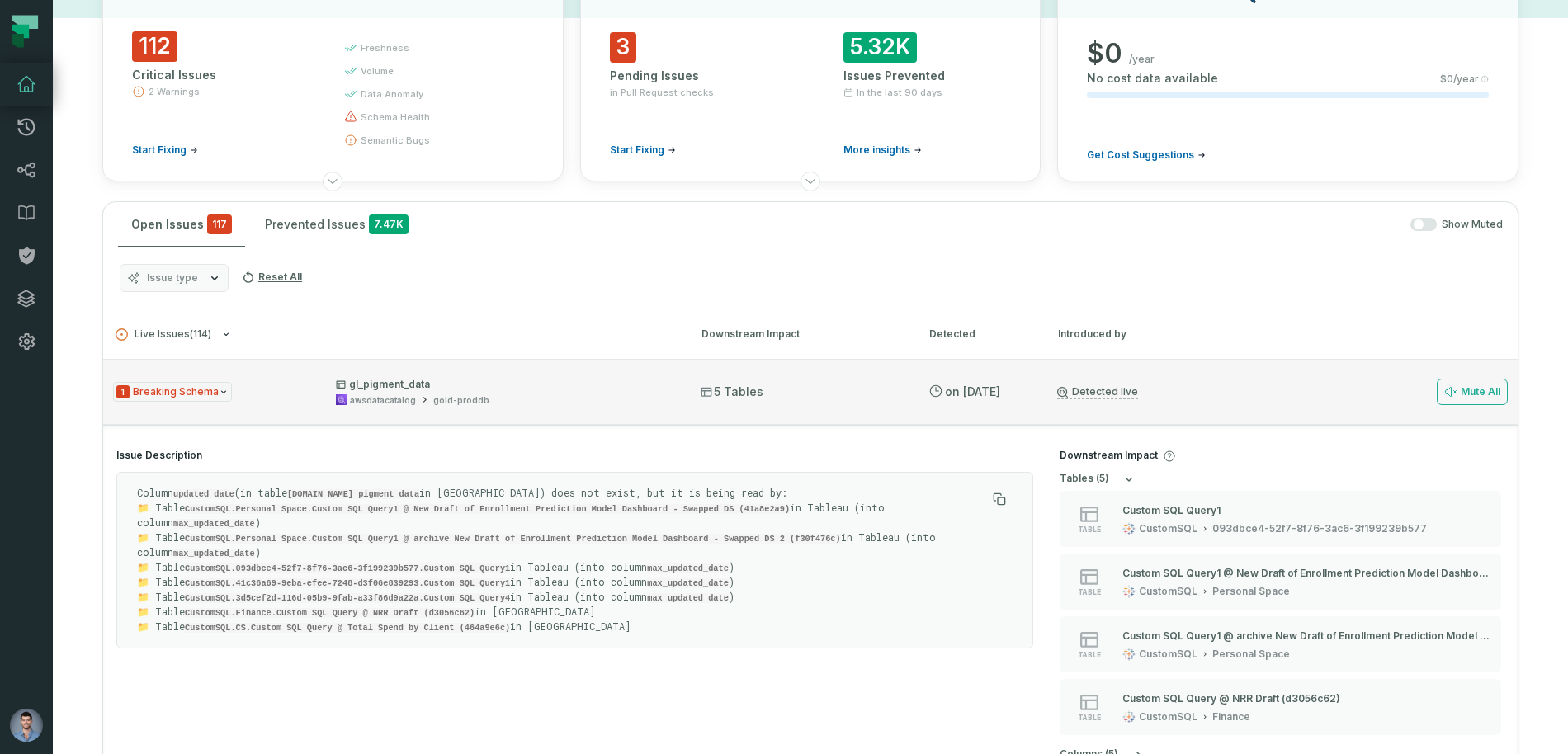
click at [307, 385] on div "1 Breaking Schema gl_pigment_data awsdatacatalog gold-proddb" at bounding box center [392, 392] width 558 height 29
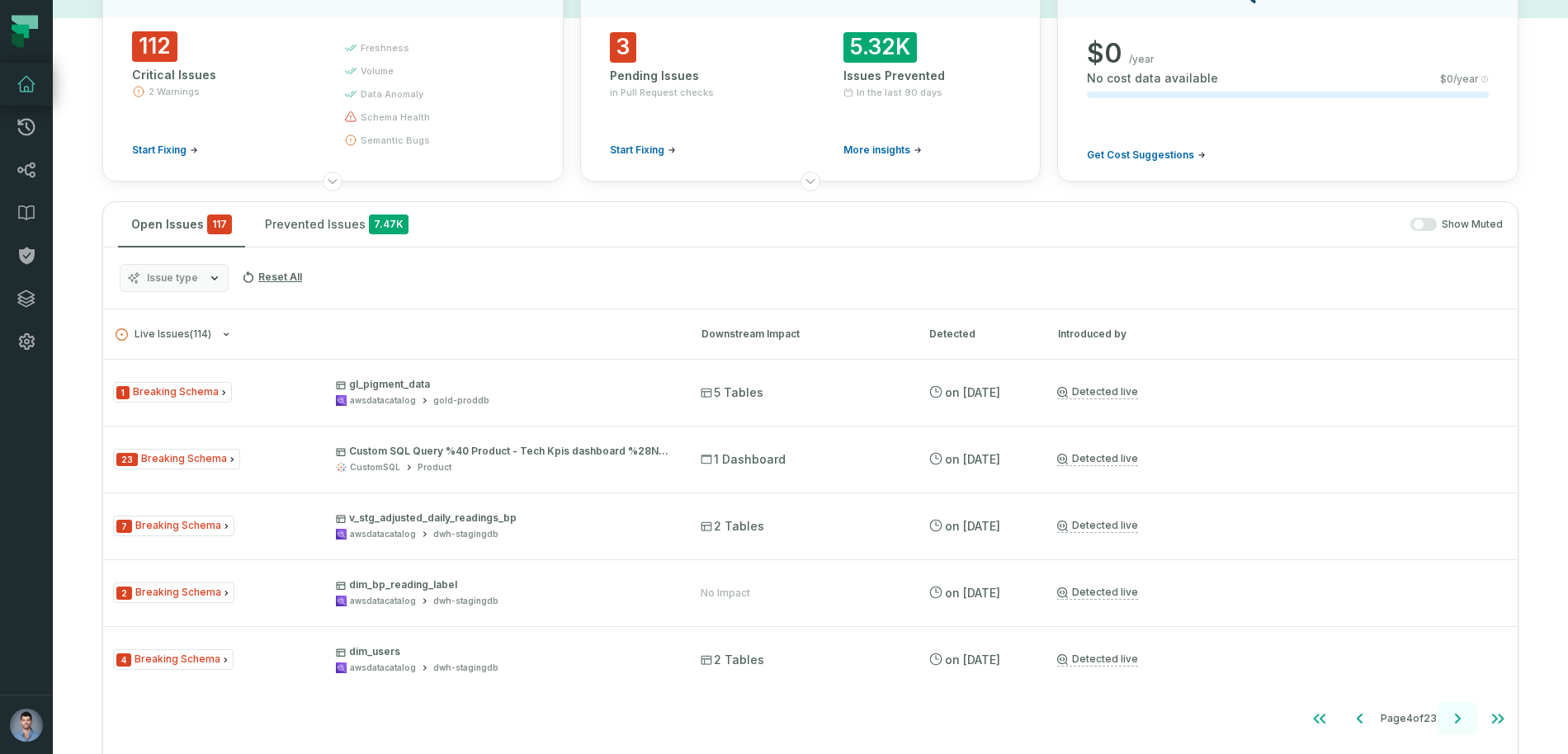
click at [1456, 712] on icon "Go to next page" at bounding box center [1457, 718] width 20 height 20
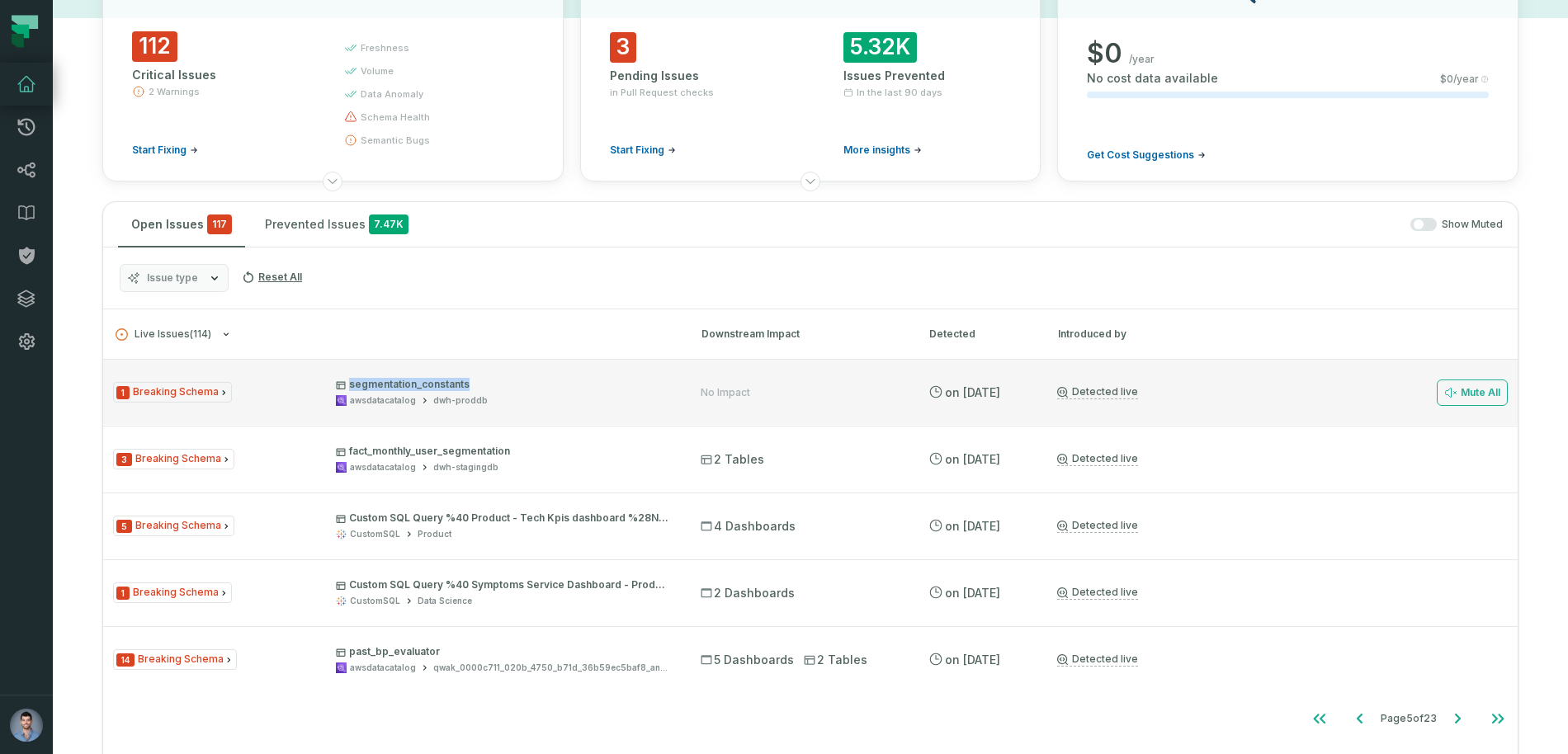
drag, startPoint x: 471, startPoint y: 386, endPoint x: 374, endPoint y: 374, distance: 97.7
click at [374, 374] on div "1 Breaking Schema segmentation_constants awsdatacatalog dwh-proddb No Impact [D…" at bounding box center [810, 392] width 1415 height 66
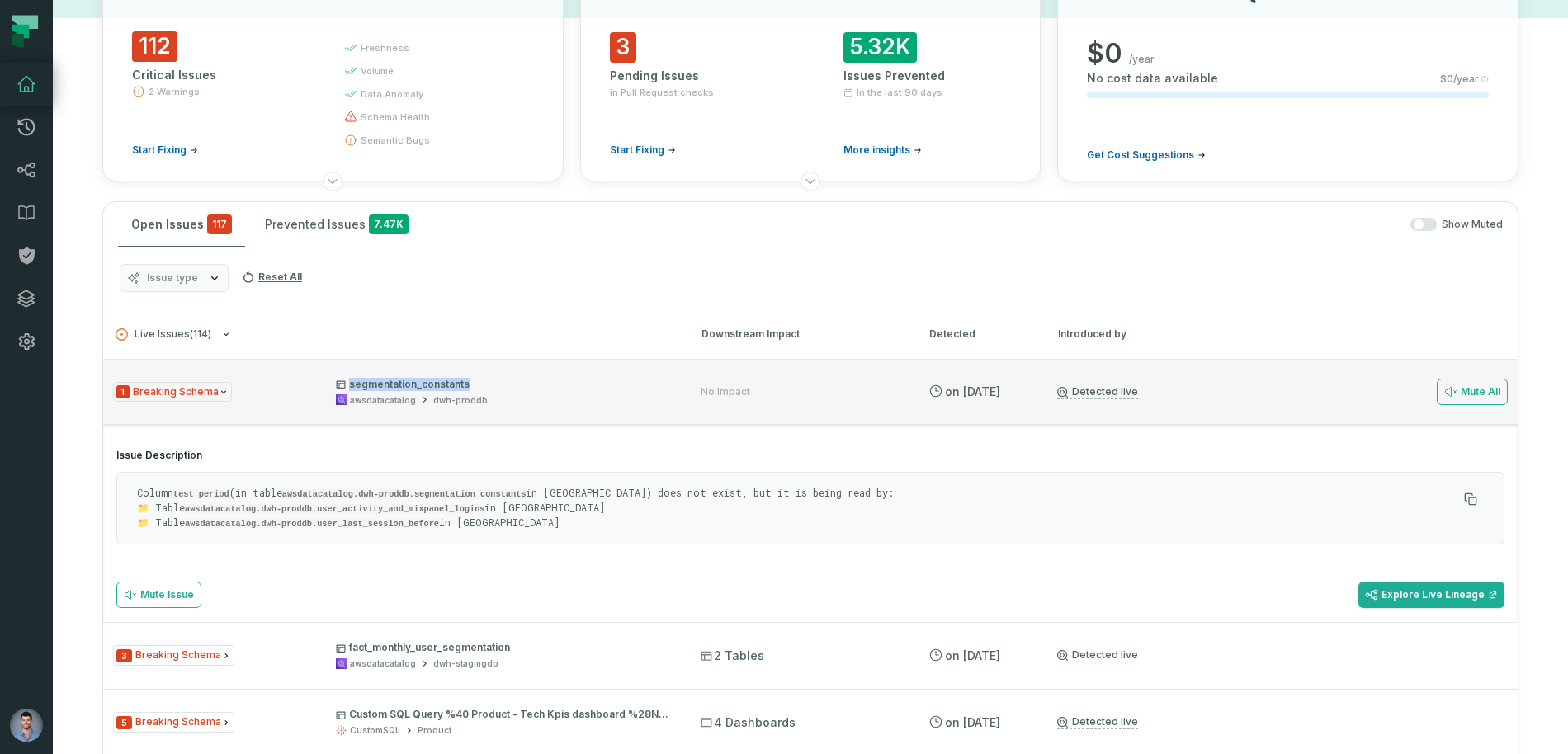
click at [518, 389] on p "segmentation_constants" at bounding box center [504, 384] width 335 height 13
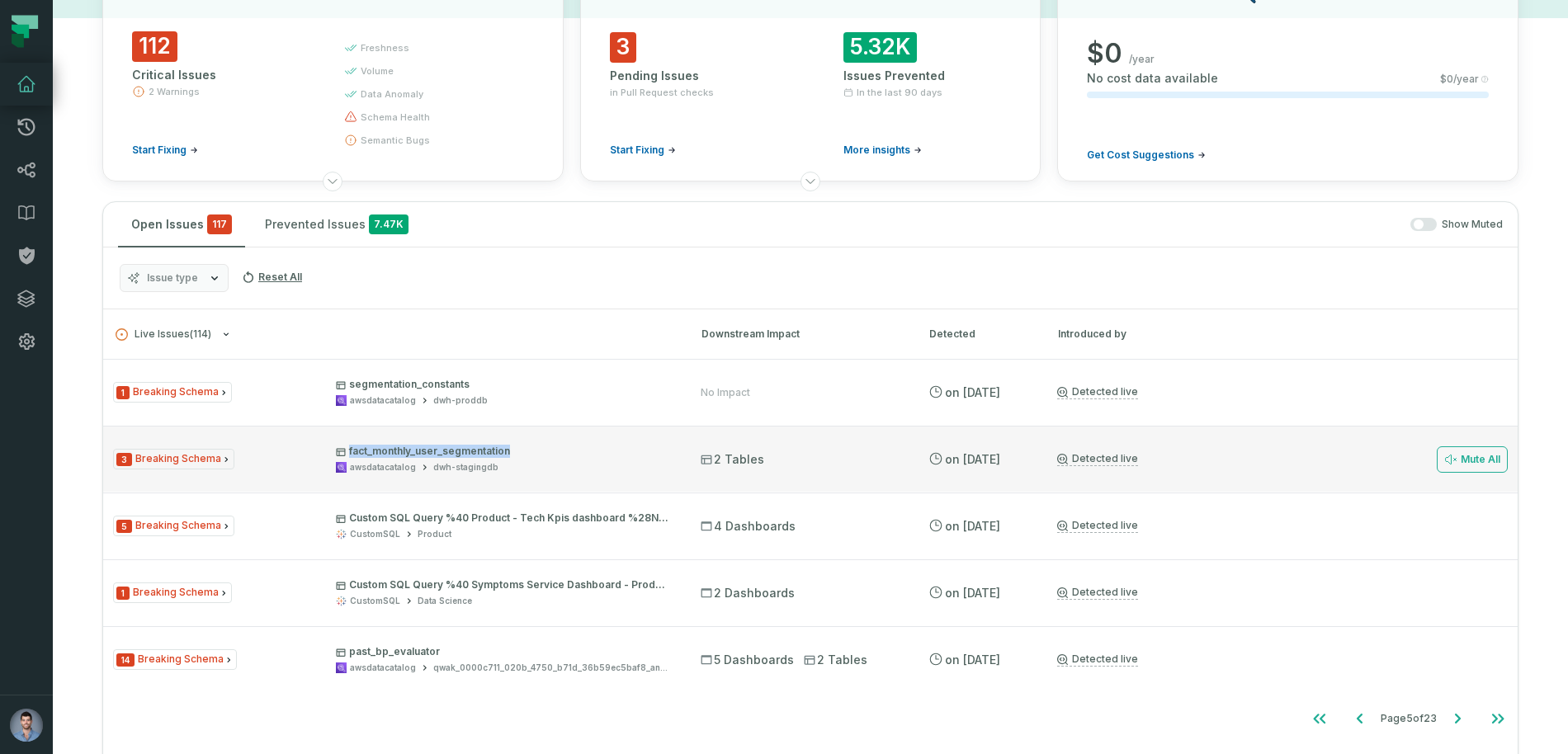
drag, startPoint x: 517, startPoint y: 453, endPoint x: 330, endPoint y: 458, distance: 187.1
click at [330, 458] on div "3 Breaking Schema fact_monthly_user_segmentation awsdatacatalog dwh-stagingdb" at bounding box center [392, 458] width 558 height 29
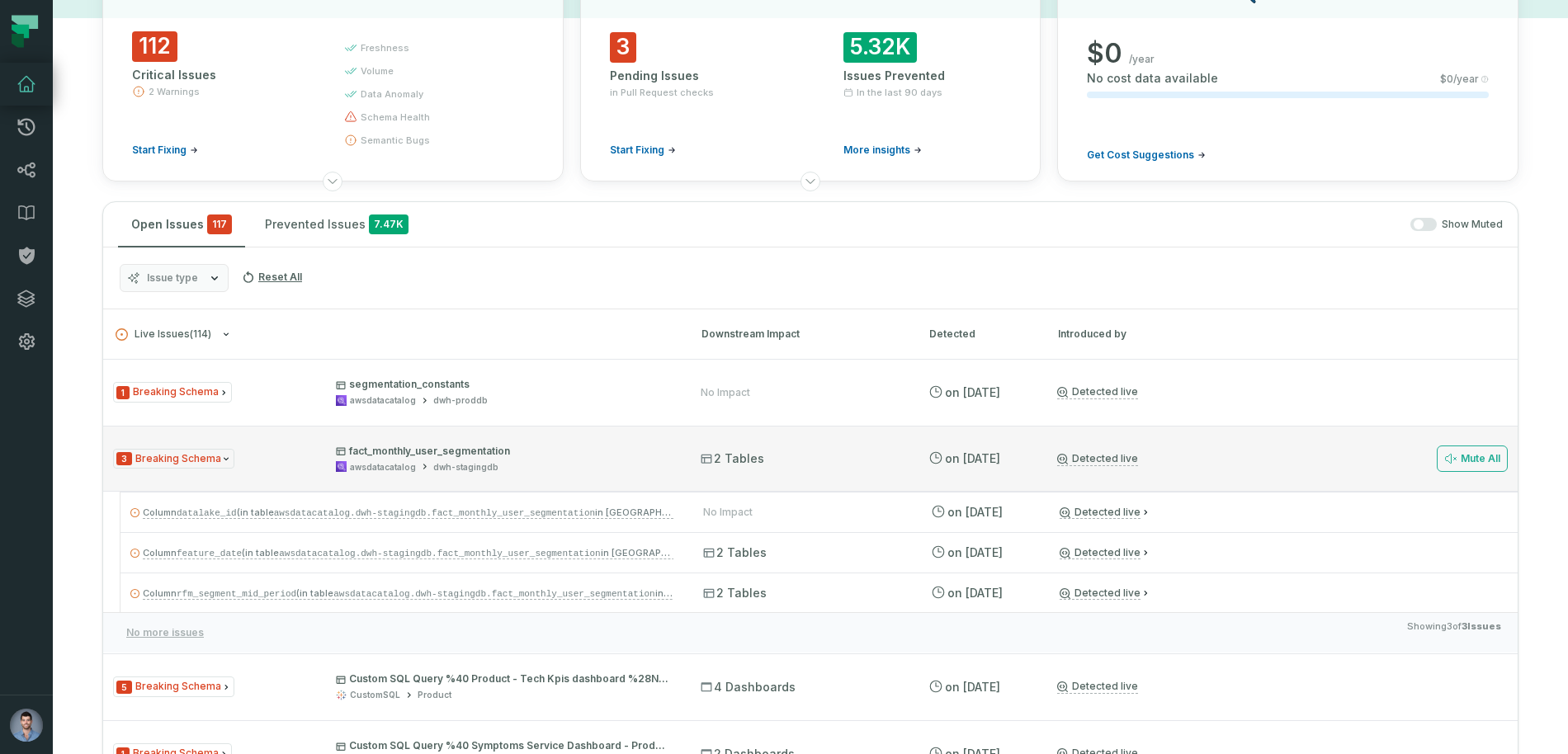
click at [444, 461] on div "dwh-stagingdb" at bounding box center [465, 467] width 65 height 12
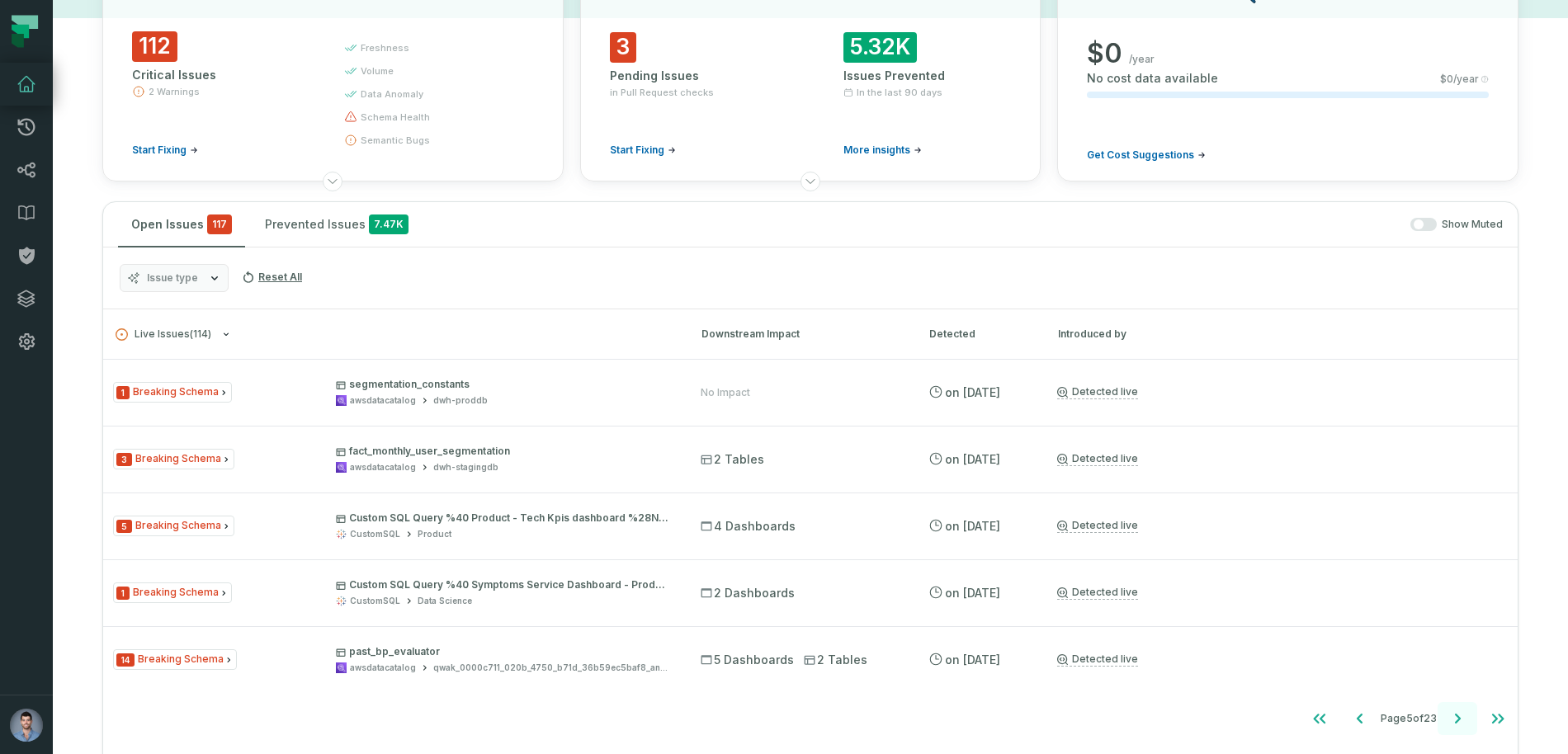
click at [1456, 719] on icon "Go to next page" at bounding box center [1457, 718] width 20 height 20
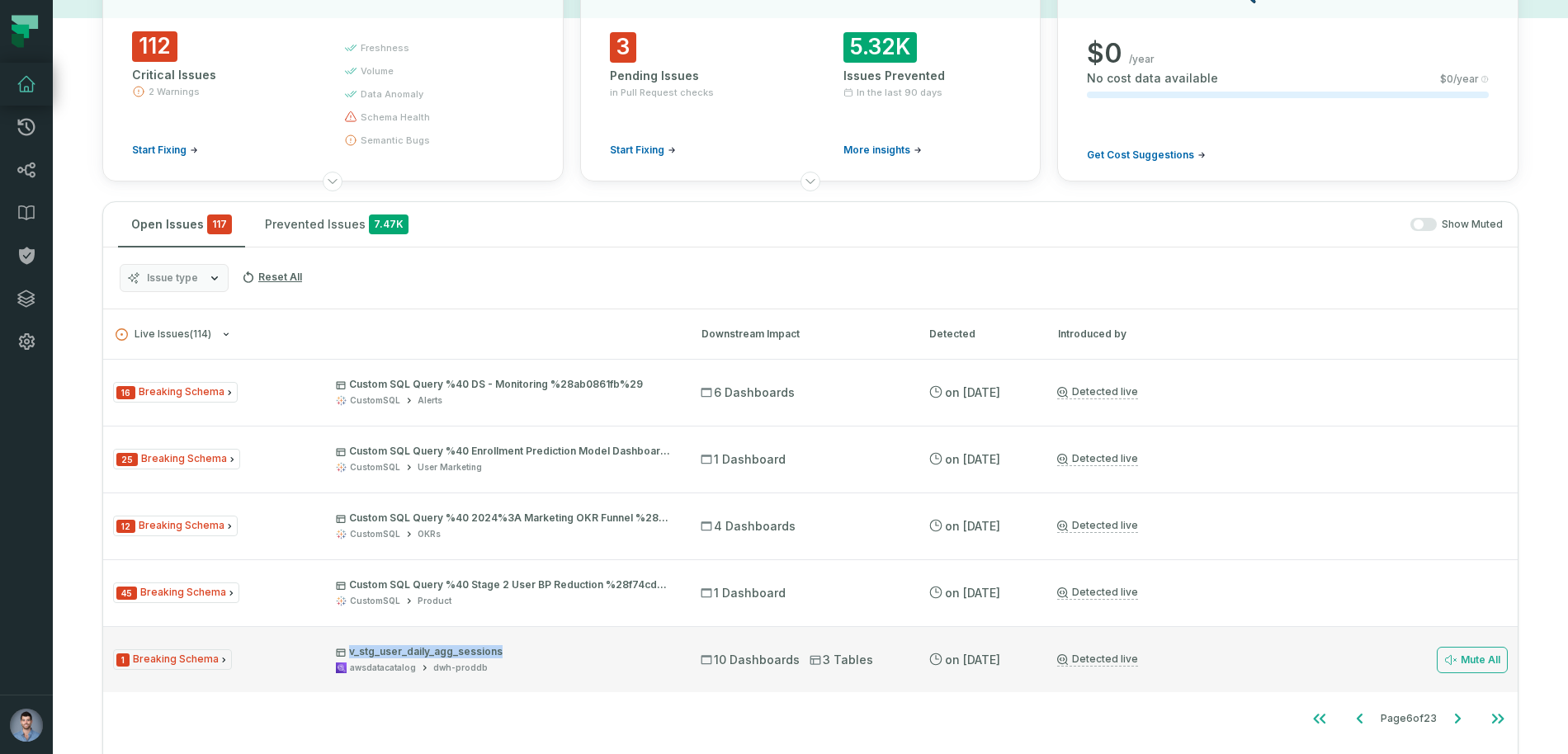
drag, startPoint x: 508, startPoint y: 651, endPoint x: 338, endPoint y: 653, distance: 170.0
click at [338, 653] on p "v_stg_user_daily_agg_sessions" at bounding box center [504, 652] width 335 height 13
click at [1206, 657] on div "1 Breaking Schema v_stg_user_daily_agg_sessions awsdatacatalog dwh-proddb 10 Da…" at bounding box center [810, 660] width 1415 height 66
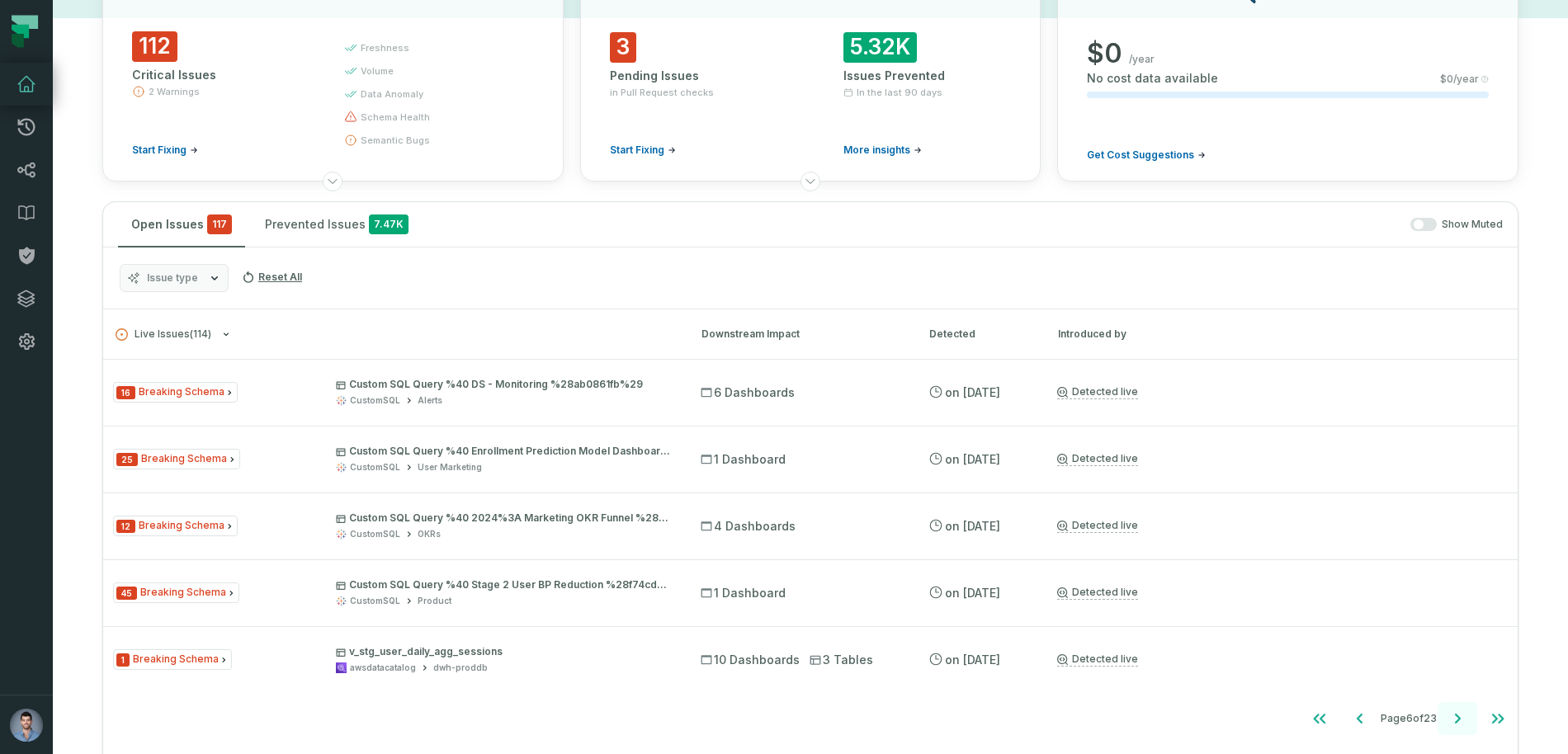
click at [1460, 725] on icon "Go to next page" at bounding box center [1457, 718] width 20 height 20
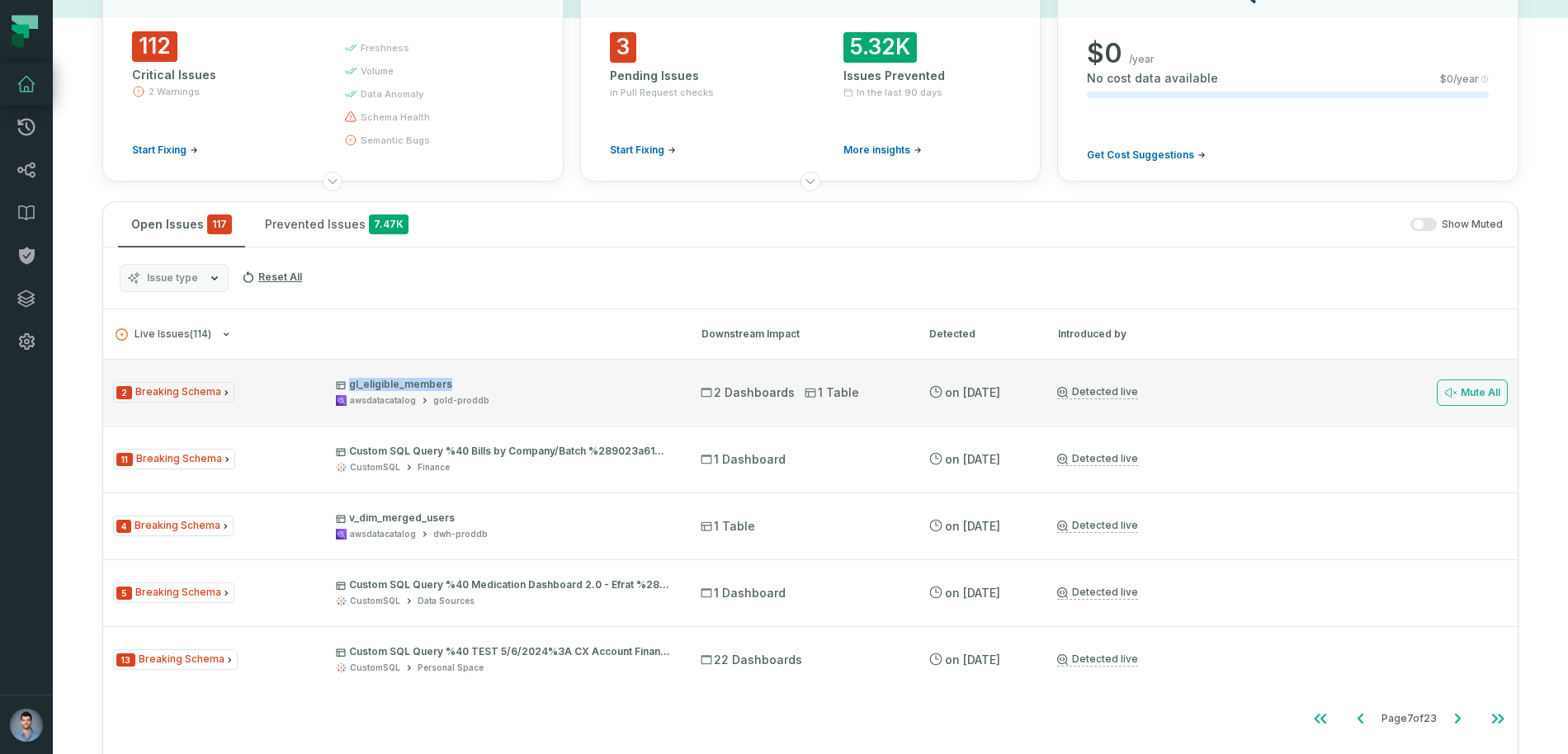
drag, startPoint x: 466, startPoint y: 381, endPoint x: 348, endPoint y: 380, distance: 118.0
click at [348, 380] on p "gl_eligible_members" at bounding box center [504, 384] width 335 height 13
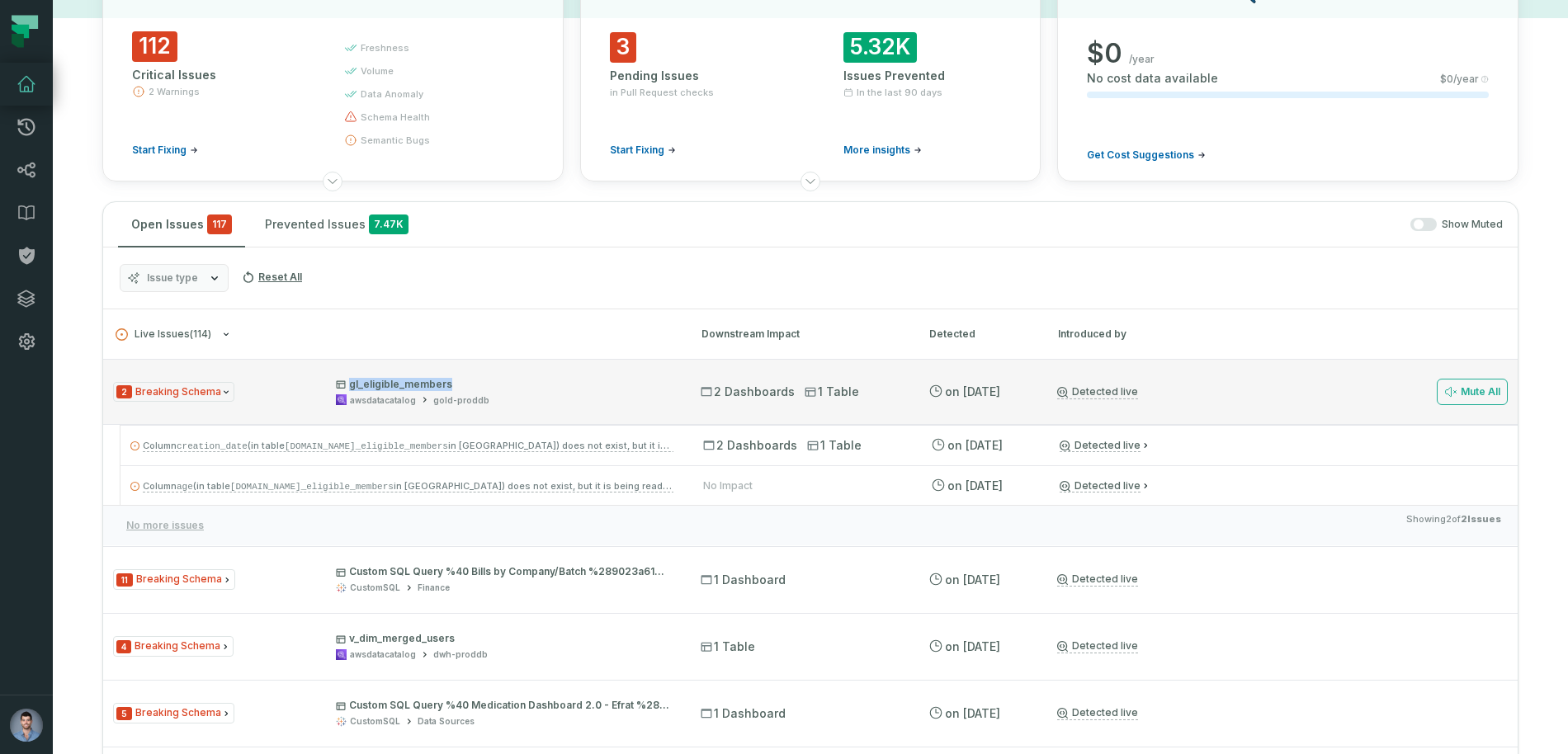
click at [467, 387] on p "gl_eligible_members" at bounding box center [504, 384] width 335 height 13
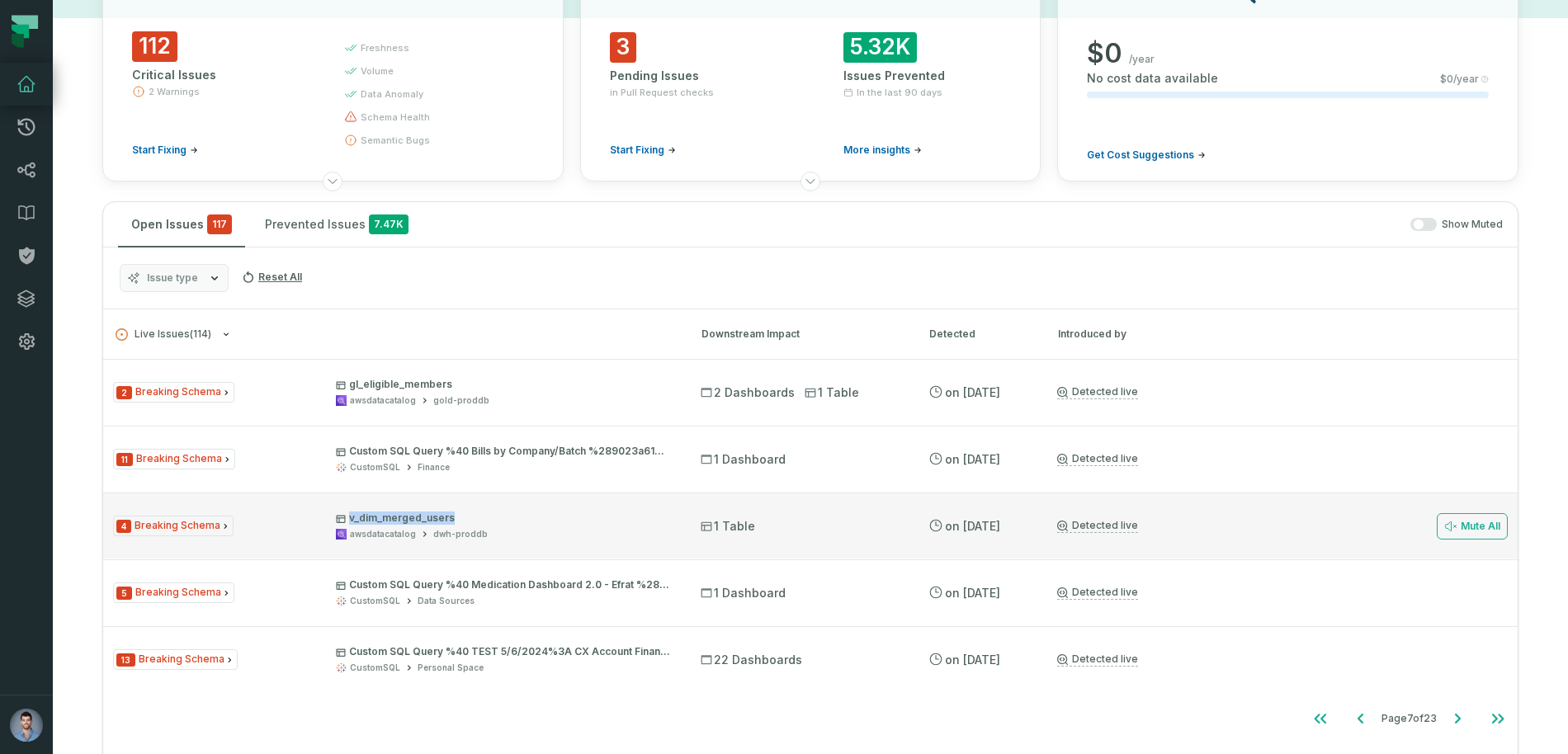
drag, startPoint x: 460, startPoint y: 516, endPoint x: 337, endPoint y: 507, distance: 123.3
click at [337, 507] on div "4 Breaking Schema v_dim_merged_users awsdatacatalog dwh-proddb 1 Table [DATE] 2…" at bounding box center [810, 526] width 1415 height 66
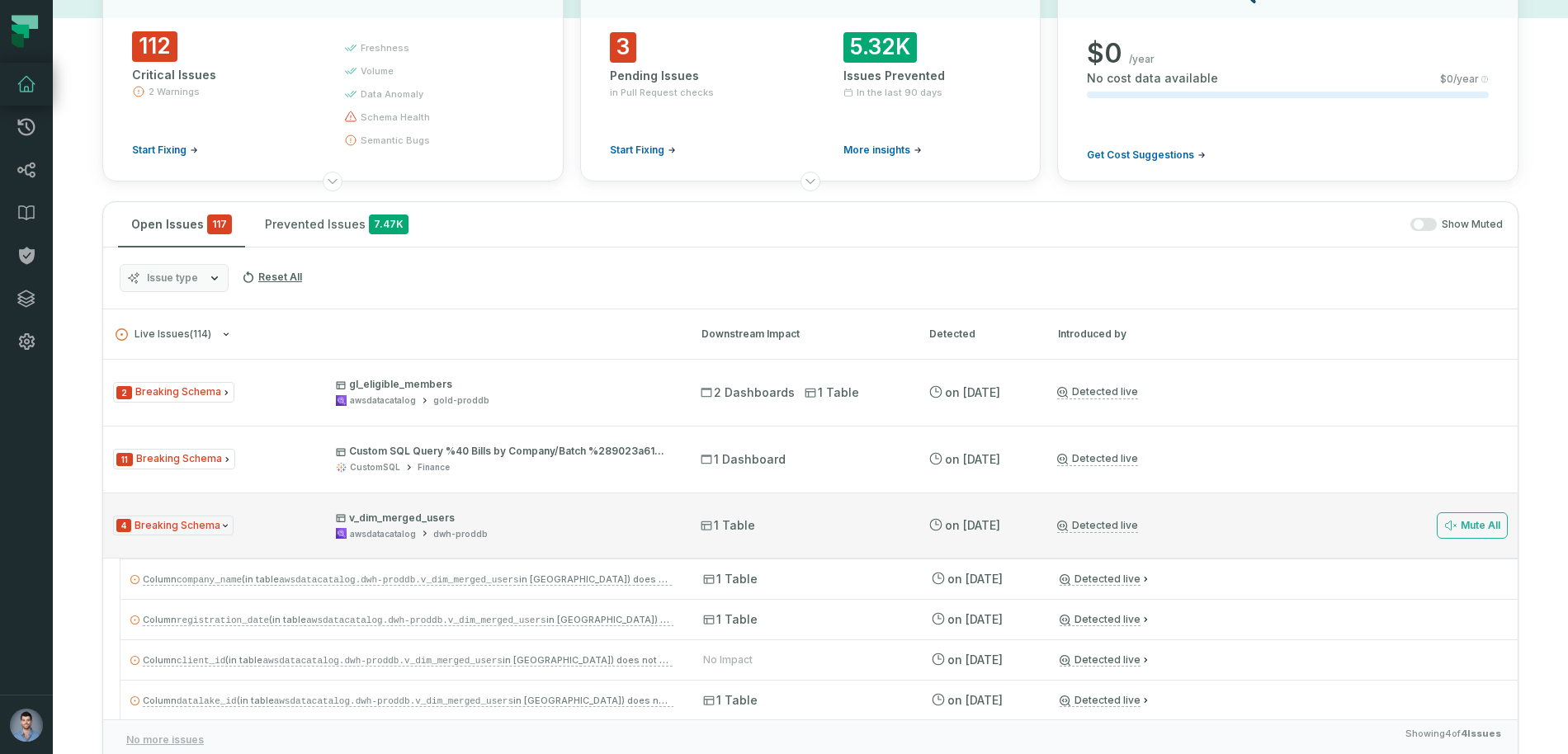
click at [522, 530] on div "awsdatacatalog dwh-proddb" at bounding box center [504, 535] width 335 height 12
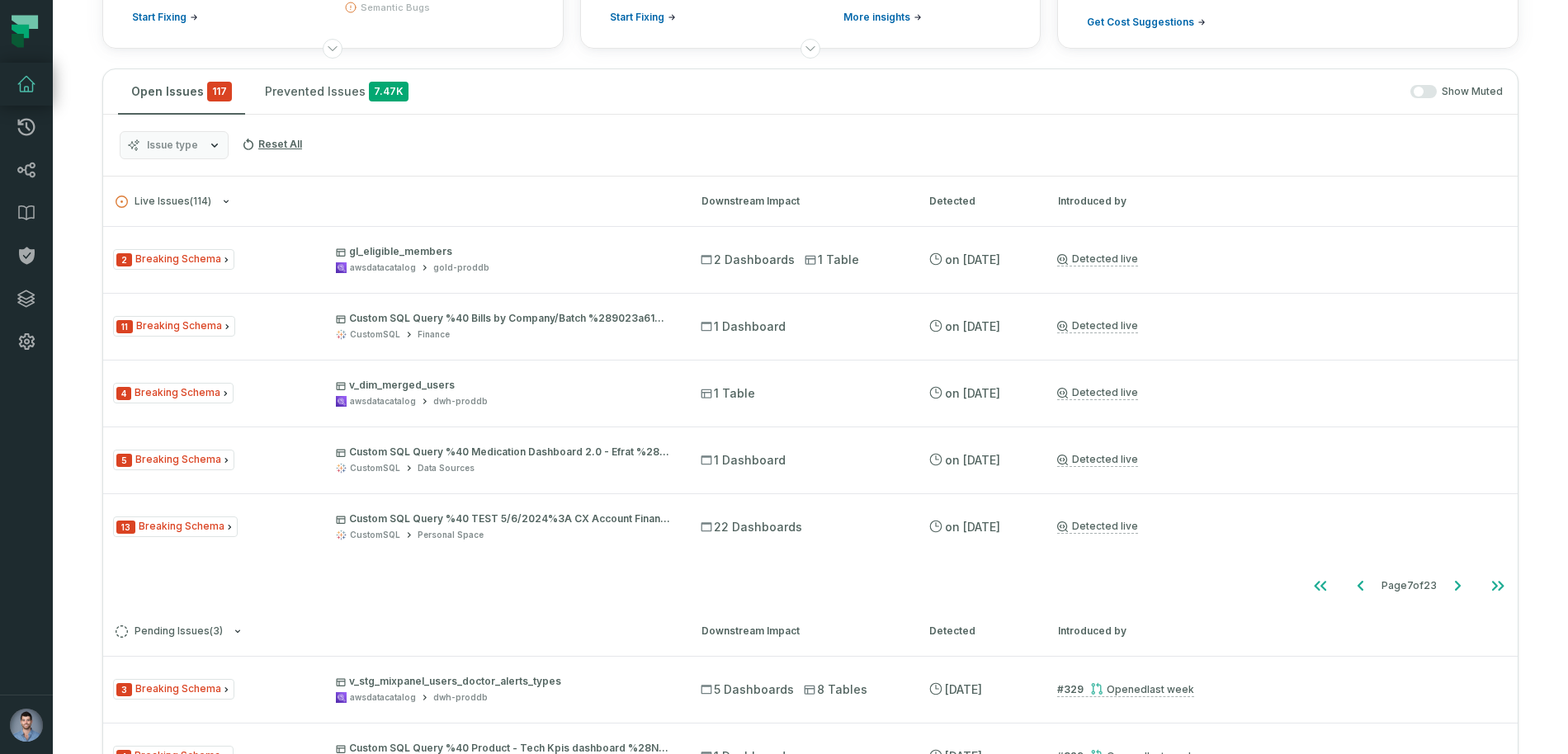
scroll to position [259, 0]
click at [1455, 588] on icon "Go to next page" at bounding box center [1458, 583] width 6 height 10
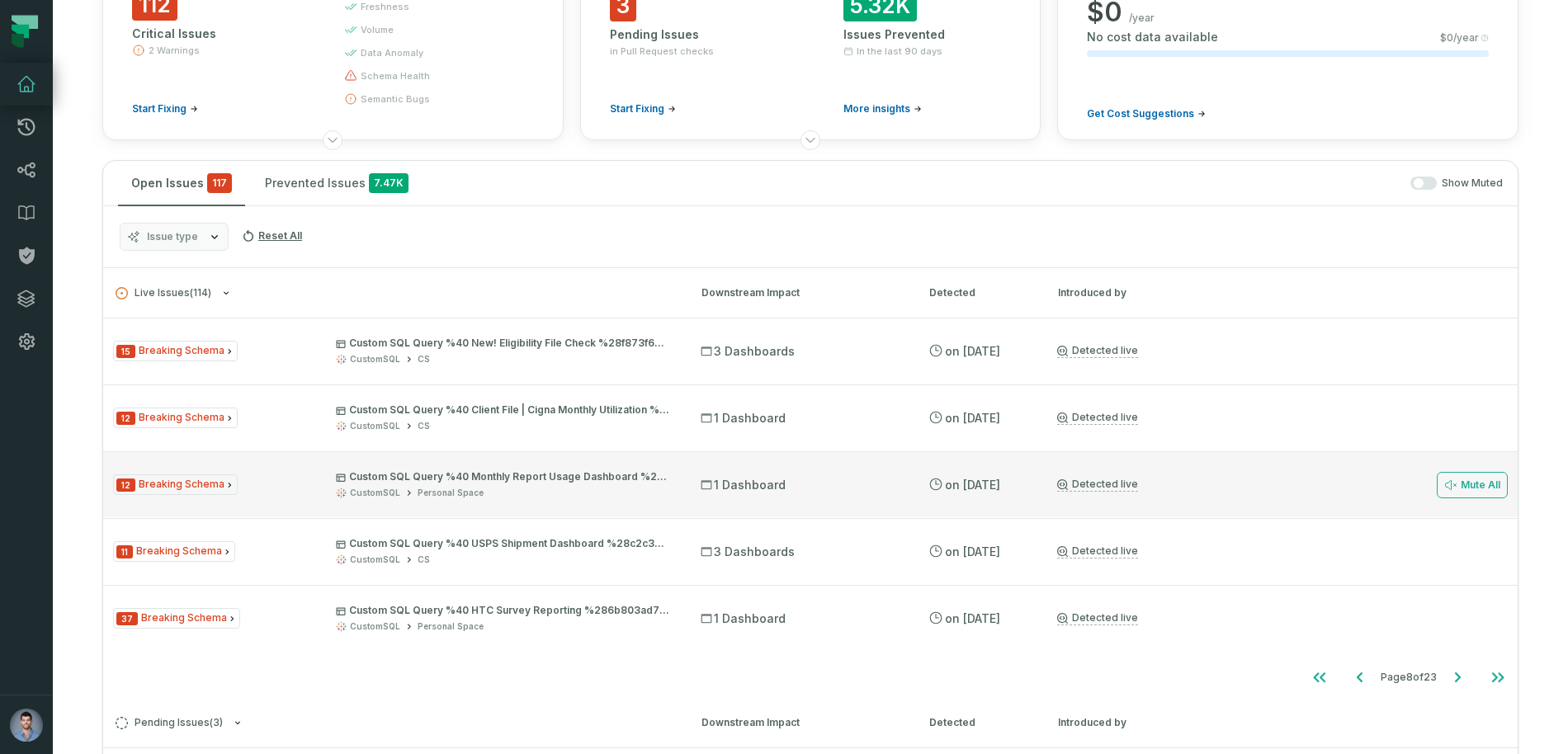
scroll to position [165, 0]
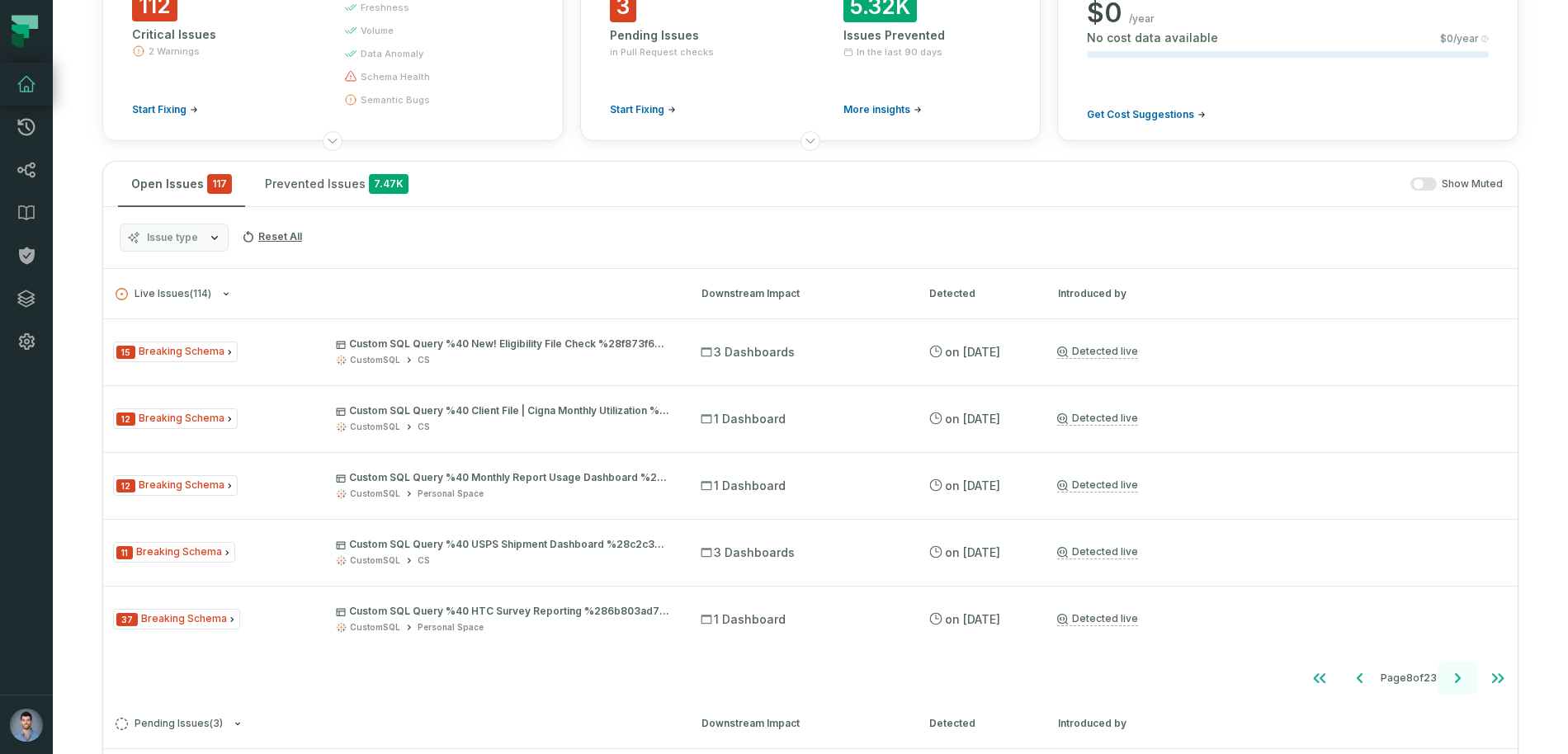
click at [1463, 687] on icon "Go to next page" at bounding box center [1457, 678] width 20 height 20
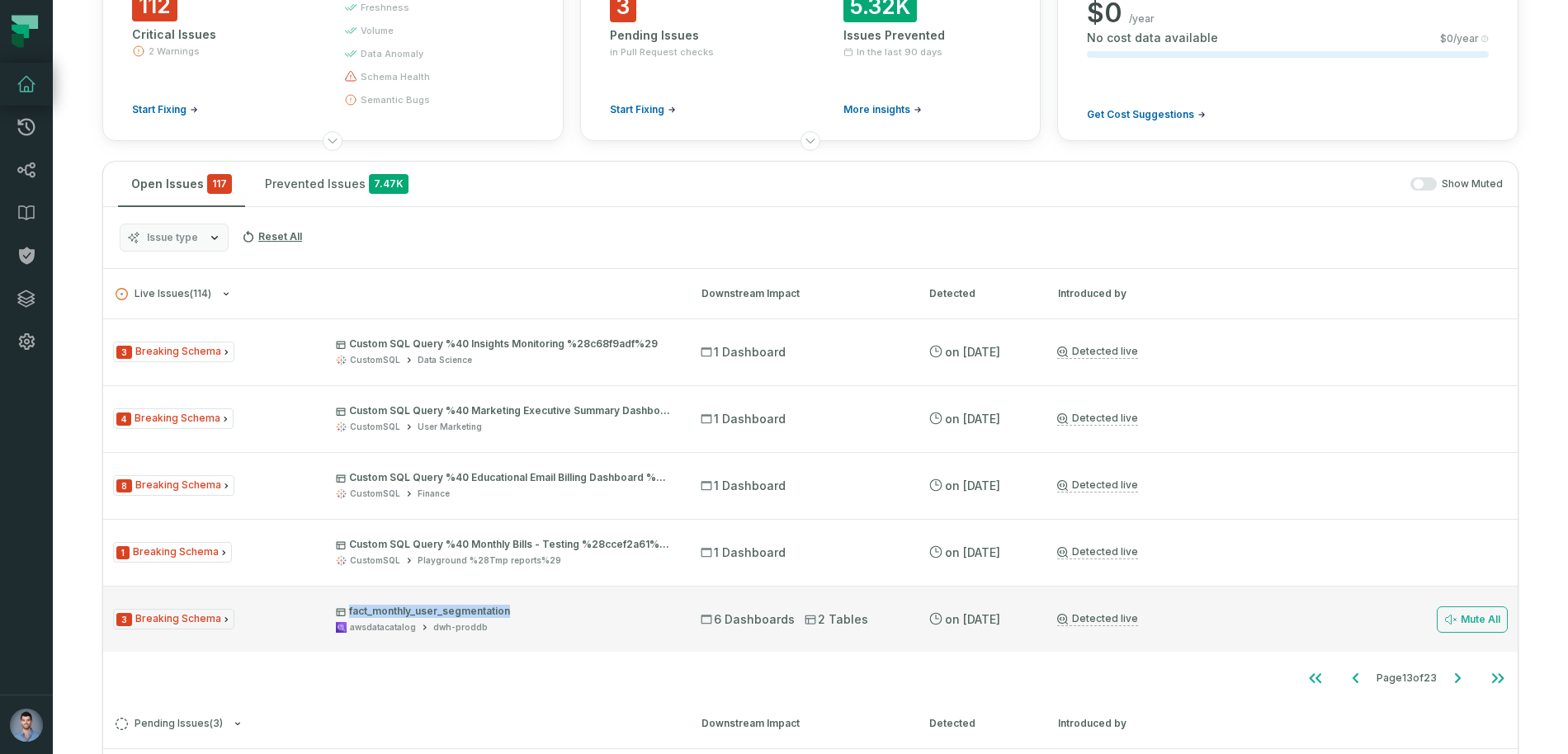
drag, startPoint x: 512, startPoint y: 609, endPoint x: 390, endPoint y: 604, distance: 122.1
click at [390, 605] on p "fact_monthly_user_segmentation" at bounding box center [504, 611] width 335 height 13
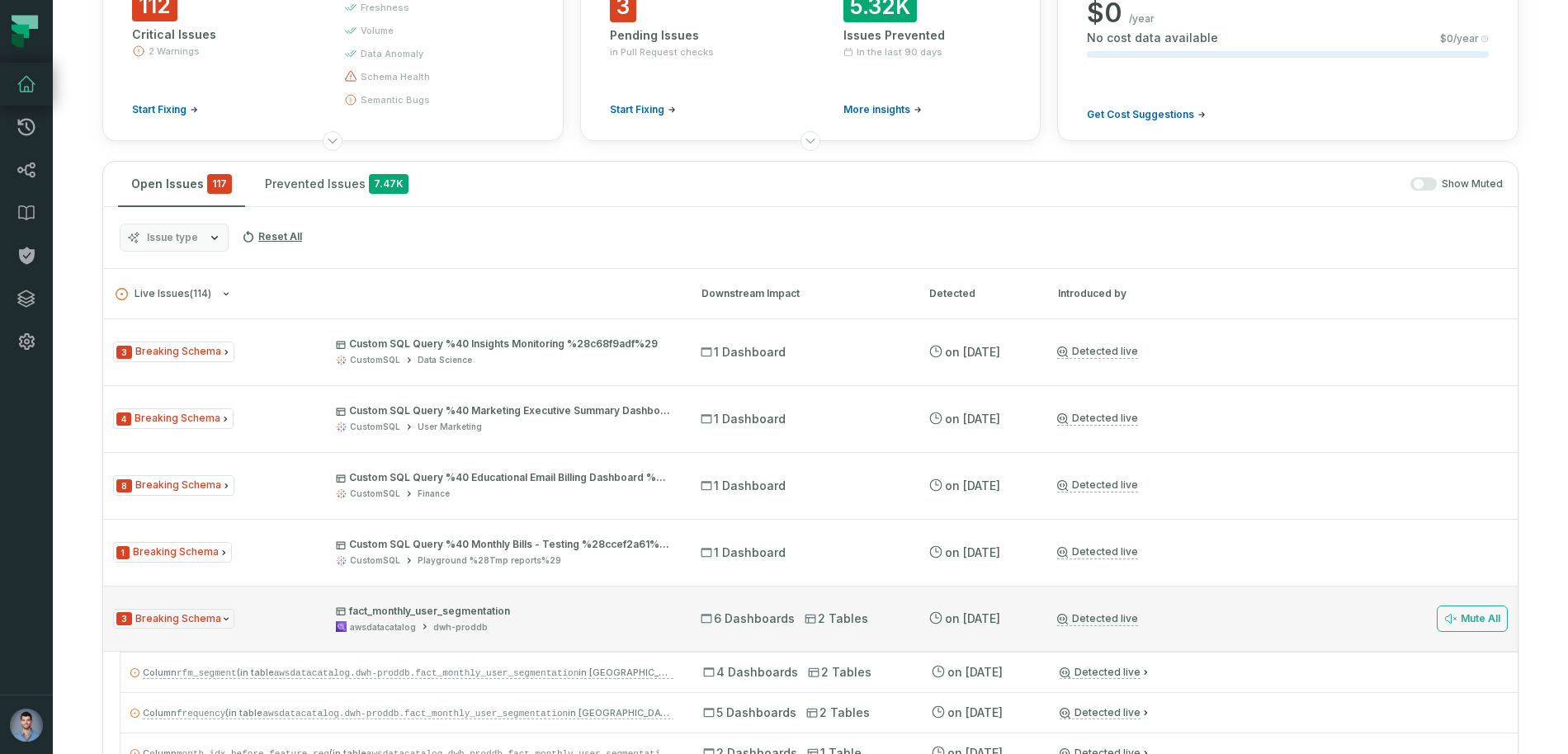
click at [1187, 611] on div "3 Breaking Schema fact_monthly_user_segmentation awsdatacatalog dwh-proddb 6 Da…" at bounding box center [810, 619] width 1415 height 66
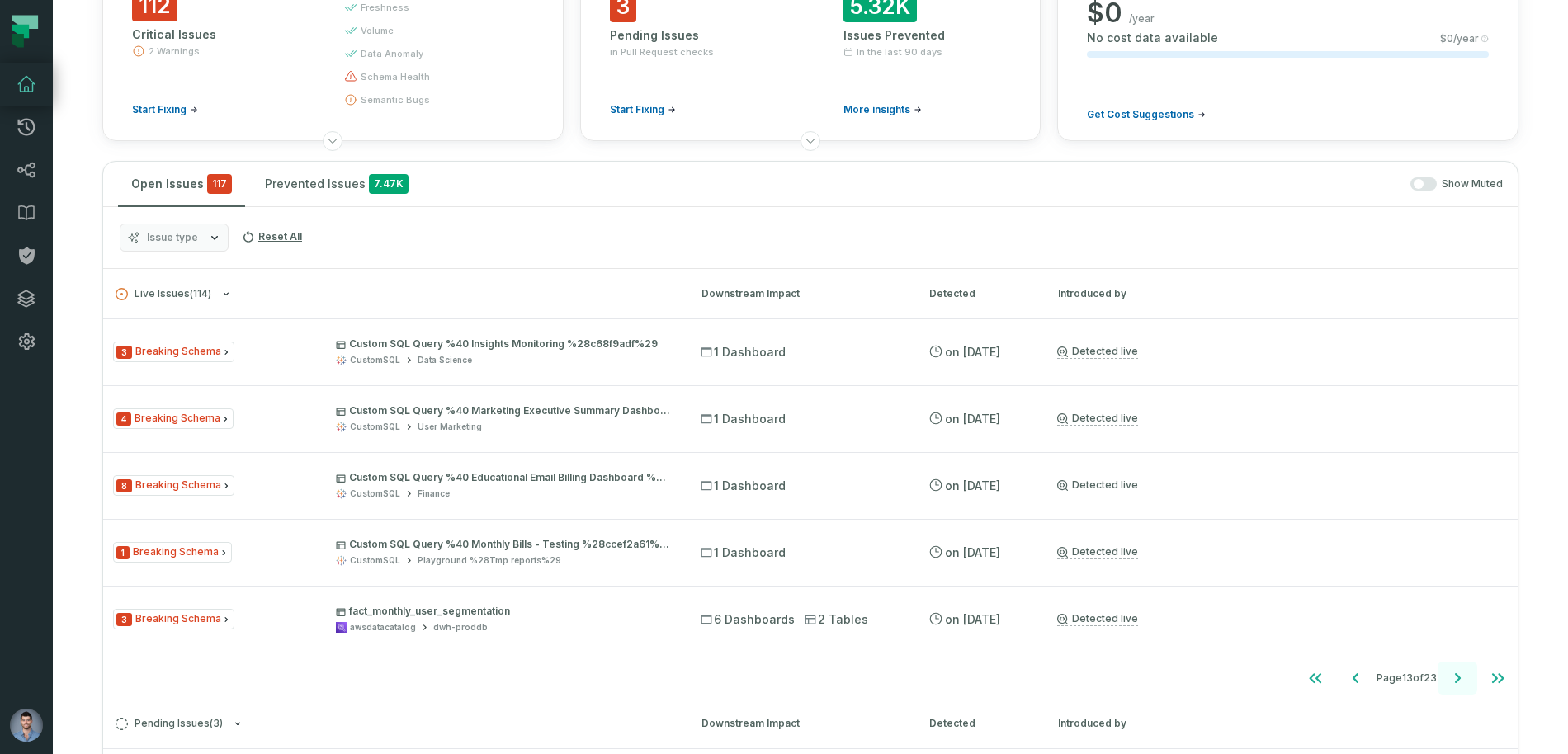
click at [1448, 686] on icon "Go to next page" at bounding box center [1457, 678] width 20 height 20
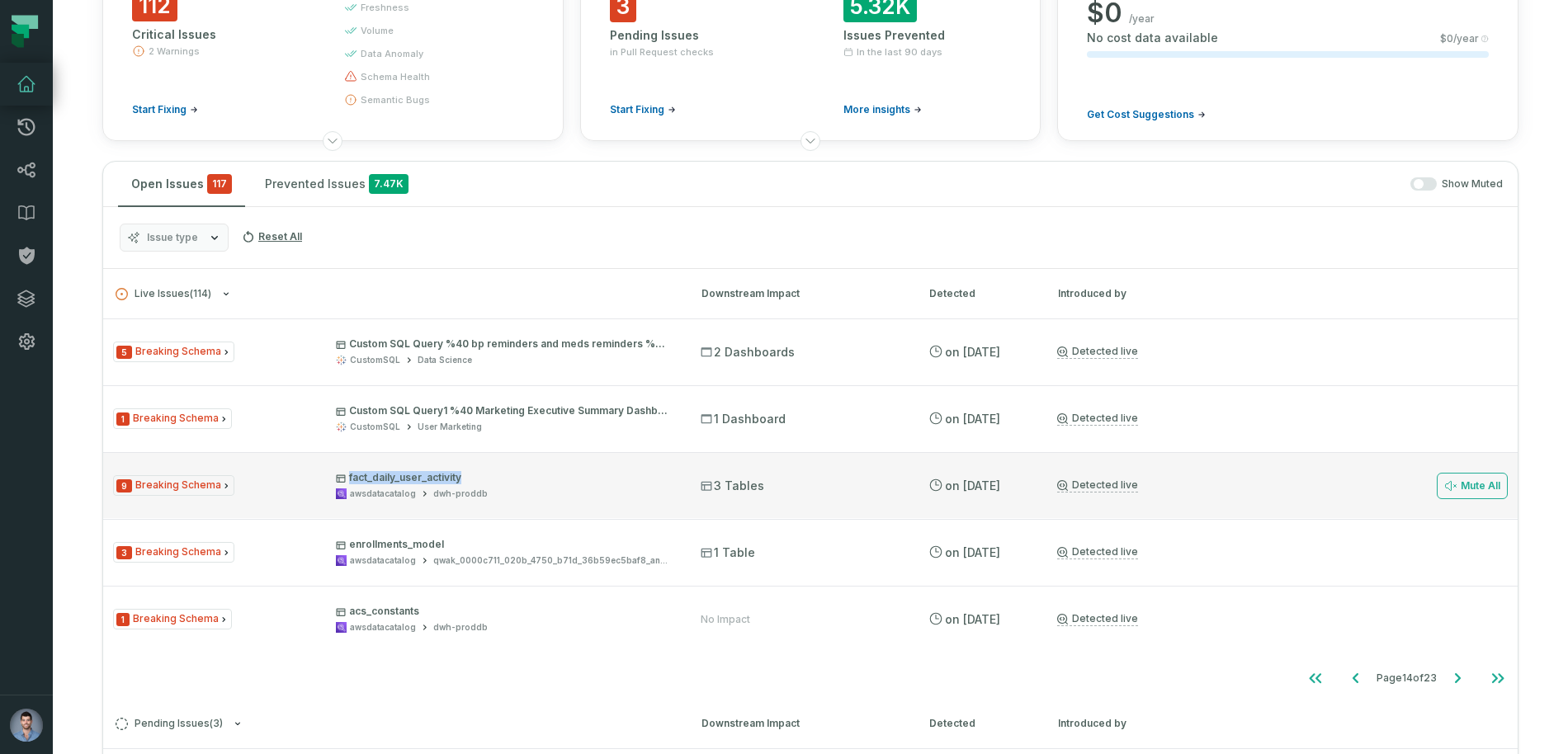
drag, startPoint x: 518, startPoint y: 484, endPoint x: 335, endPoint y: 458, distance: 184.8
click at [335, 458] on div "9 Breaking Schema fact_daily_user_activity awsdatacatalog dwh-proddb 3 Tables […" at bounding box center [810, 485] width 1415 height 66
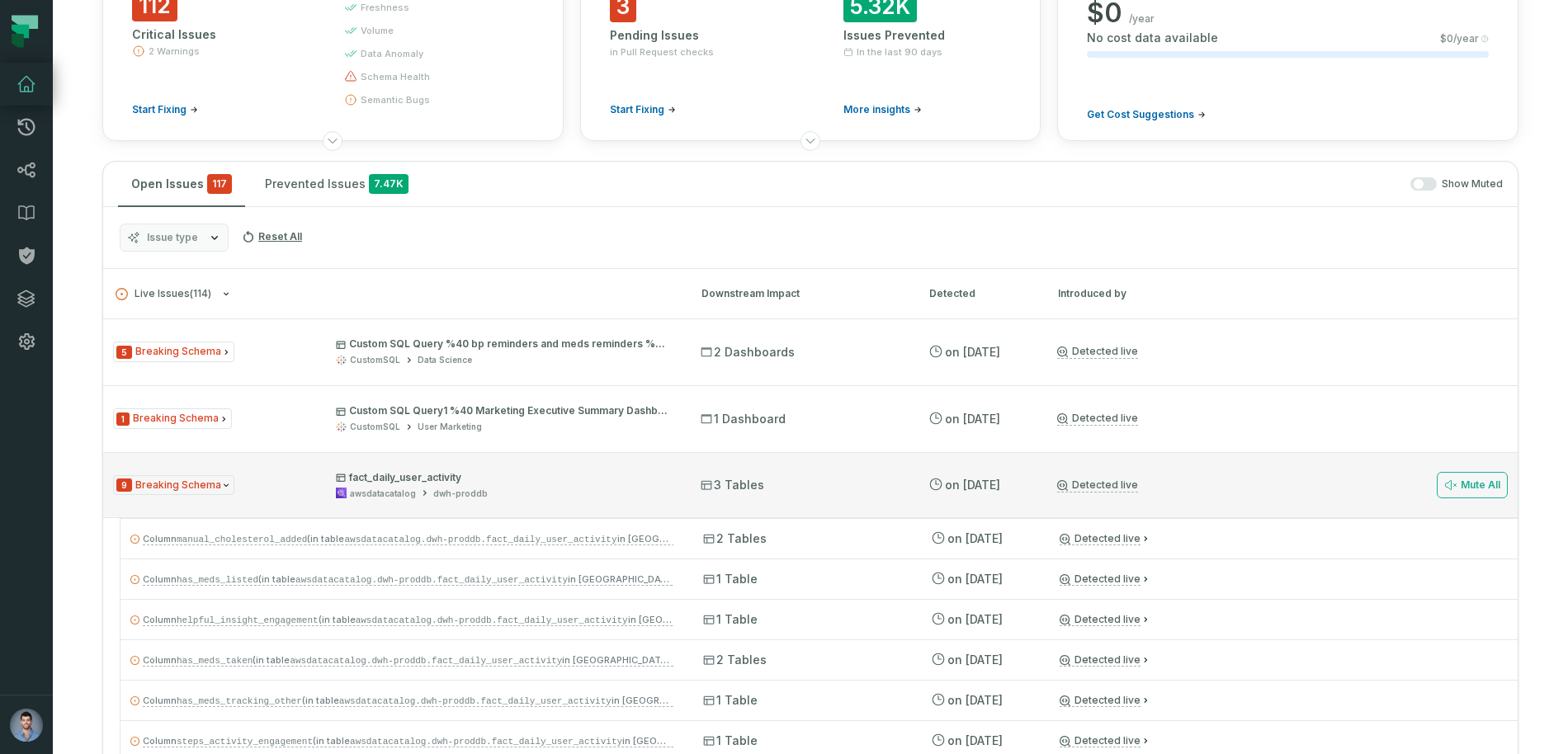
click at [1252, 474] on div at bounding box center [1342, 485] width 211 height 66
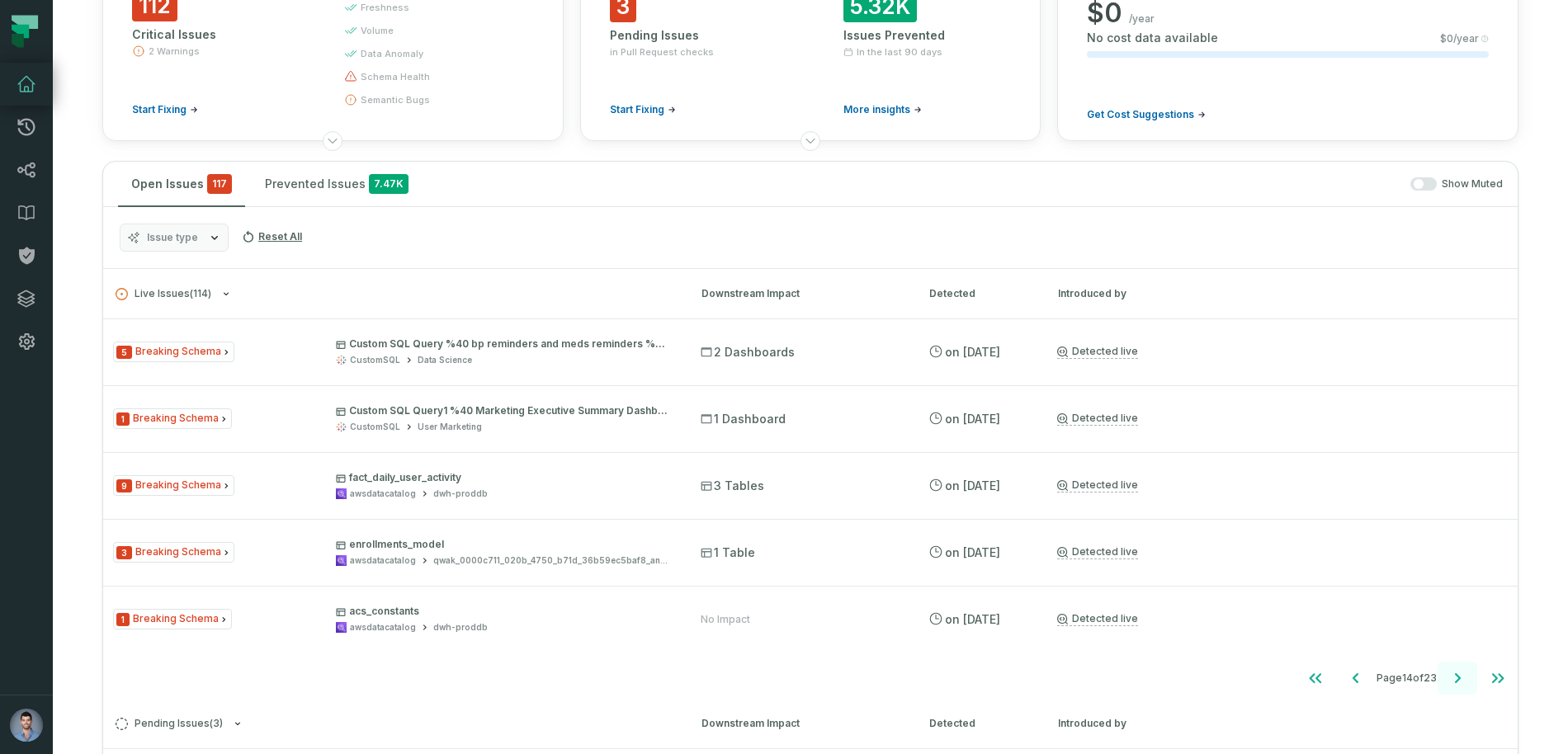
click at [1450, 673] on icon "Go to next page" at bounding box center [1457, 678] width 20 height 20
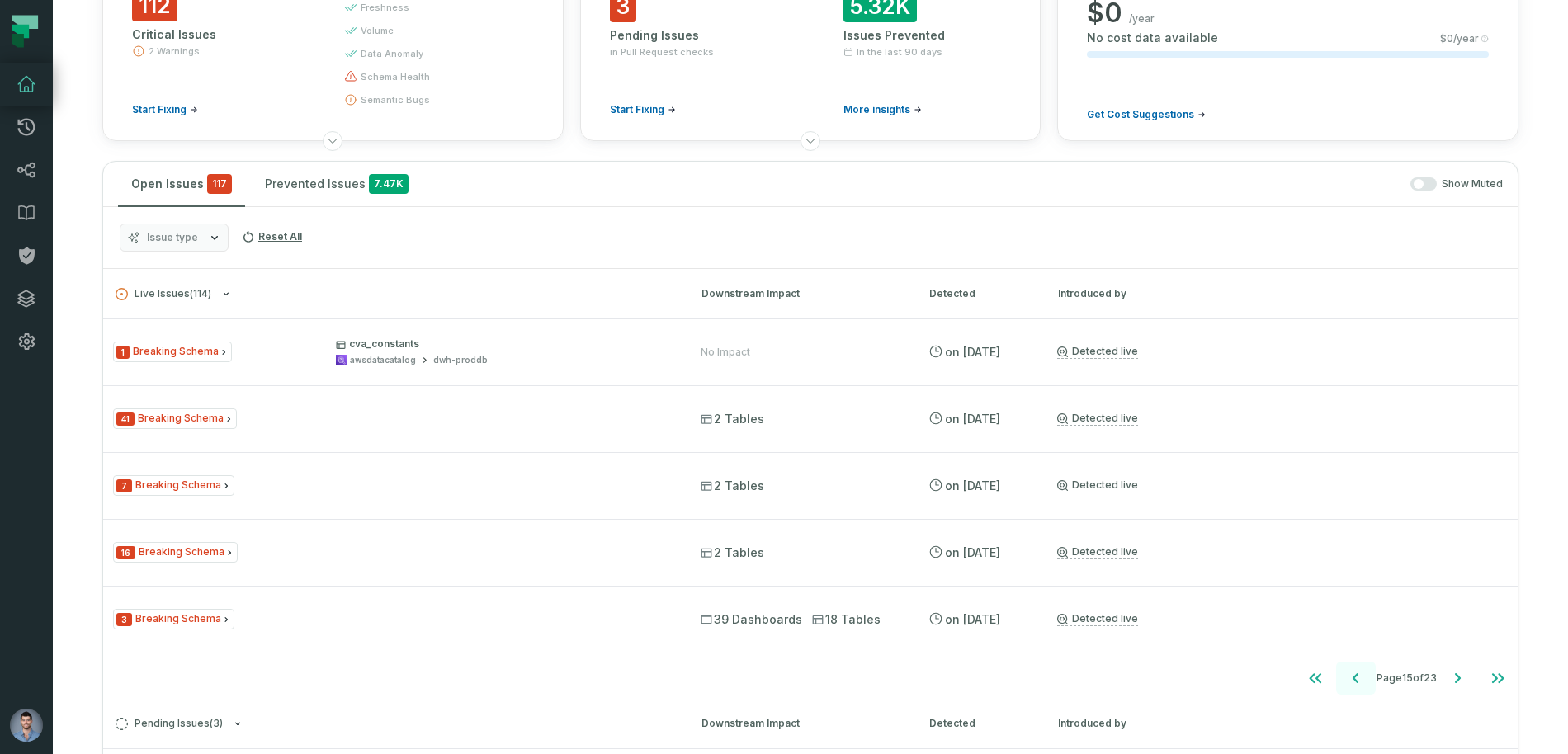
click at [1353, 666] on button "Go to previous page" at bounding box center [1357, 679] width 40 height 33
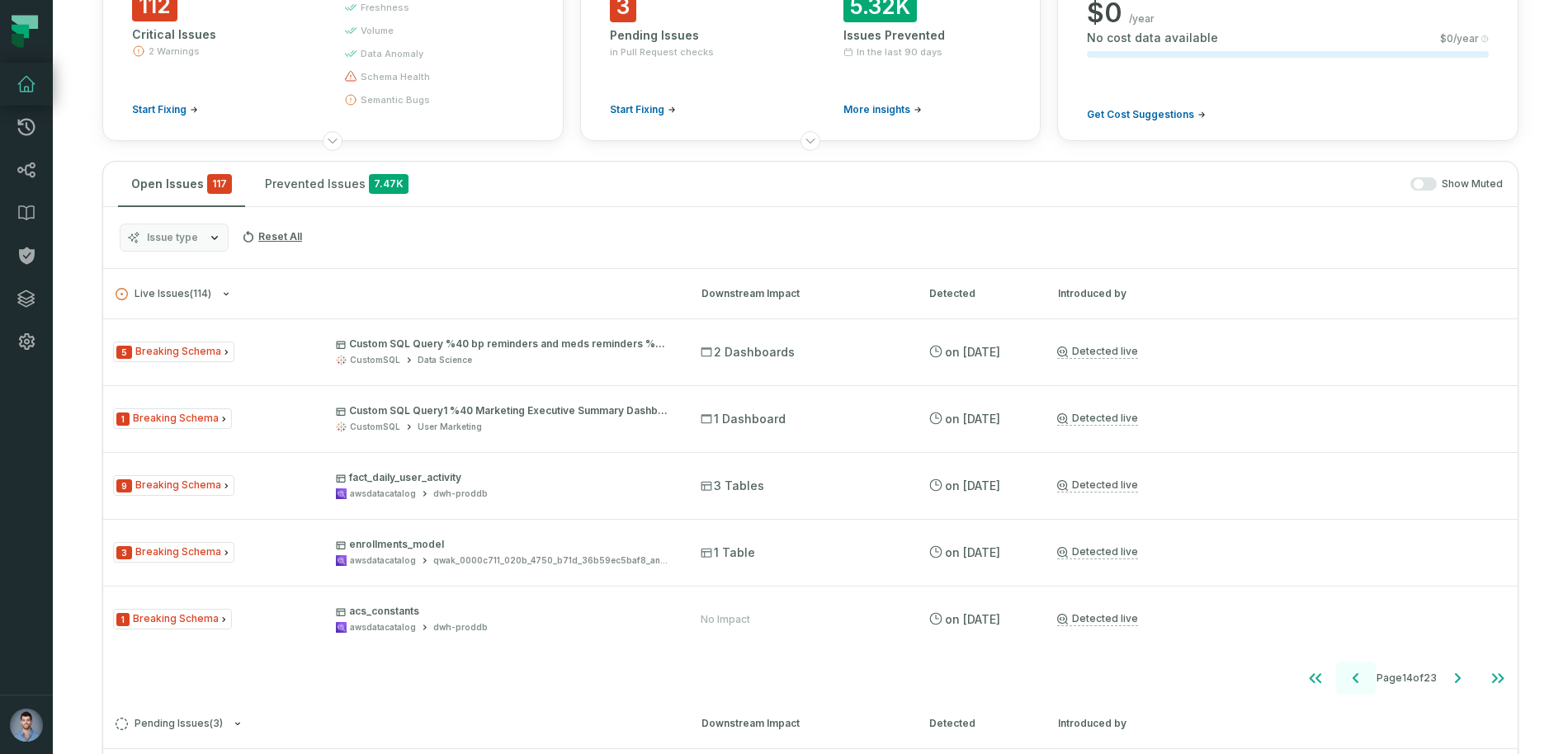
click at [1353, 666] on button "Go to previous page" at bounding box center [1357, 679] width 40 height 33
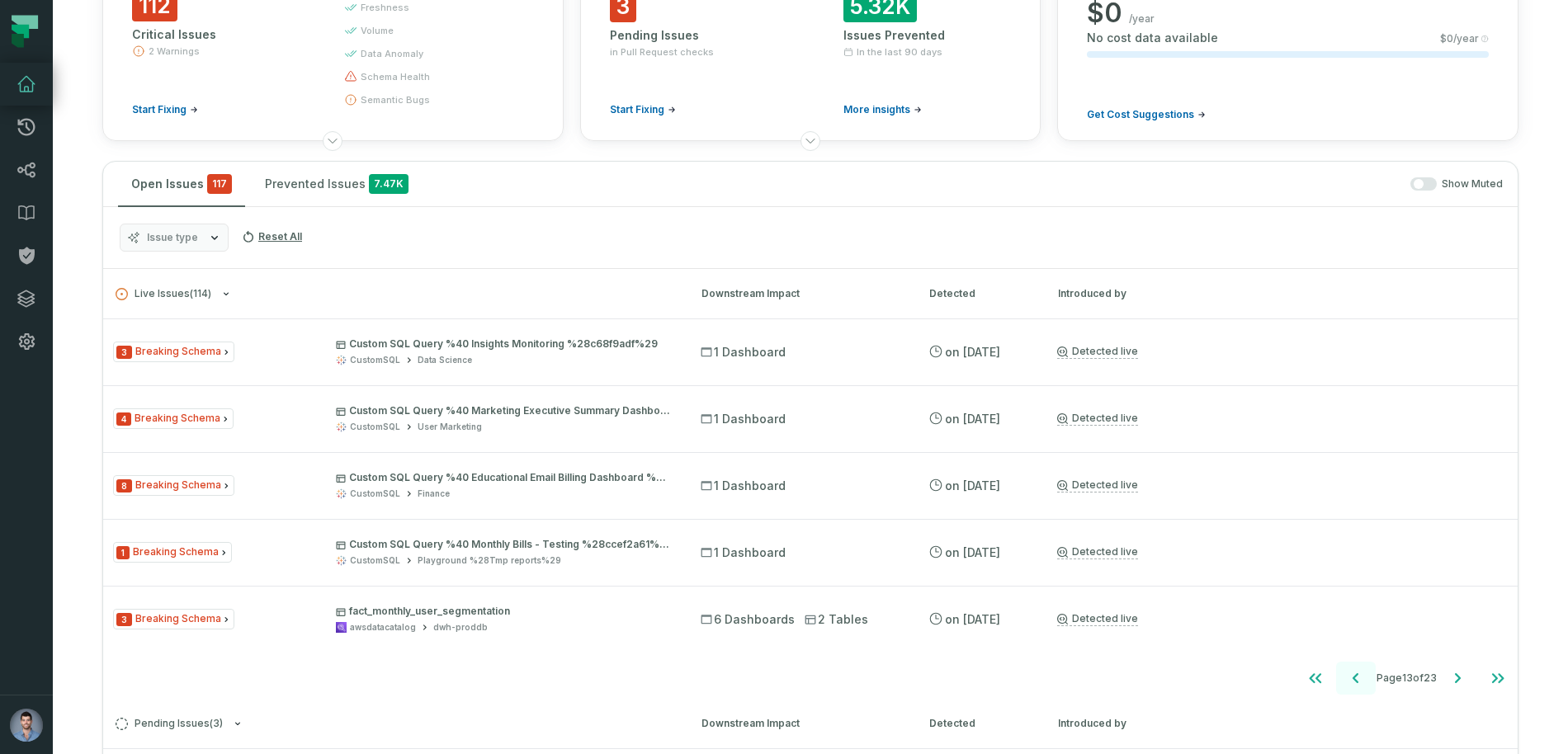
click at [1353, 666] on button "Go to previous page" at bounding box center [1357, 679] width 40 height 33
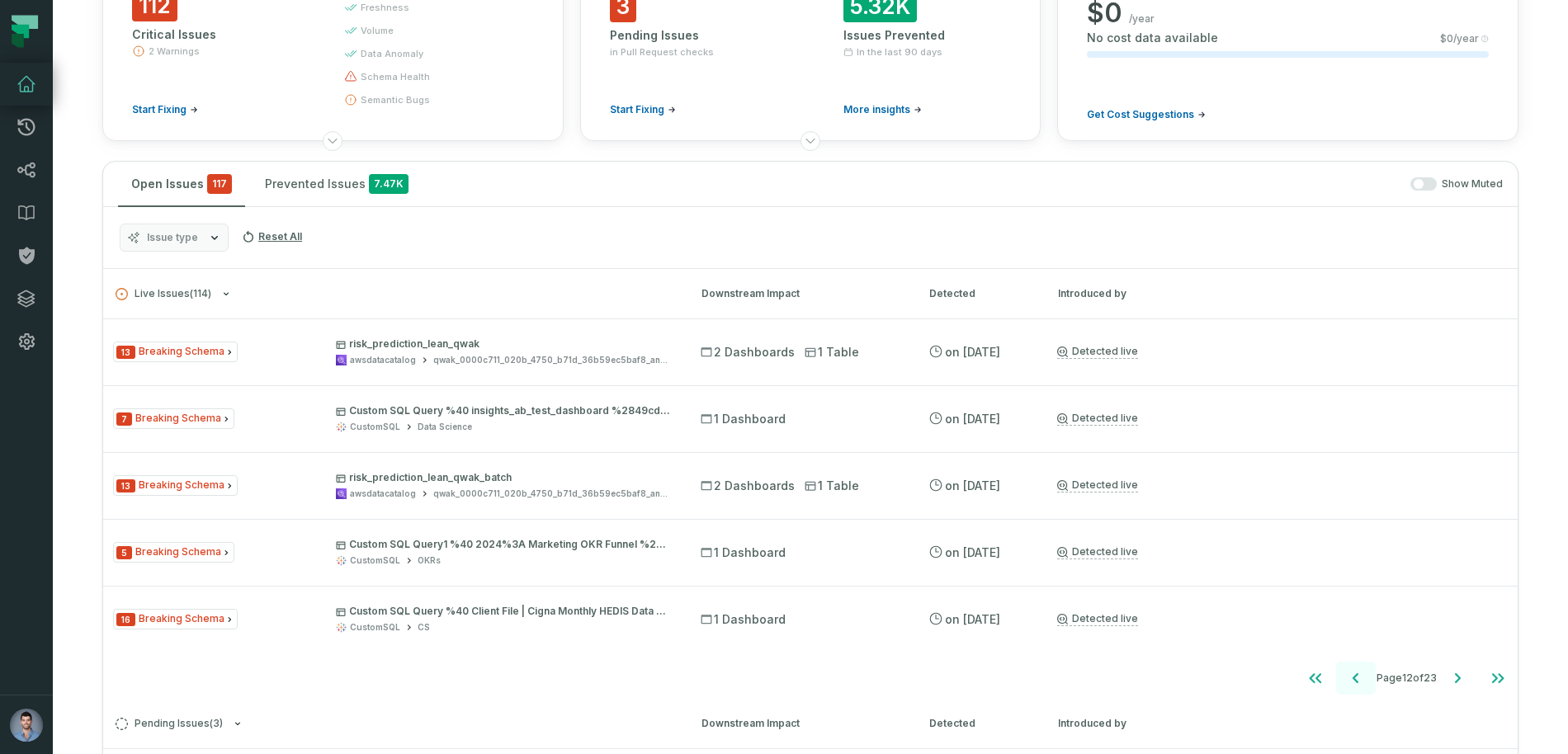
click at [1353, 666] on button "Go to previous page" at bounding box center [1357, 679] width 40 height 33
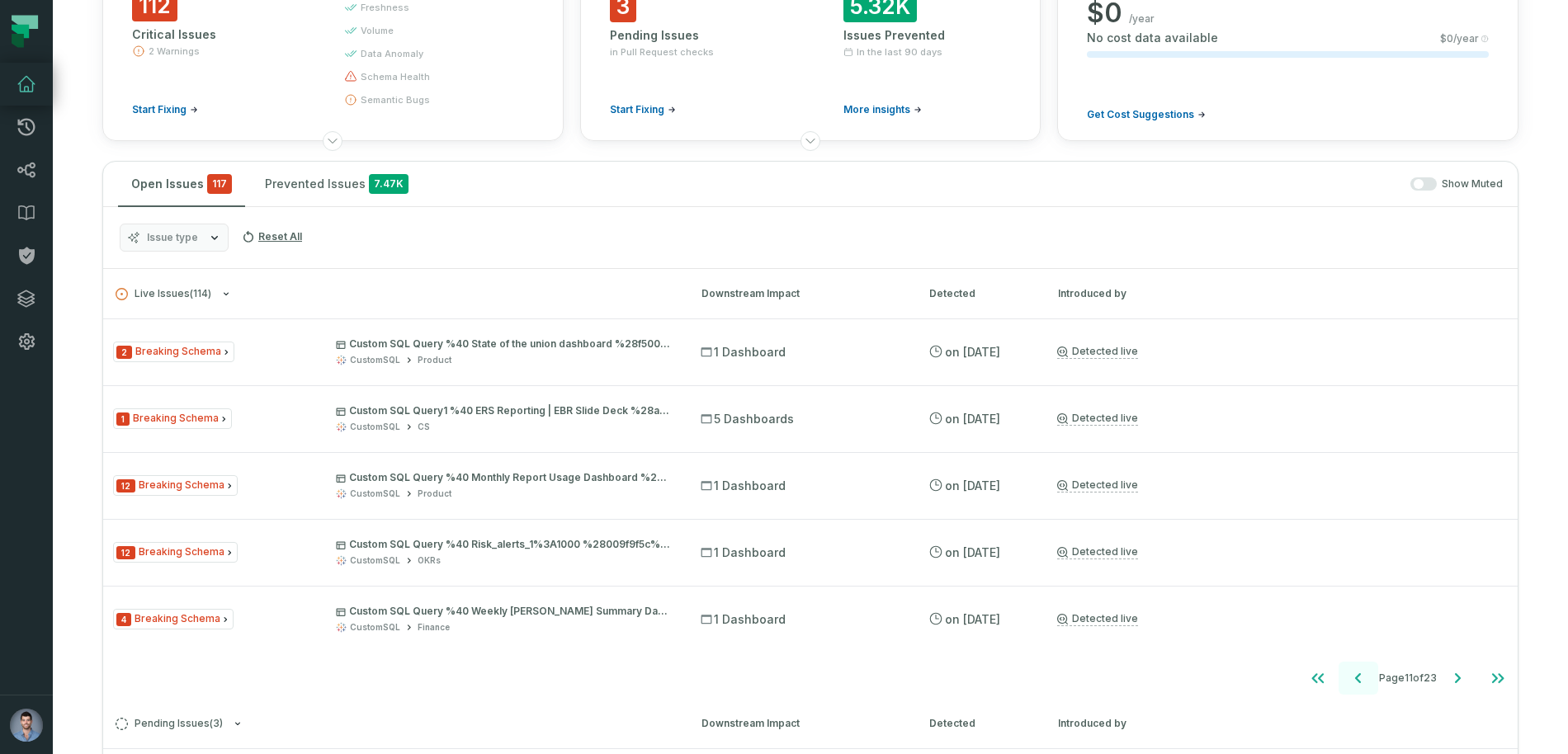
click at [1353, 666] on button "Go to previous page" at bounding box center [1359, 679] width 40 height 33
click at [1353, 666] on button "Go to previous page" at bounding box center [1357, 679] width 40 height 33
click at [1353, 666] on button "Go to previous page" at bounding box center [1361, 679] width 40 height 33
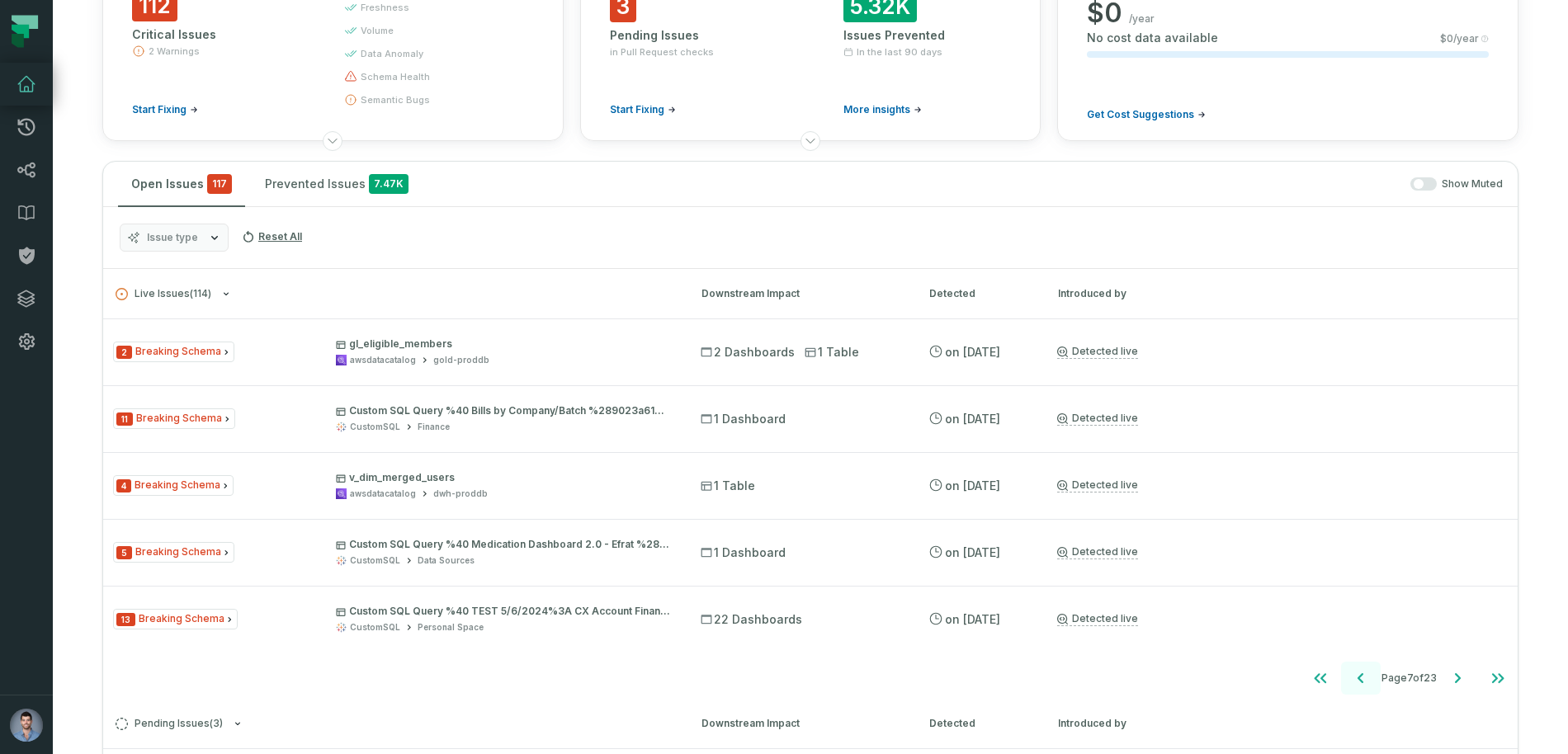
click at [1353, 666] on button "Go to previous page" at bounding box center [1362, 679] width 40 height 33
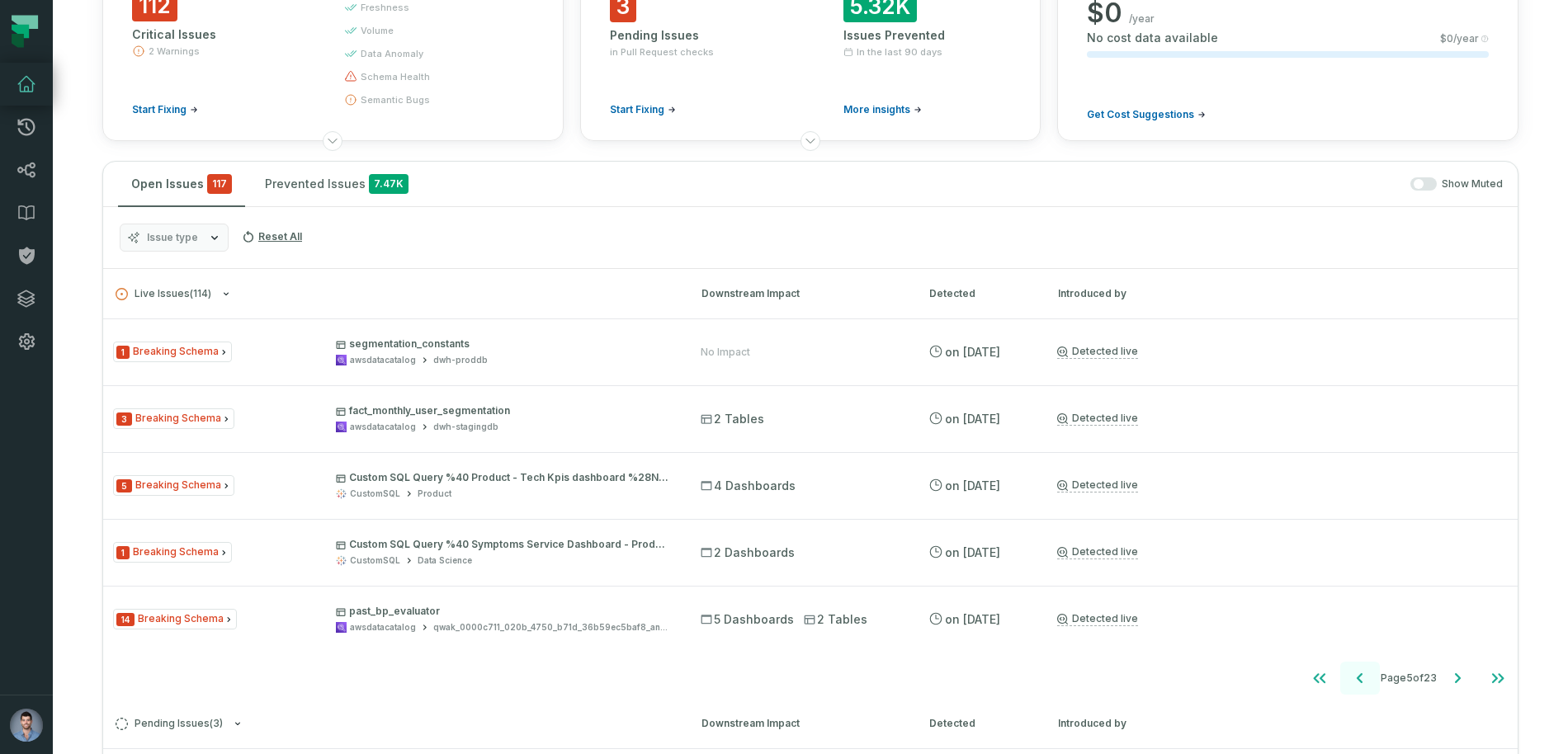
click at [1353, 666] on button "Go to previous page" at bounding box center [1361, 679] width 40 height 33
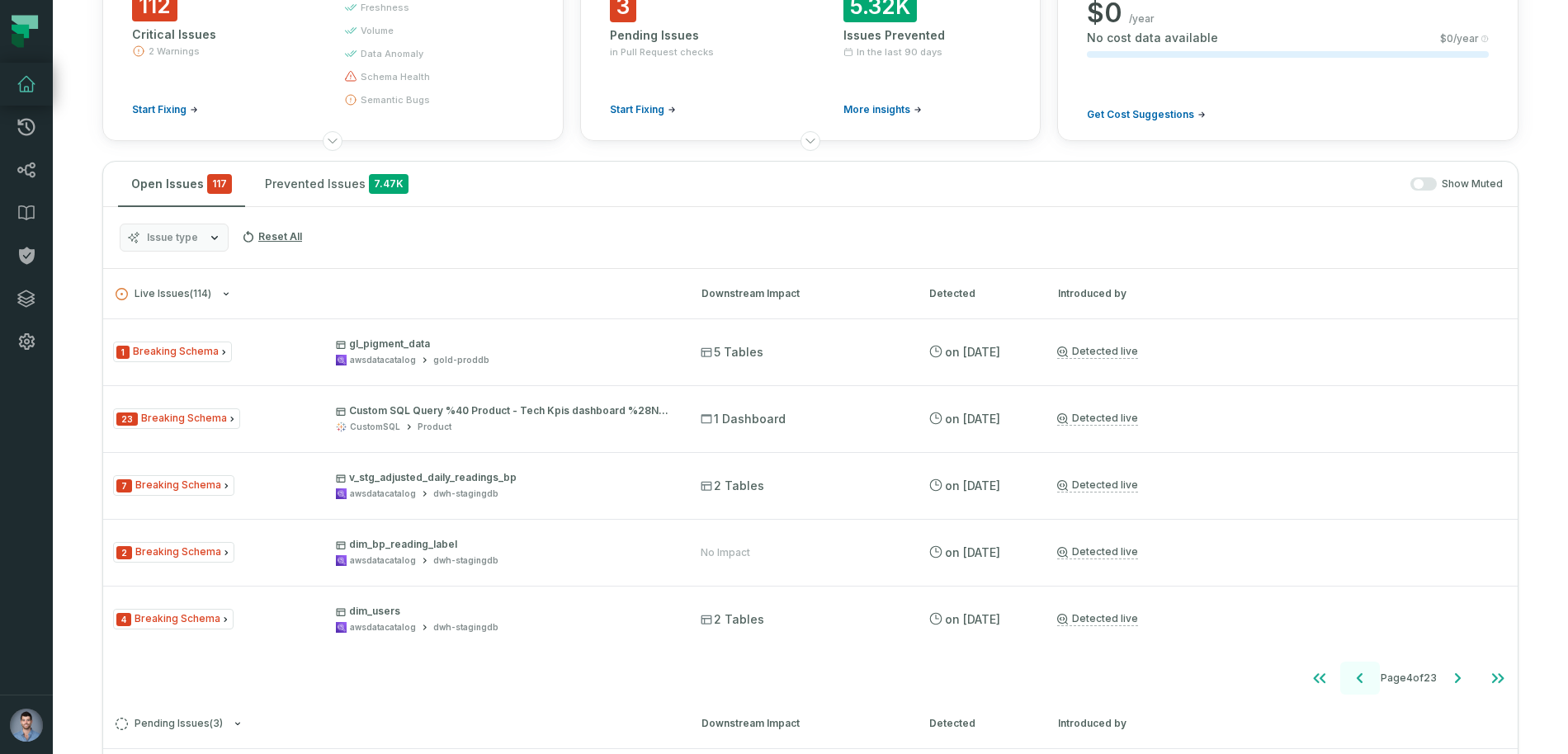
click at [1353, 666] on button "Go to previous page" at bounding box center [1361, 679] width 40 height 33
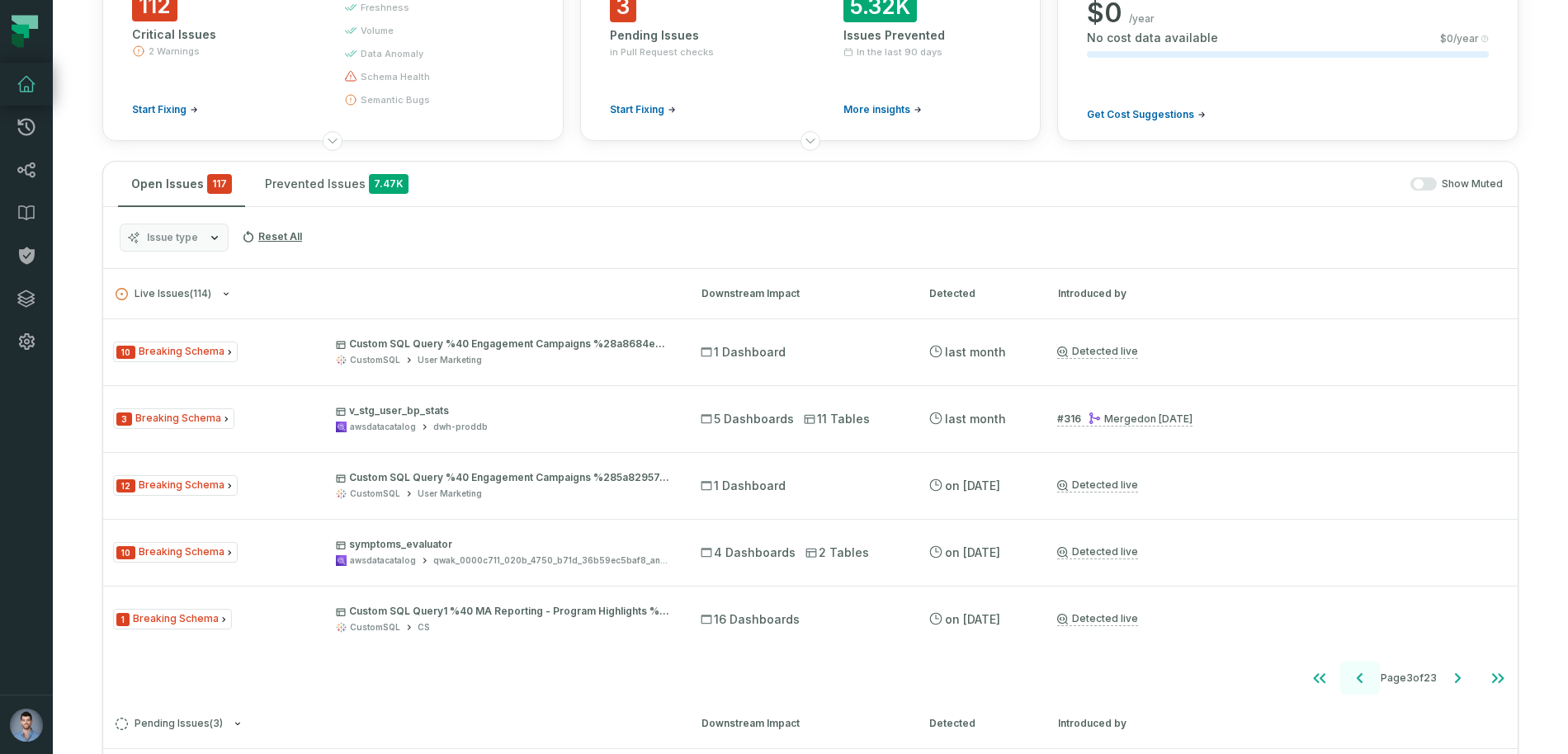
click at [1353, 666] on button "Go to previous page" at bounding box center [1361, 679] width 40 height 33
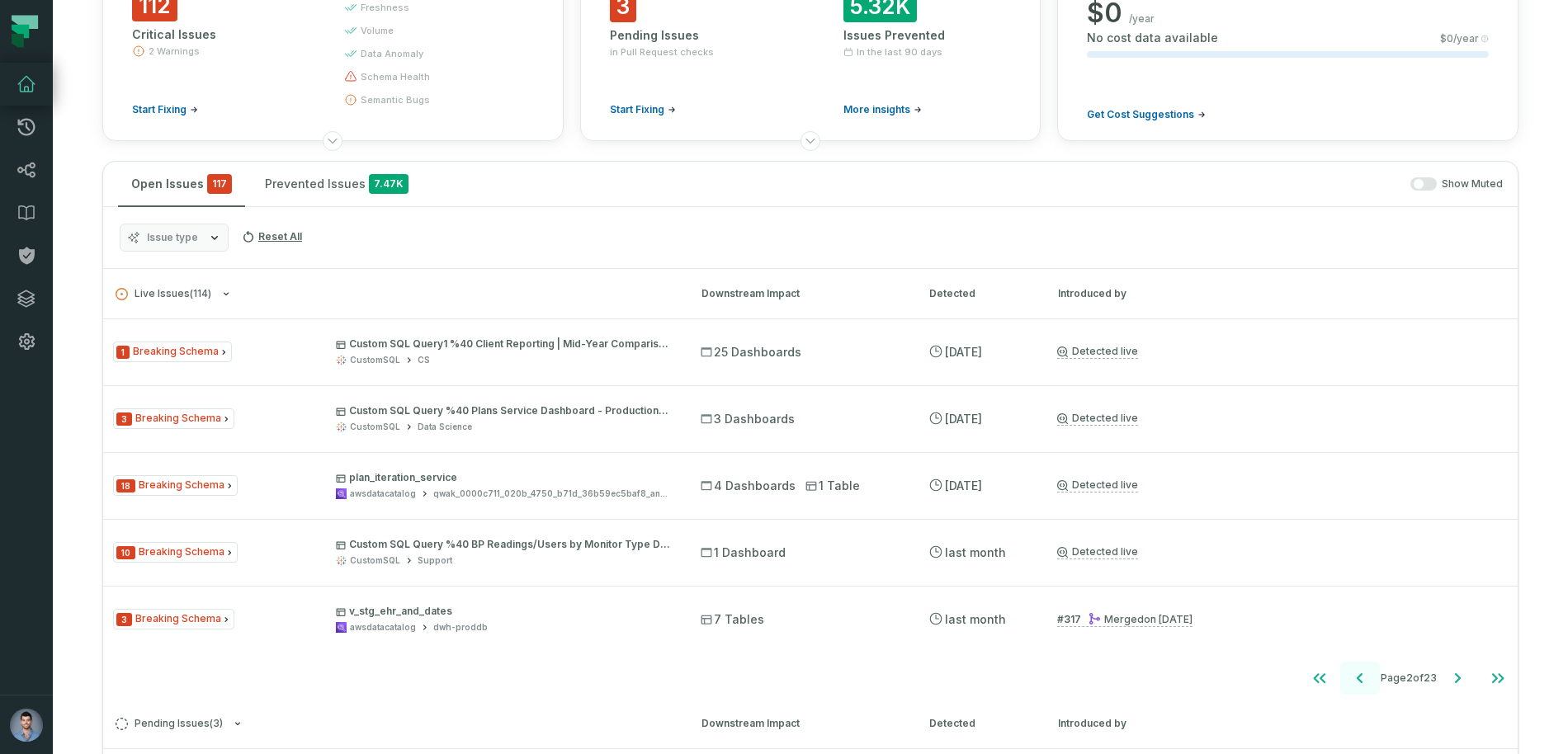
click at [1353, 666] on button "Go to previous page" at bounding box center [1361, 679] width 40 height 33
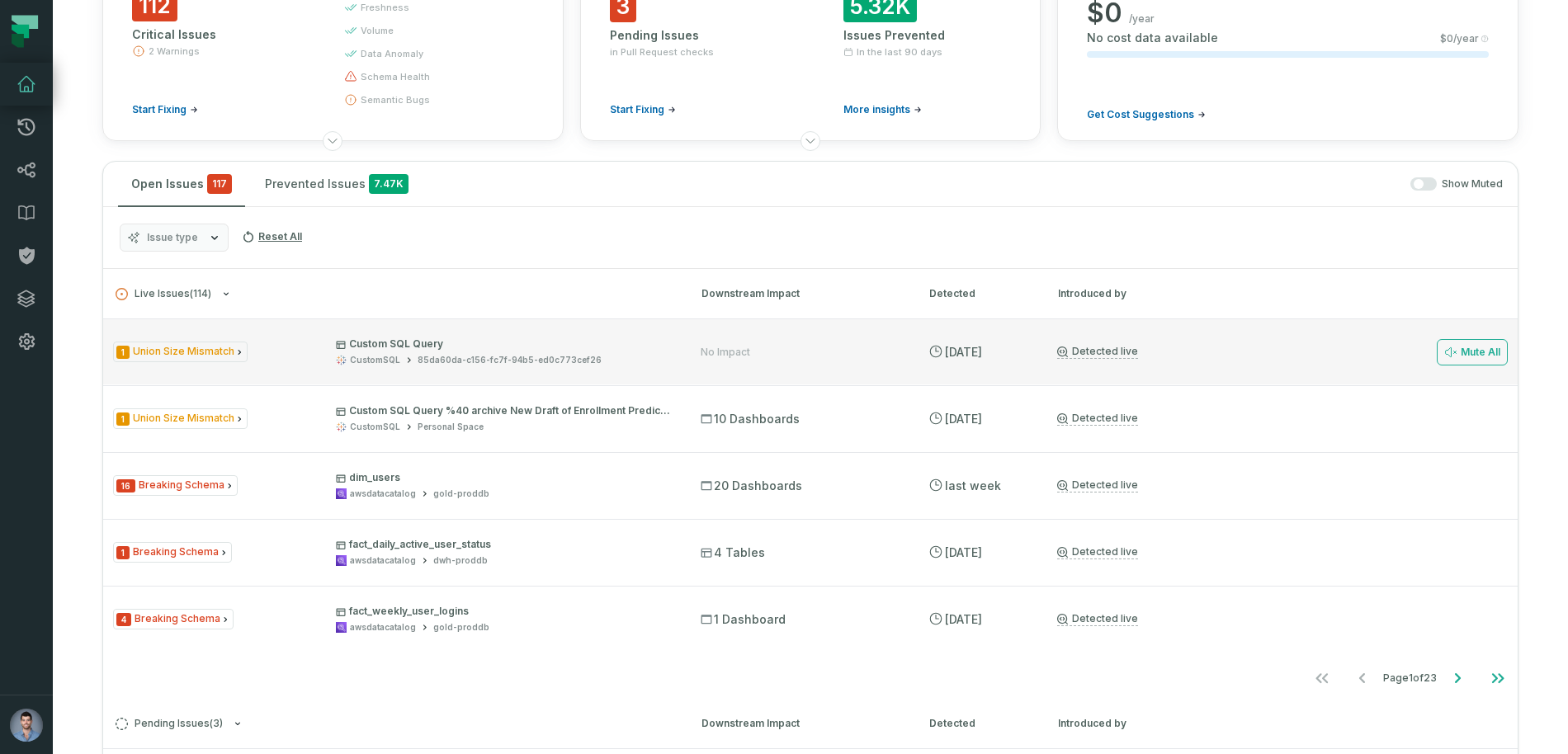
click at [463, 352] on span "Custom SQL Query CustomSQL 85da60da-c156-fc7f-94b5-ed0c773cef26" at bounding box center [504, 352] width 335 height 29
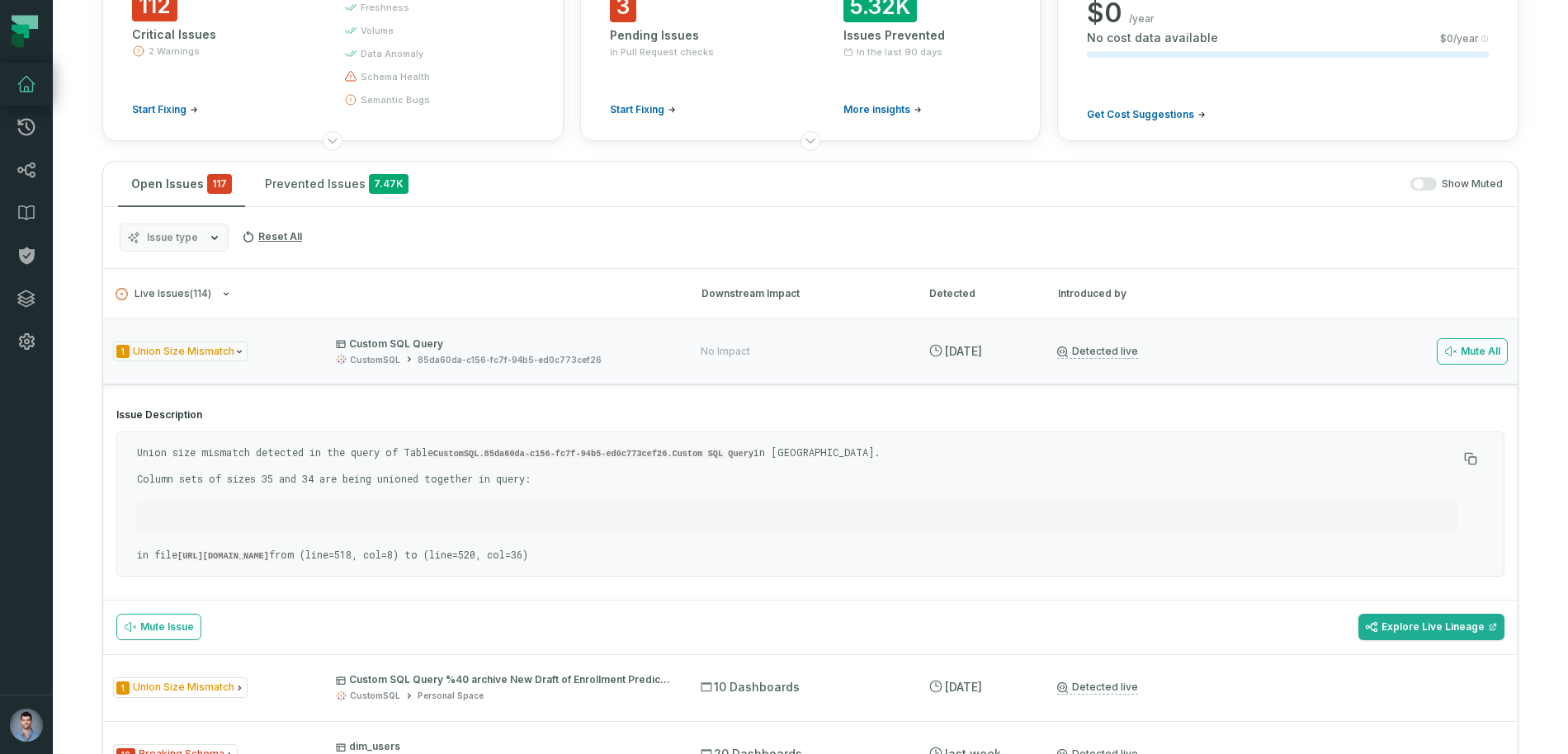
click at [205, 450] on p "Union size mismatch detected in the query of Table CustomSQL.85da60da-c156-fc7f…" at bounding box center [797, 452] width 1321 height 15
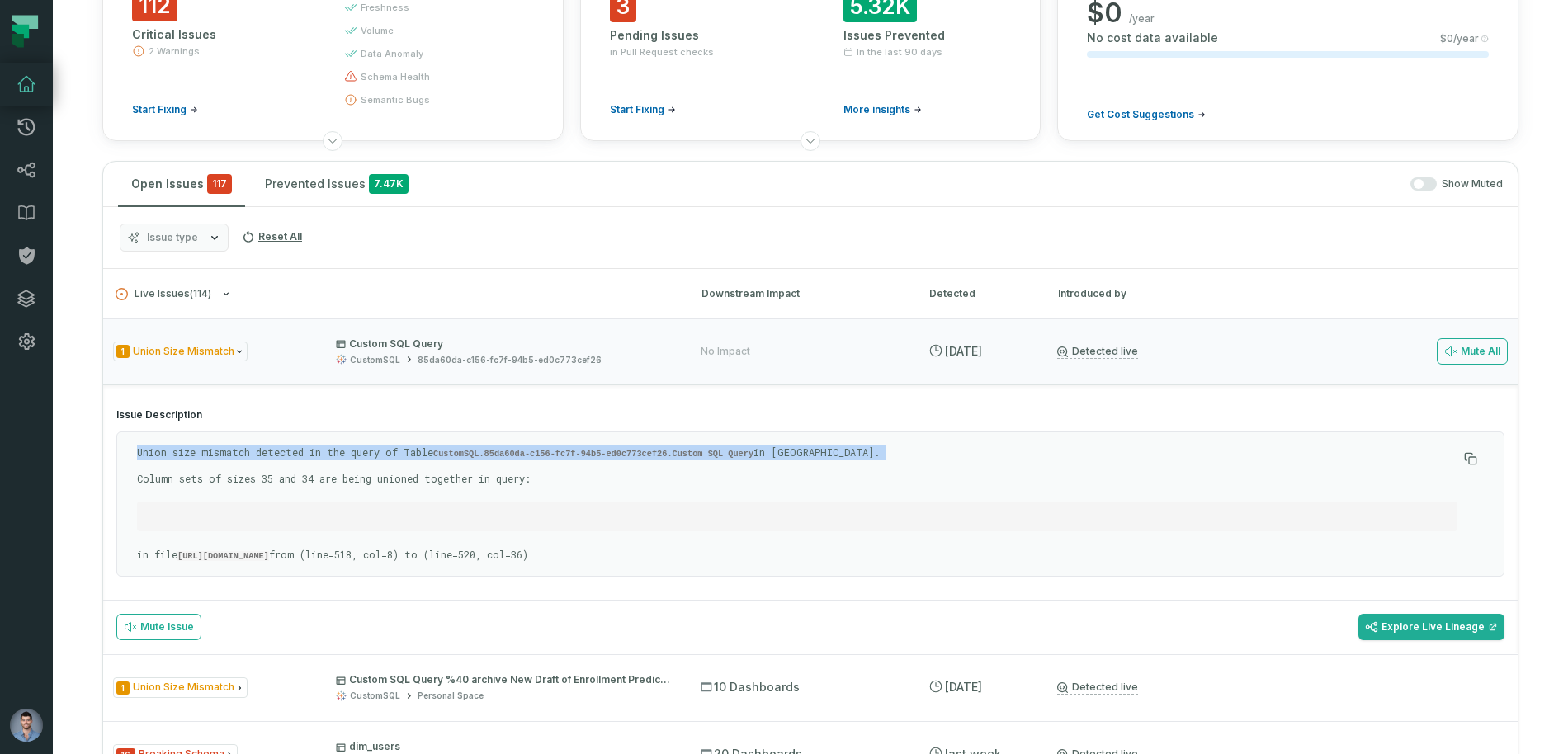
click at [205, 450] on p "Union size mismatch detected in the query of Table CustomSQL.85da60da-c156-fc7f…" at bounding box center [797, 452] width 1321 height 15
click at [212, 450] on p "Union size mismatch detected in the query of Table CustomSQL.85da60da-c156-fc7f…" at bounding box center [797, 452] width 1321 height 15
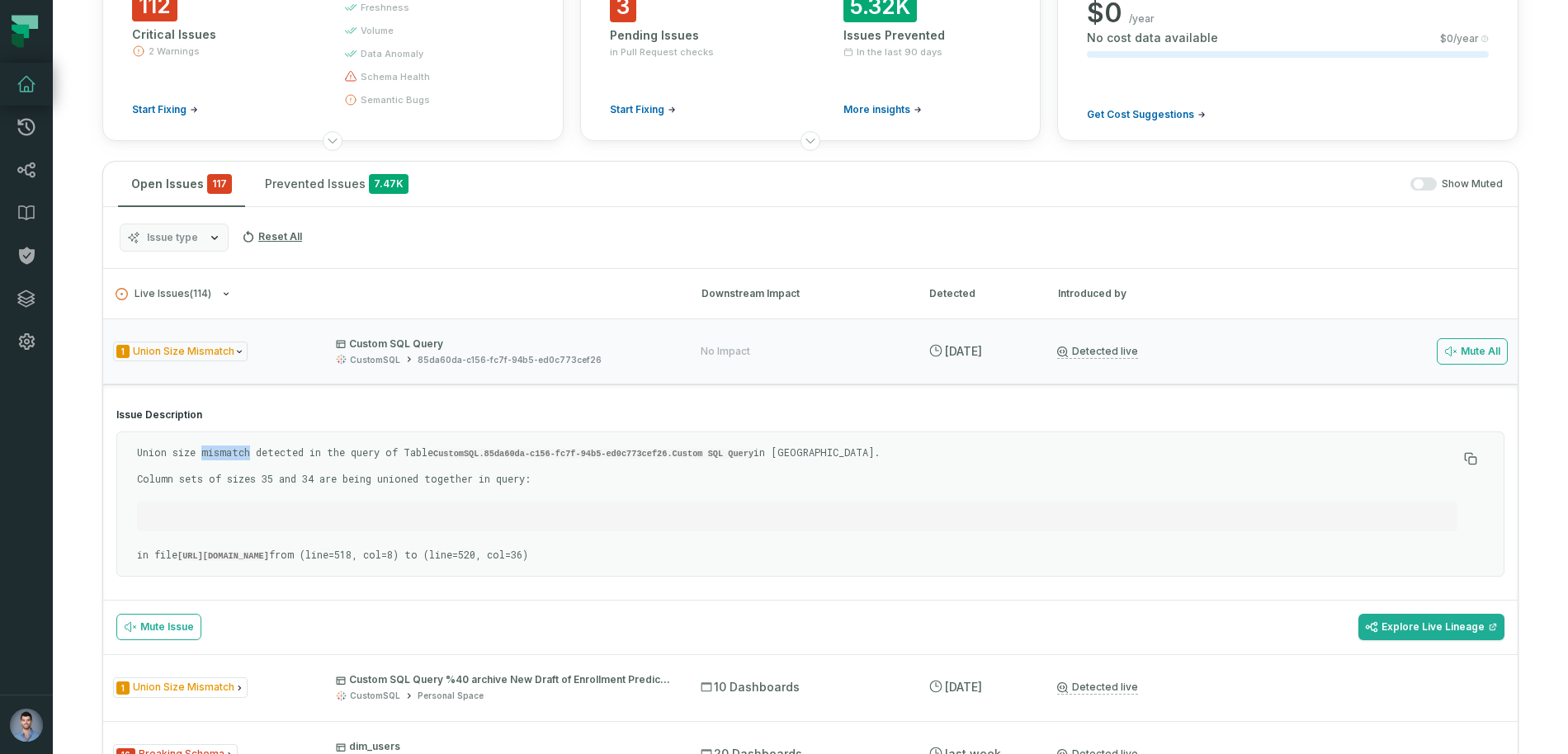
click at [212, 450] on p "Union size mismatch detected in the query of Table CustomSQL.85da60da-c156-fc7f…" at bounding box center [797, 452] width 1321 height 15
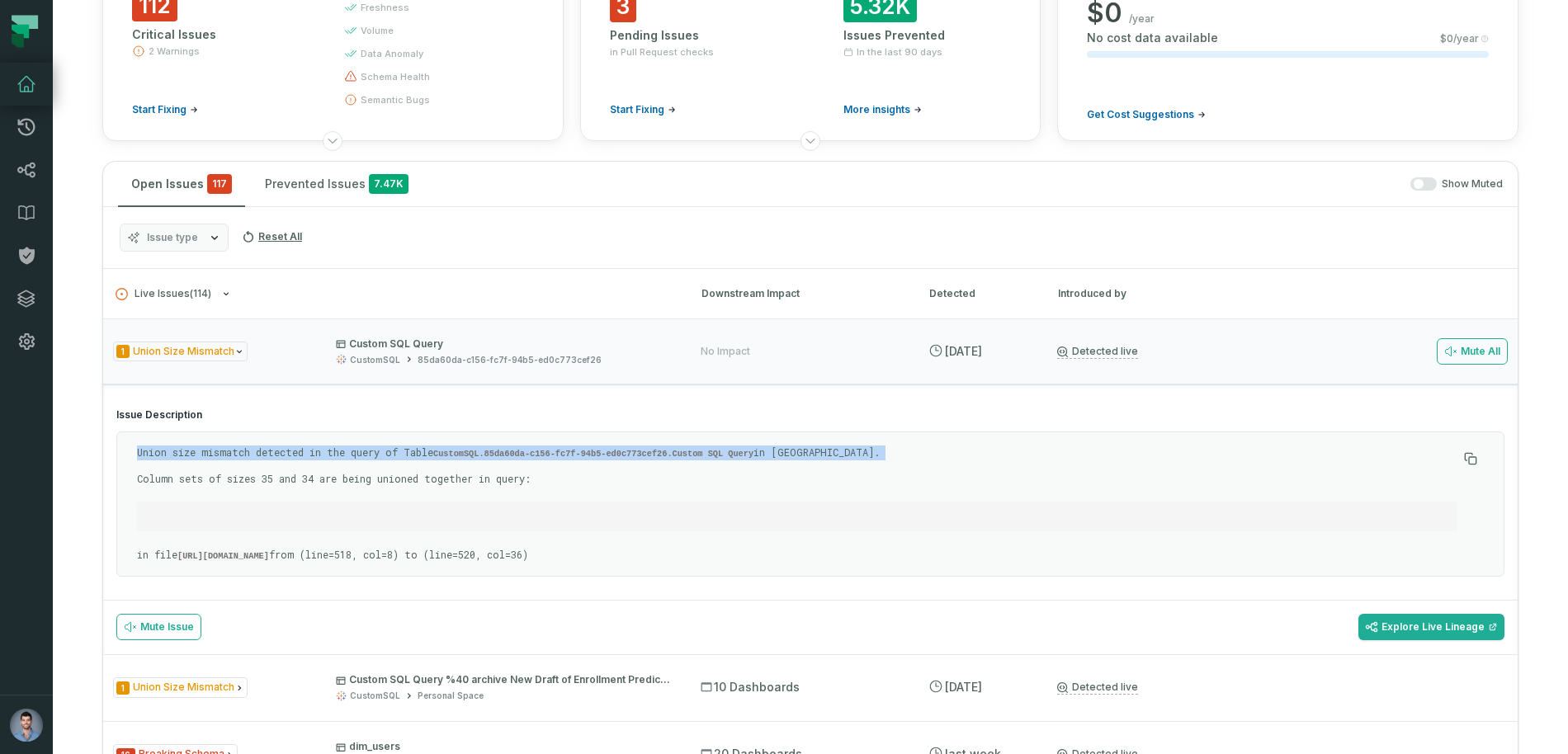
click at [212, 450] on p "Union size mismatch detected in the query of Table CustomSQL.85da60da-c156-fc7f…" at bounding box center [797, 452] width 1321 height 15
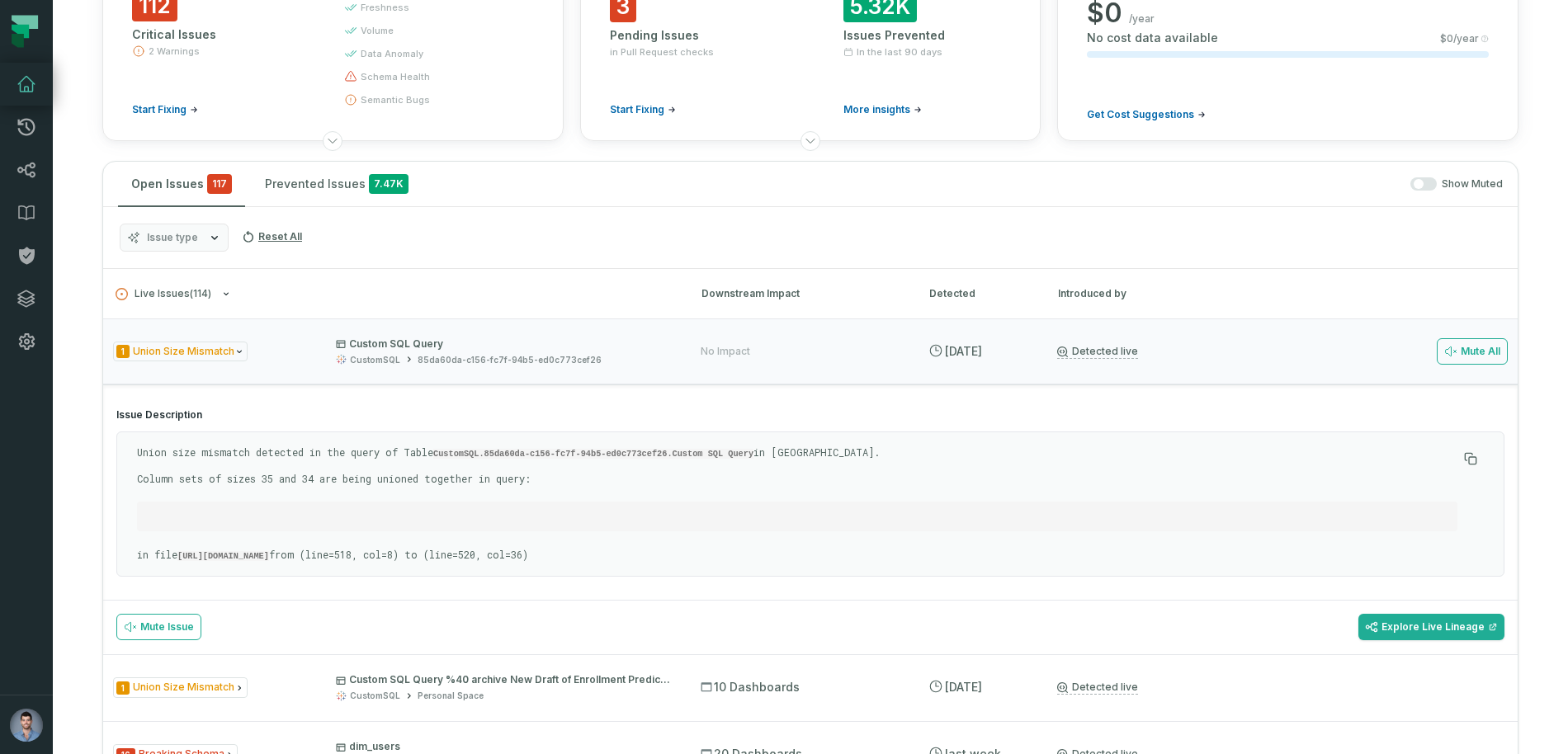
click at [194, 494] on div "Union size mismatch detected in the query of Table CustomSQL.85da60da-c156-fc7f…" at bounding box center [797, 504] width 1321 height 117
click at [218, 487] on div "Union size mismatch detected in the query of Table CustomSQL.85da60da-c156-fc7f…" at bounding box center [797, 504] width 1321 height 117
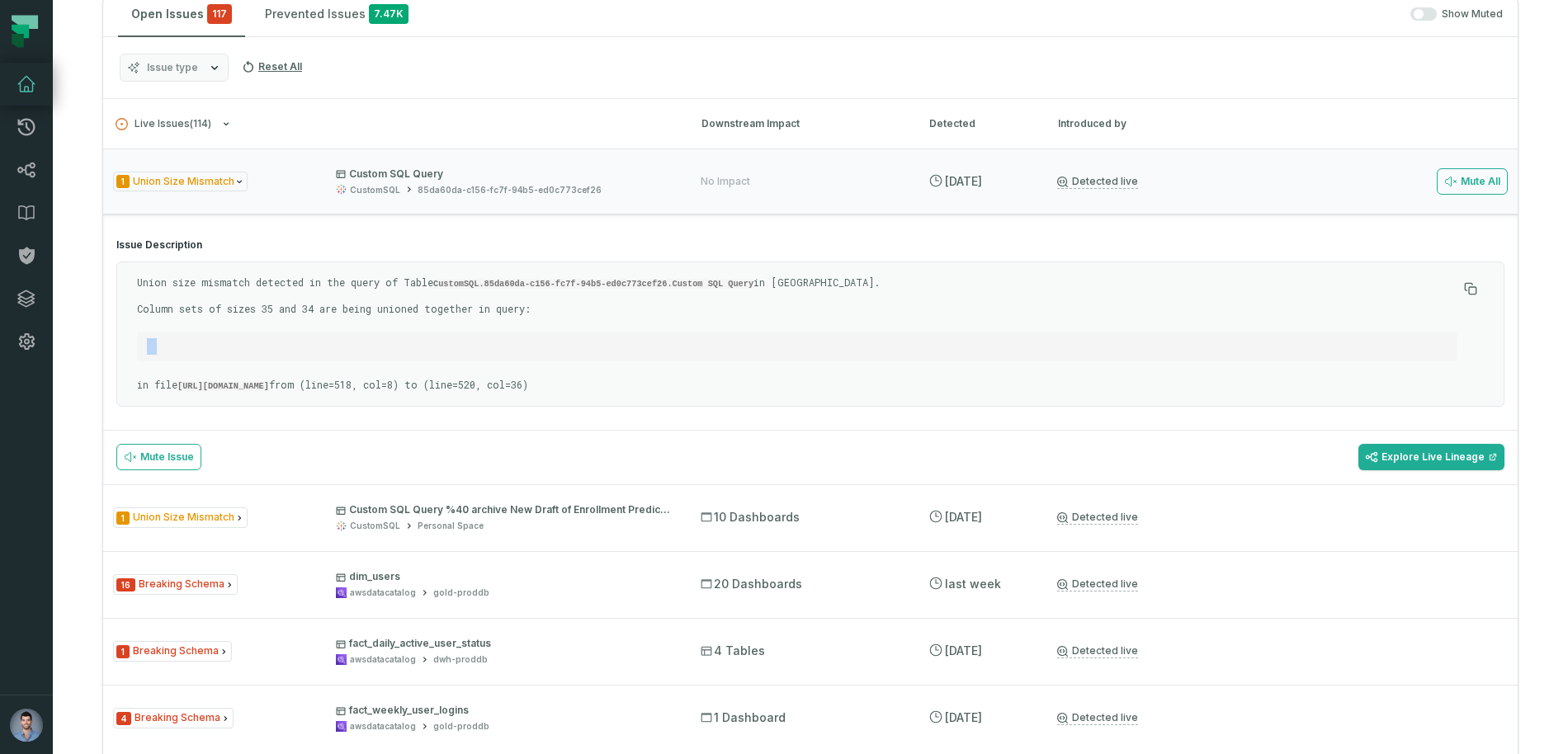
scroll to position [361, 0]
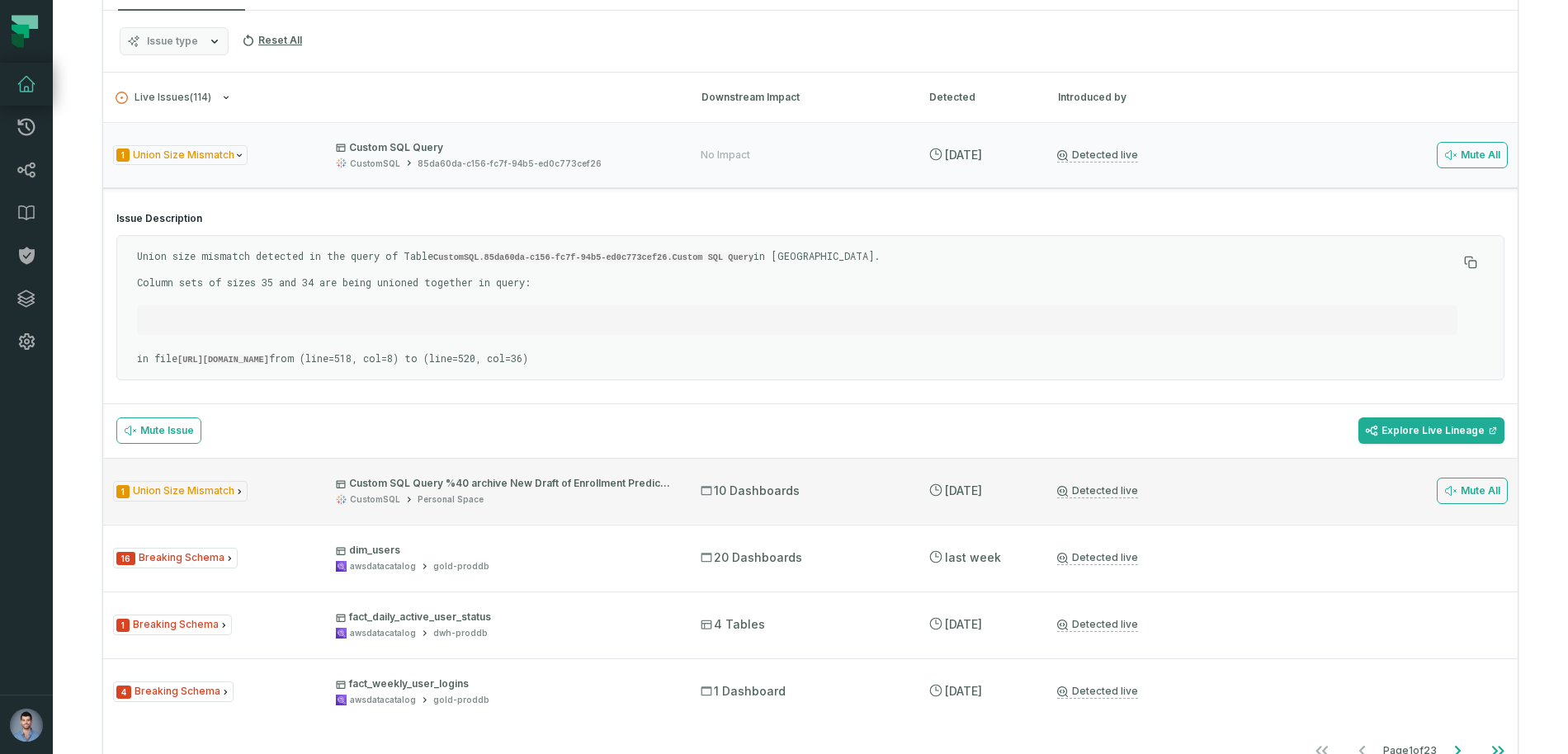
click at [345, 487] on p "Custom SQL Query %40 archive New Draft of Enrollment Prediction Model Dashboard…" at bounding box center [504, 483] width 335 height 13
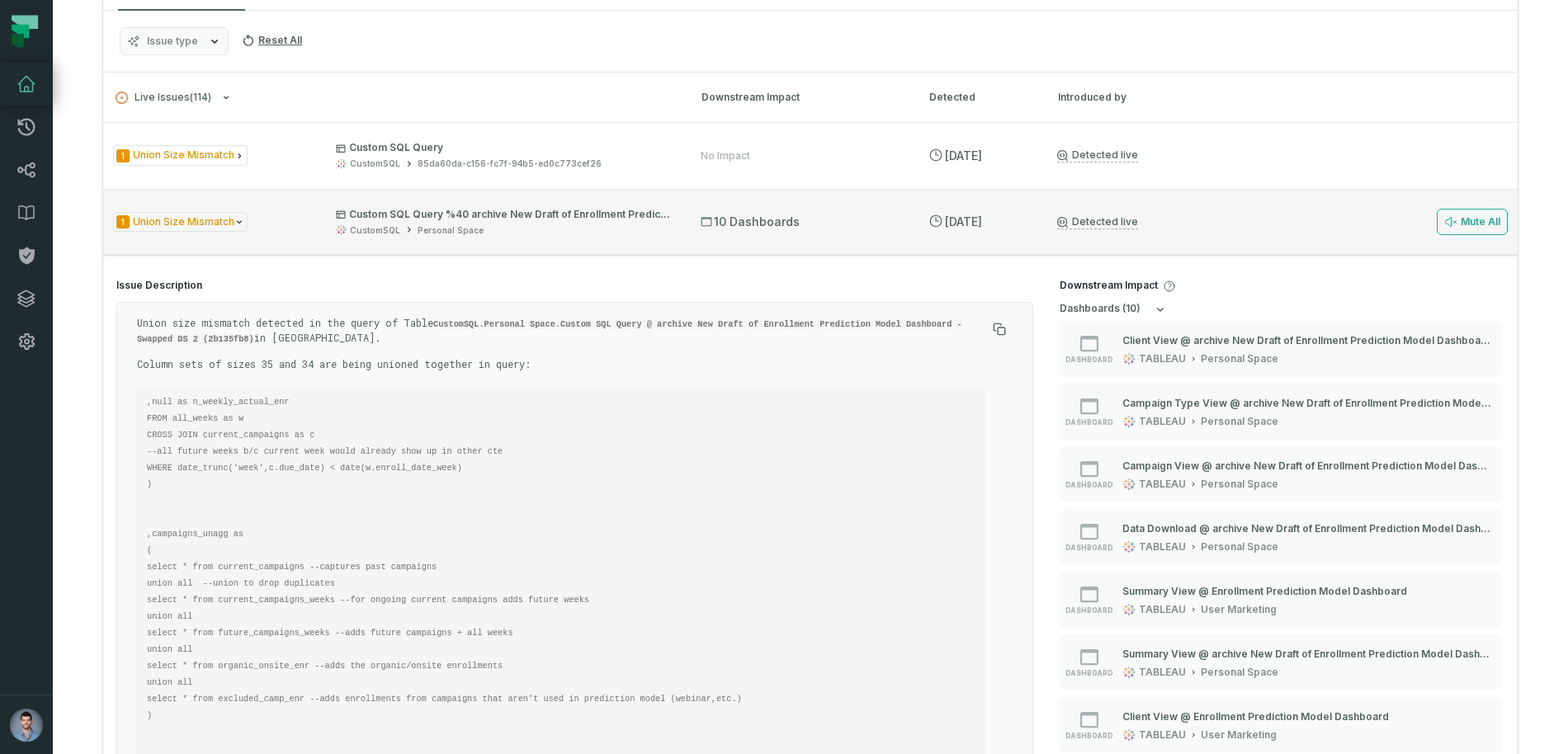
click at [421, 244] on div "1 Union Size Mismatch Custom SQL Query %40 archive New Draft of Enrollment Pred…" at bounding box center [810, 222] width 1415 height 66
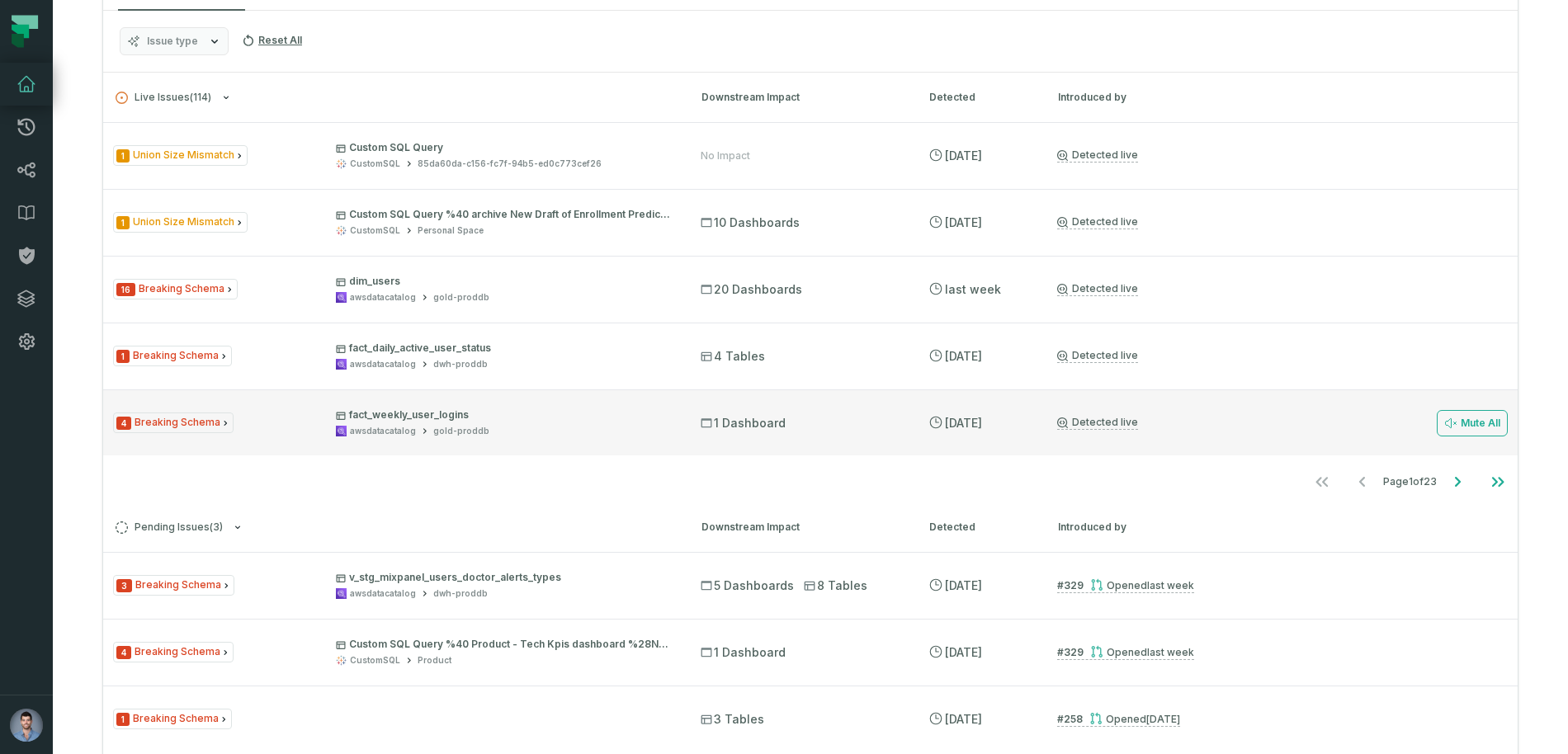
click at [460, 410] on p "fact_weekly_user_logins" at bounding box center [504, 414] width 335 height 13
click at [459, 420] on p "fact_weekly_user_logins" at bounding box center [504, 414] width 335 height 13
